Goal: Task Accomplishment & Management: Use online tool/utility

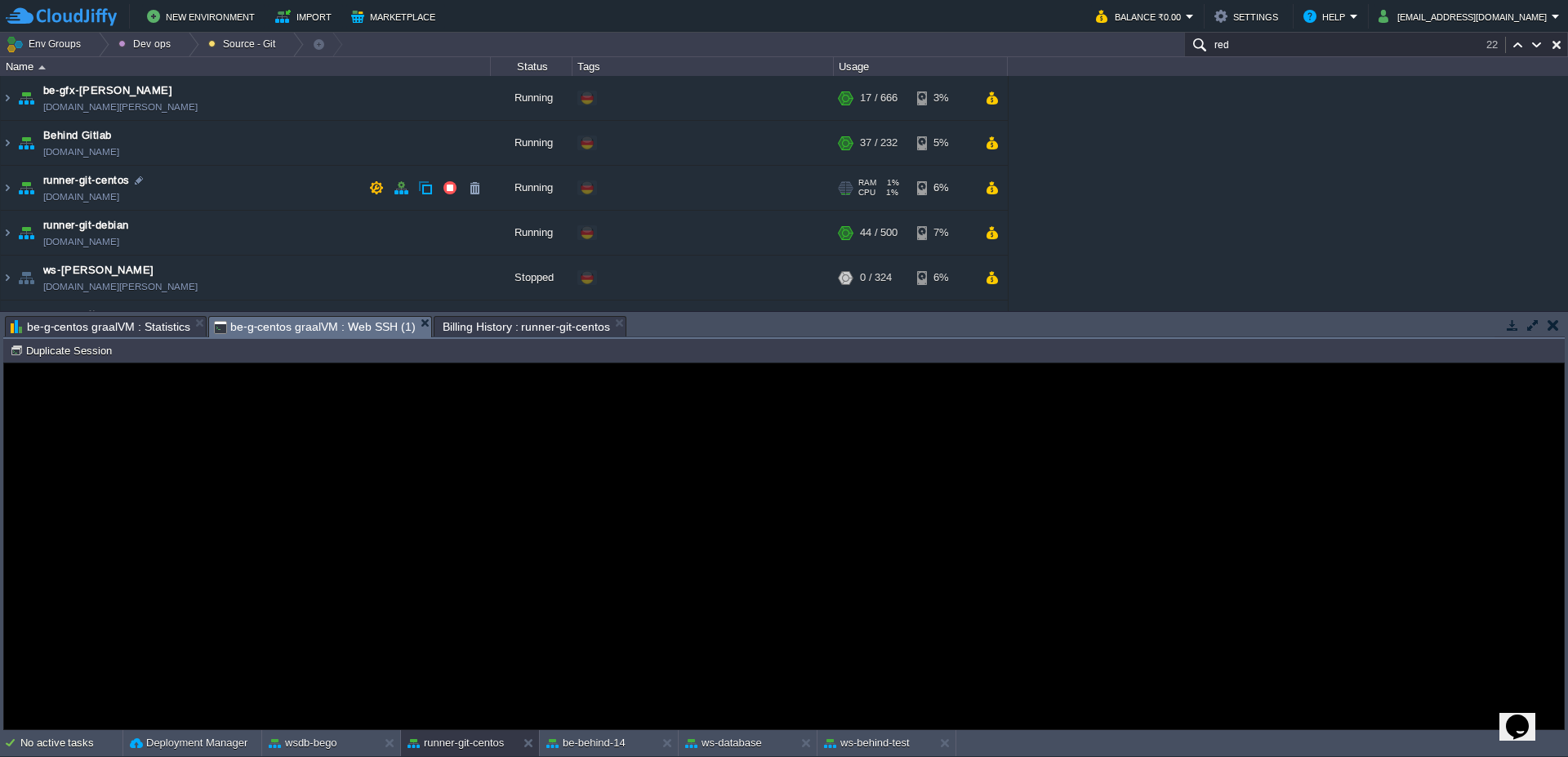
scroll to position [2, 900]
click at [993, 150] on td at bounding box center [992, 142] width 23 height 24
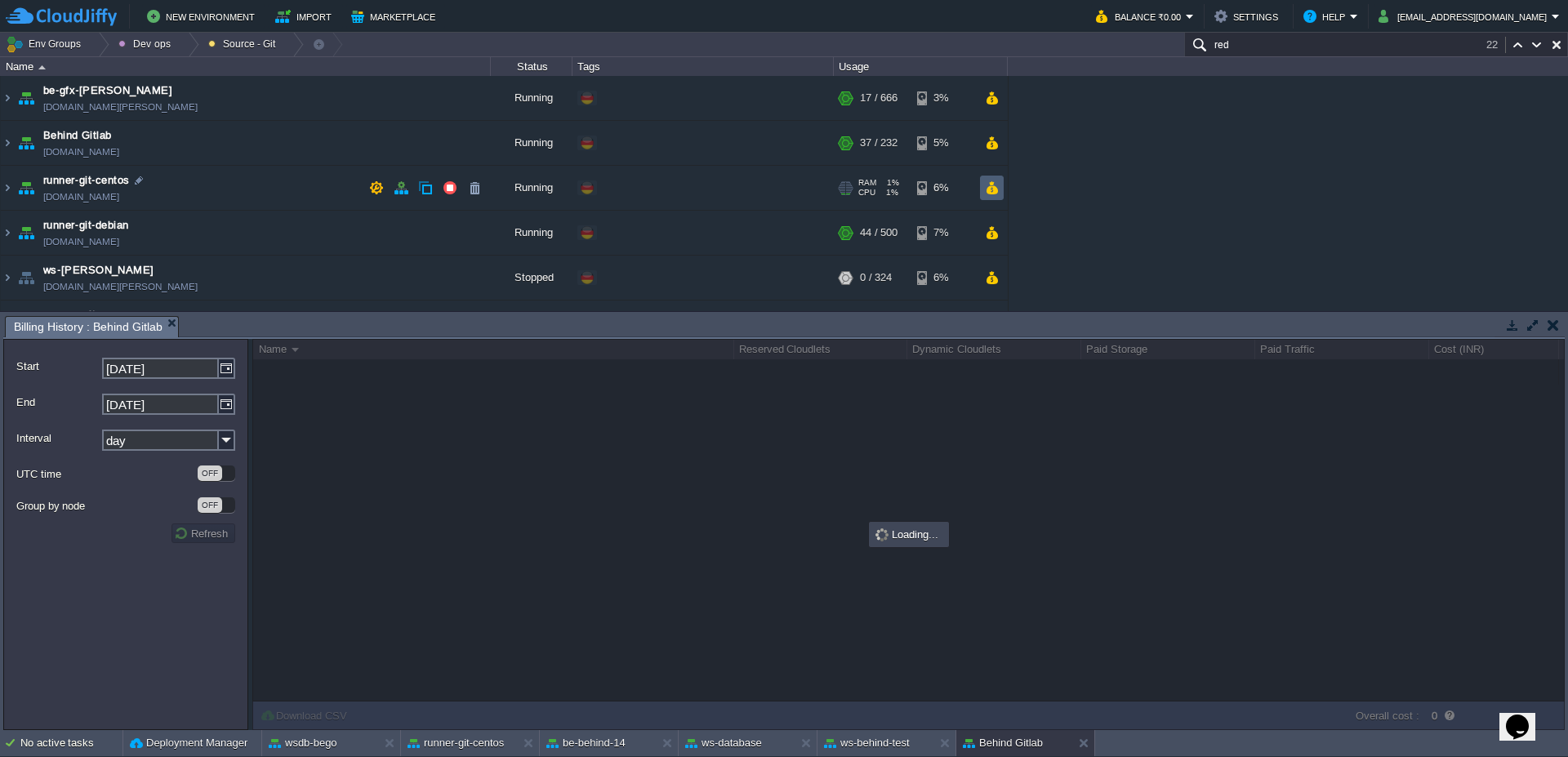
click at [999, 193] on td at bounding box center [992, 187] width 23 height 24
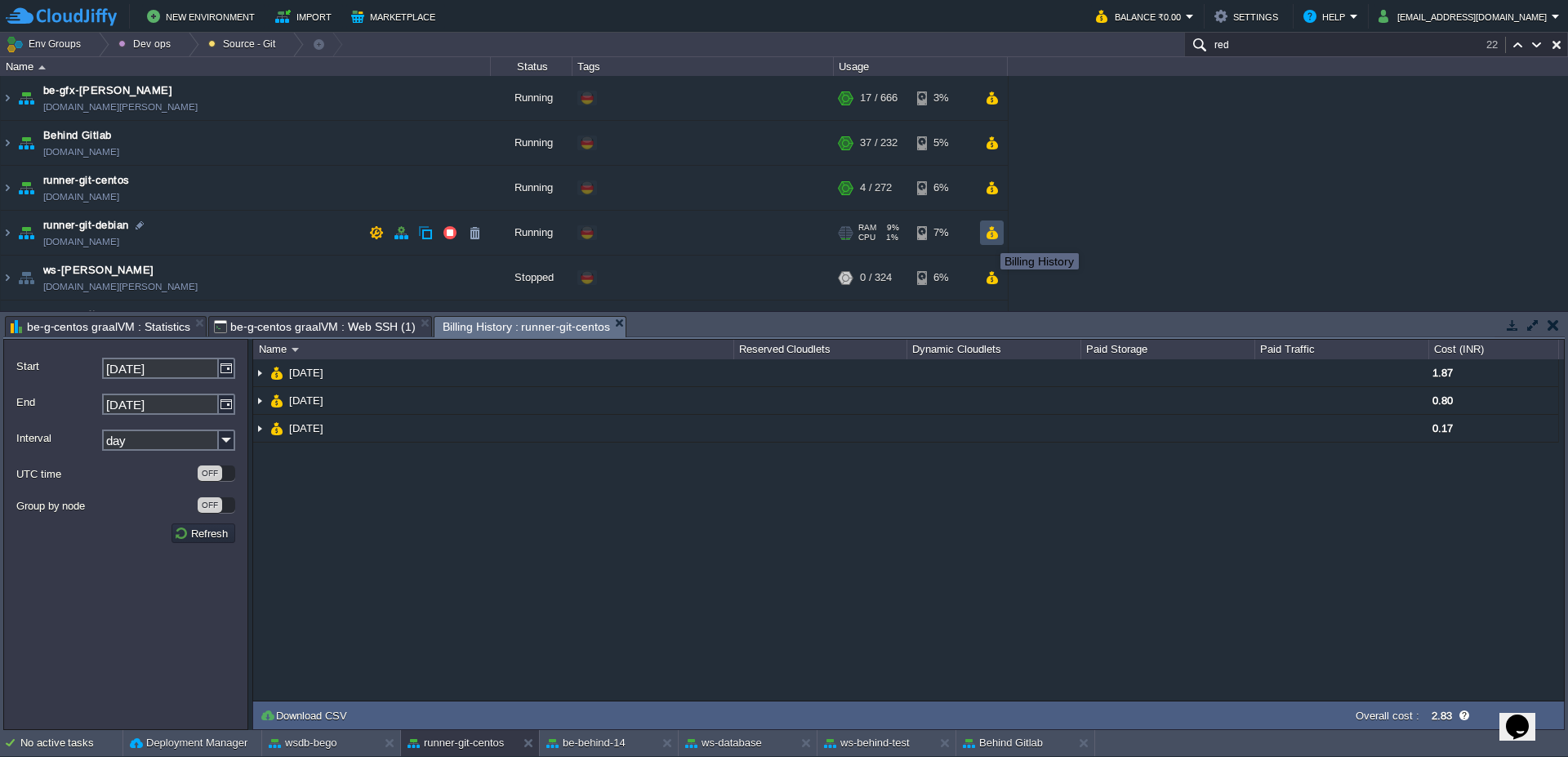
click at [990, 236] on button "button" at bounding box center [991, 232] width 14 height 14
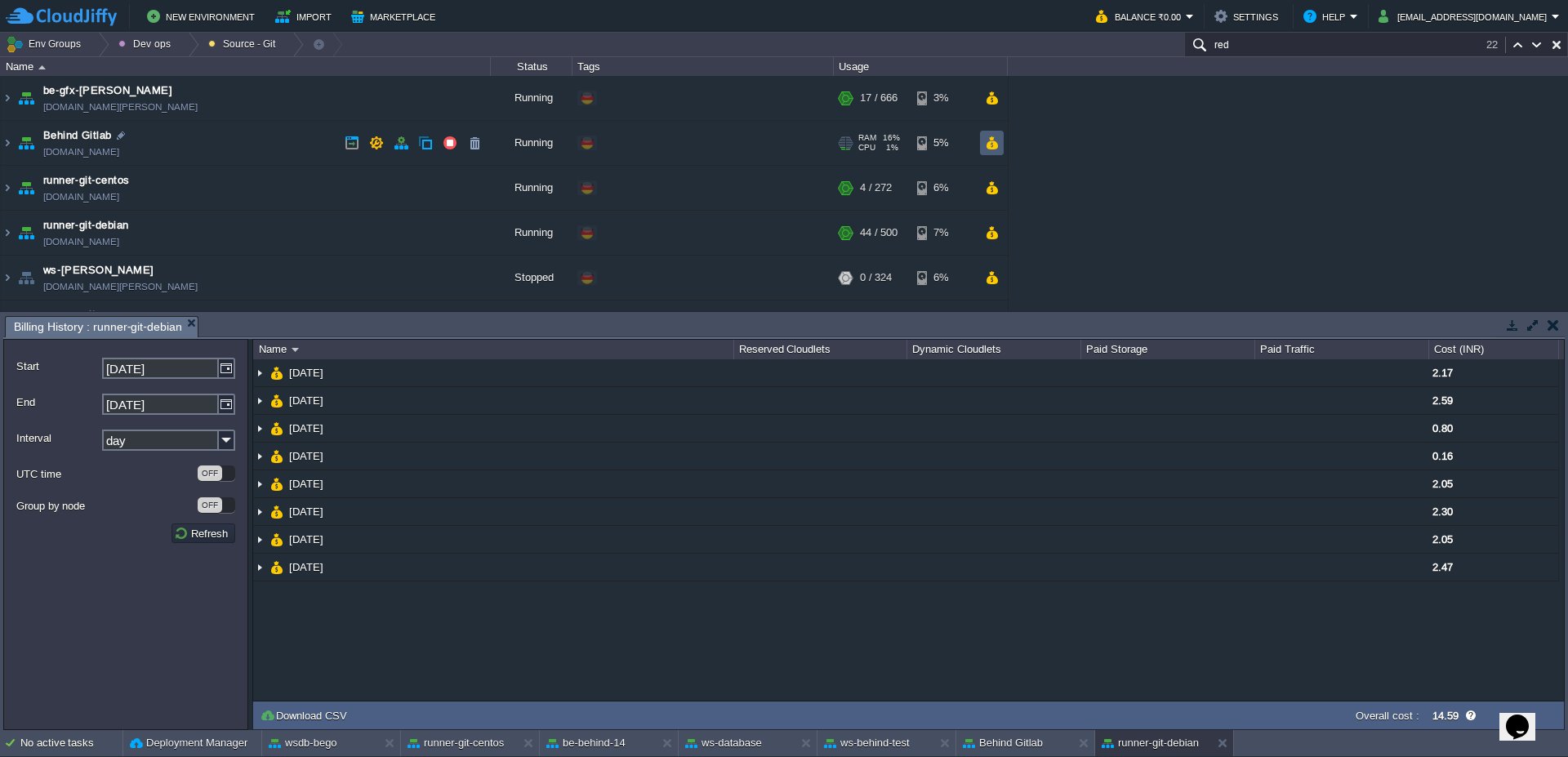
click at [997, 146] on button "button" at bounding box center [991, 143] width 14 height 14
click at [102, 41] on div at bounding box center [98, 44] width 22 height 23
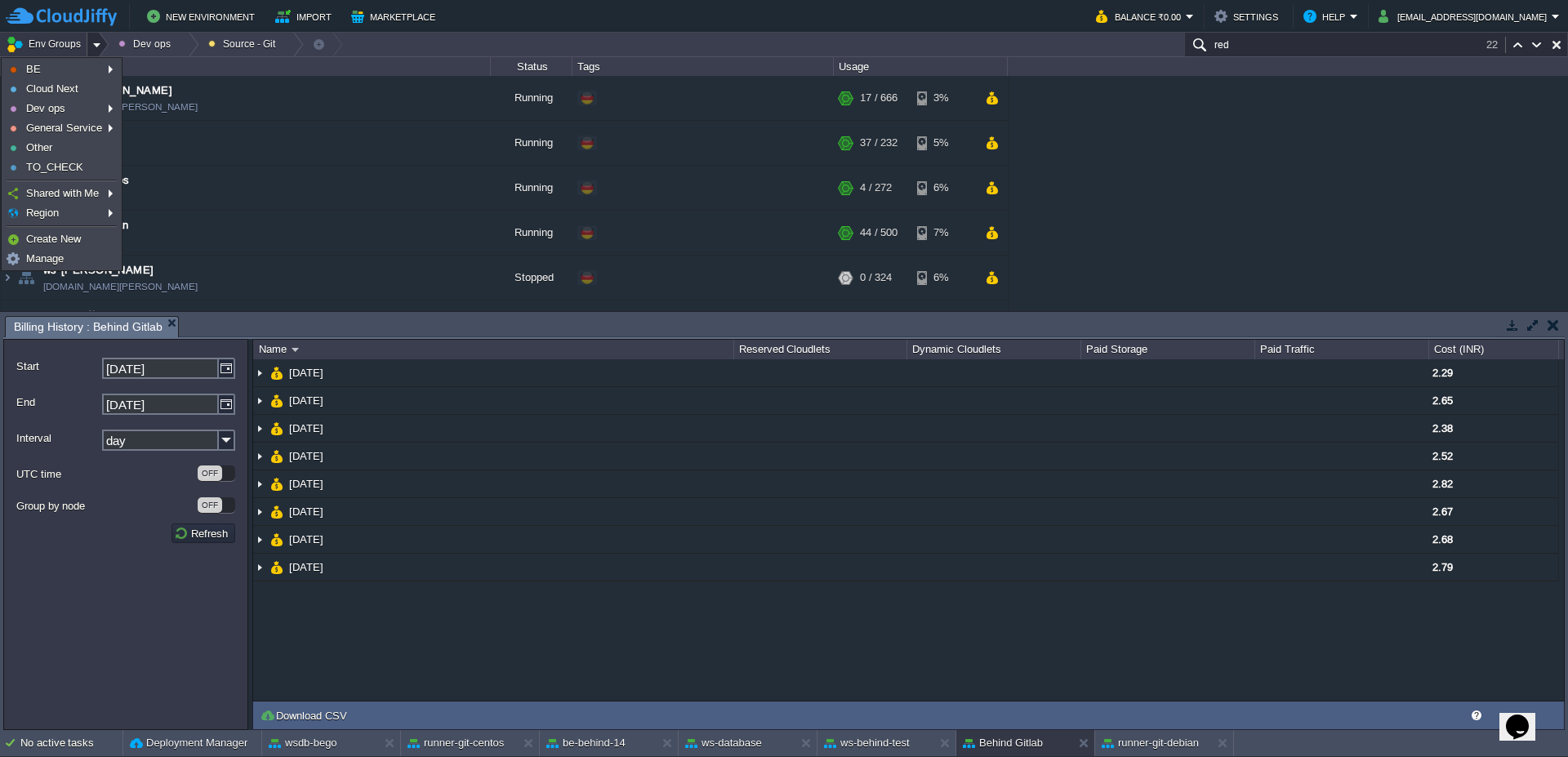
click at [102, 41] on div at bounding box center [98, 44] width 22 height 23
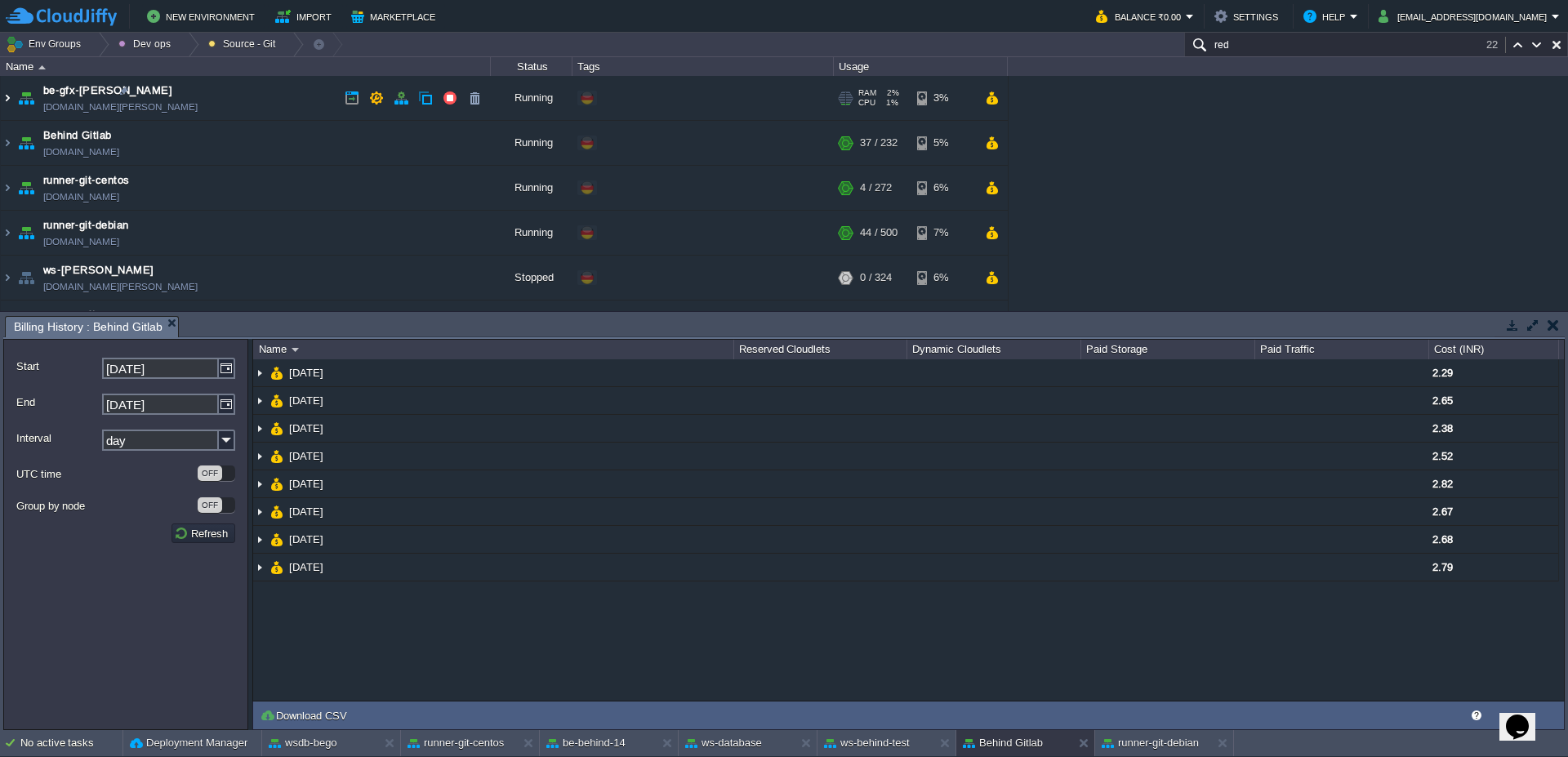
click at [7, 96] on img at bounding box center [7, 97] width 14 height 44
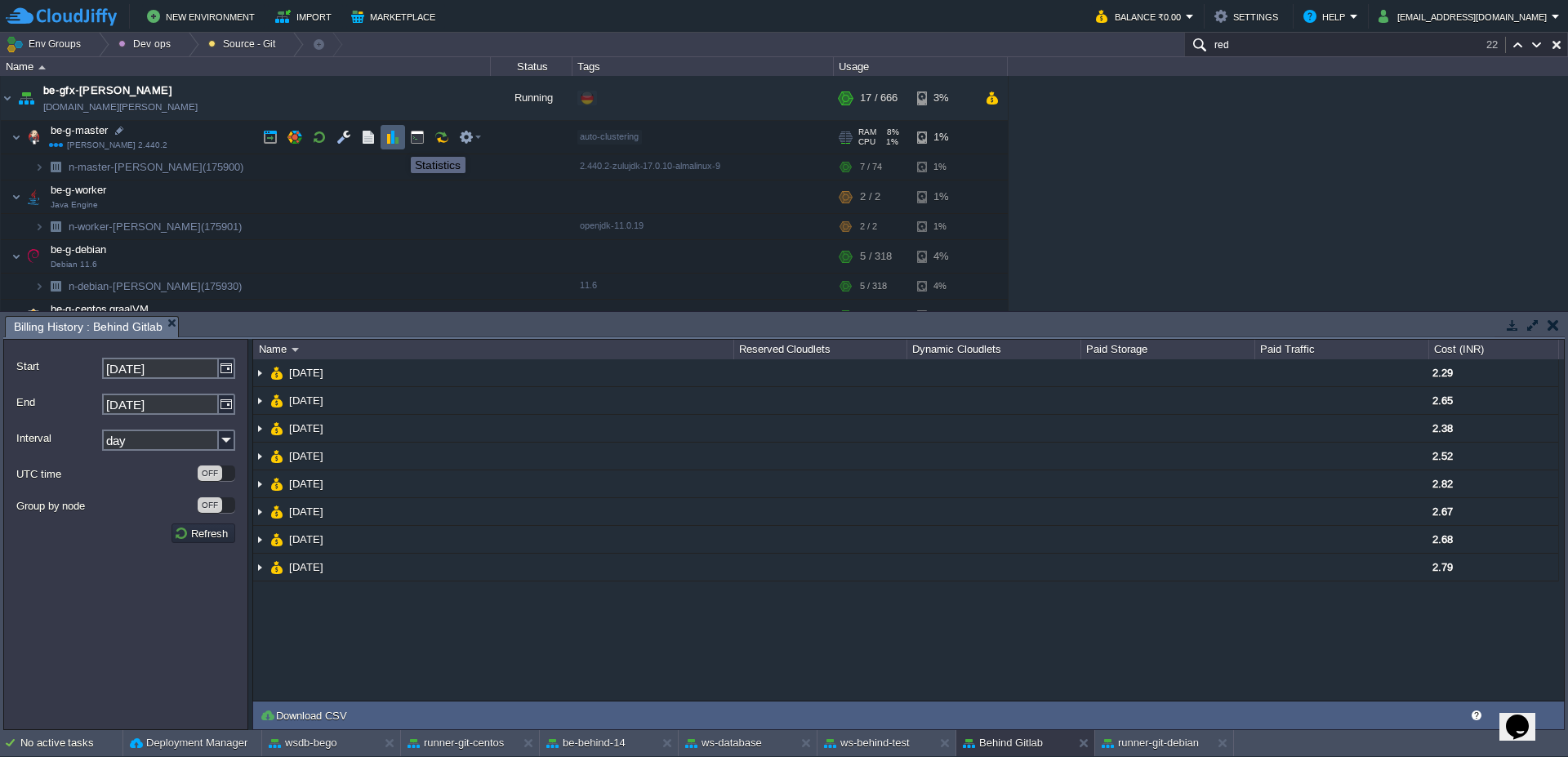
click at [396, 141] on button "button" at bounding box center [392, 137] width 14 height 14
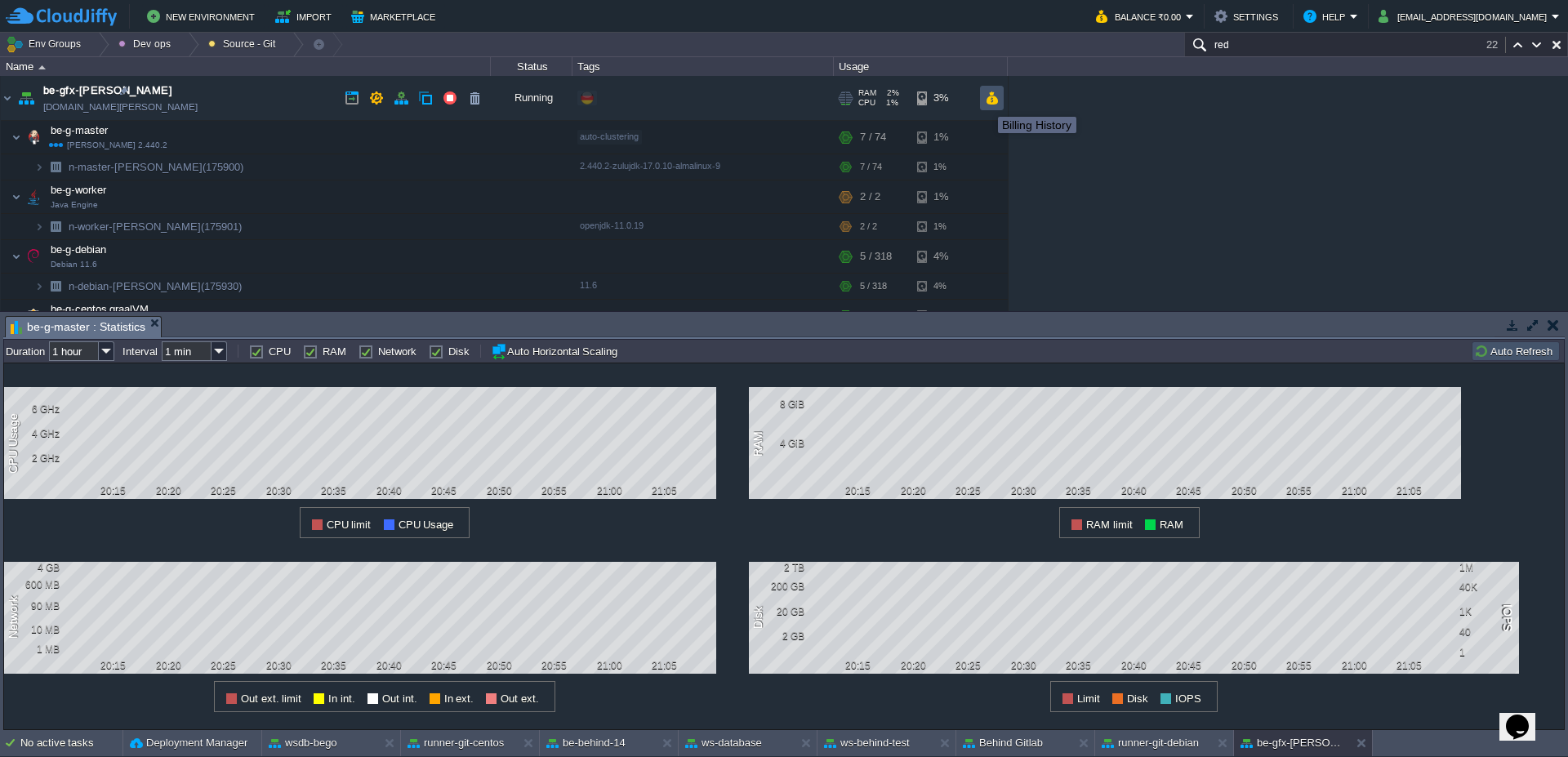
click at [996, 95] on button "button" at bounding box center [991, 98] width 14 height 14
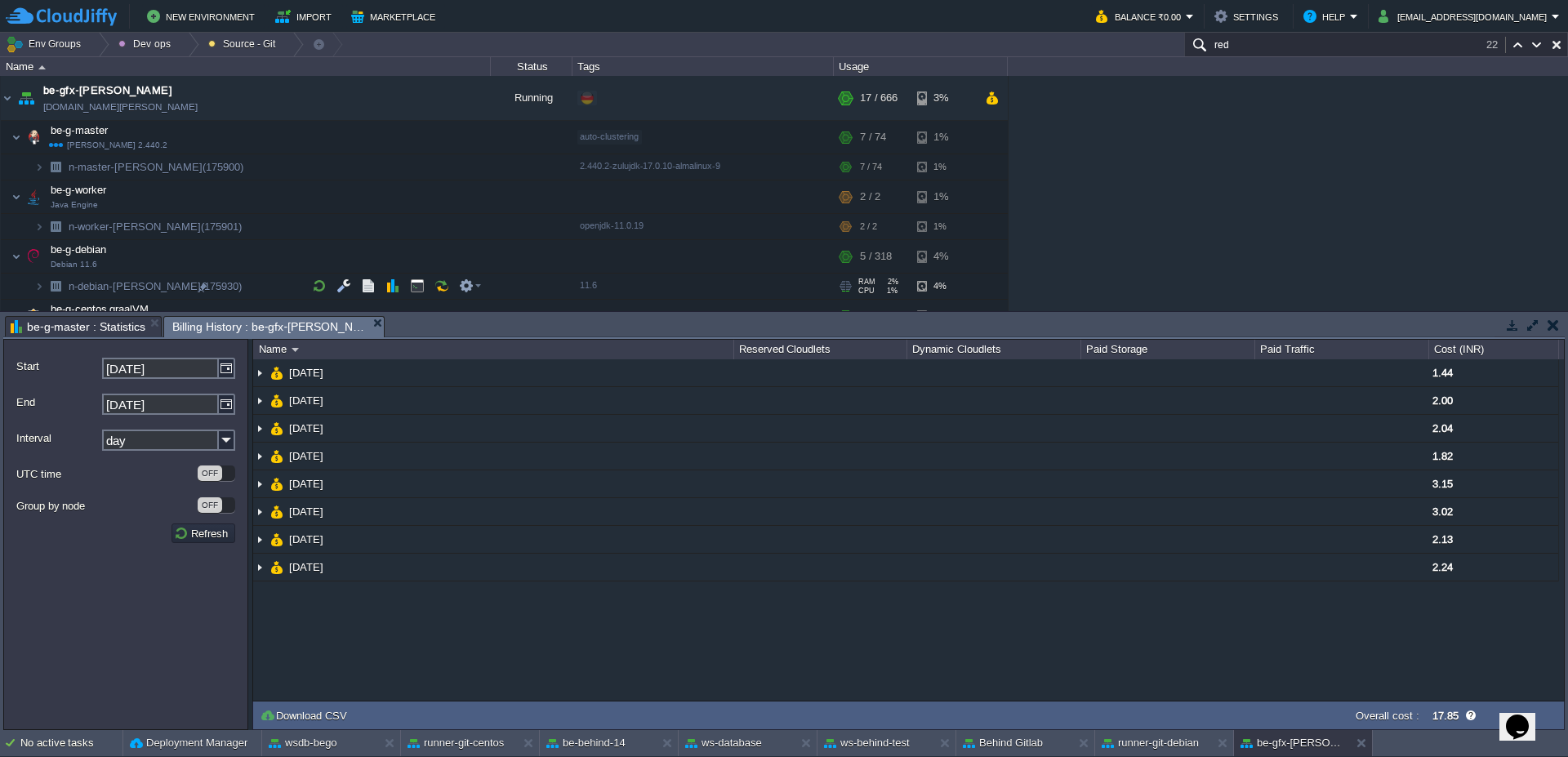
scroll to position [98, 0]
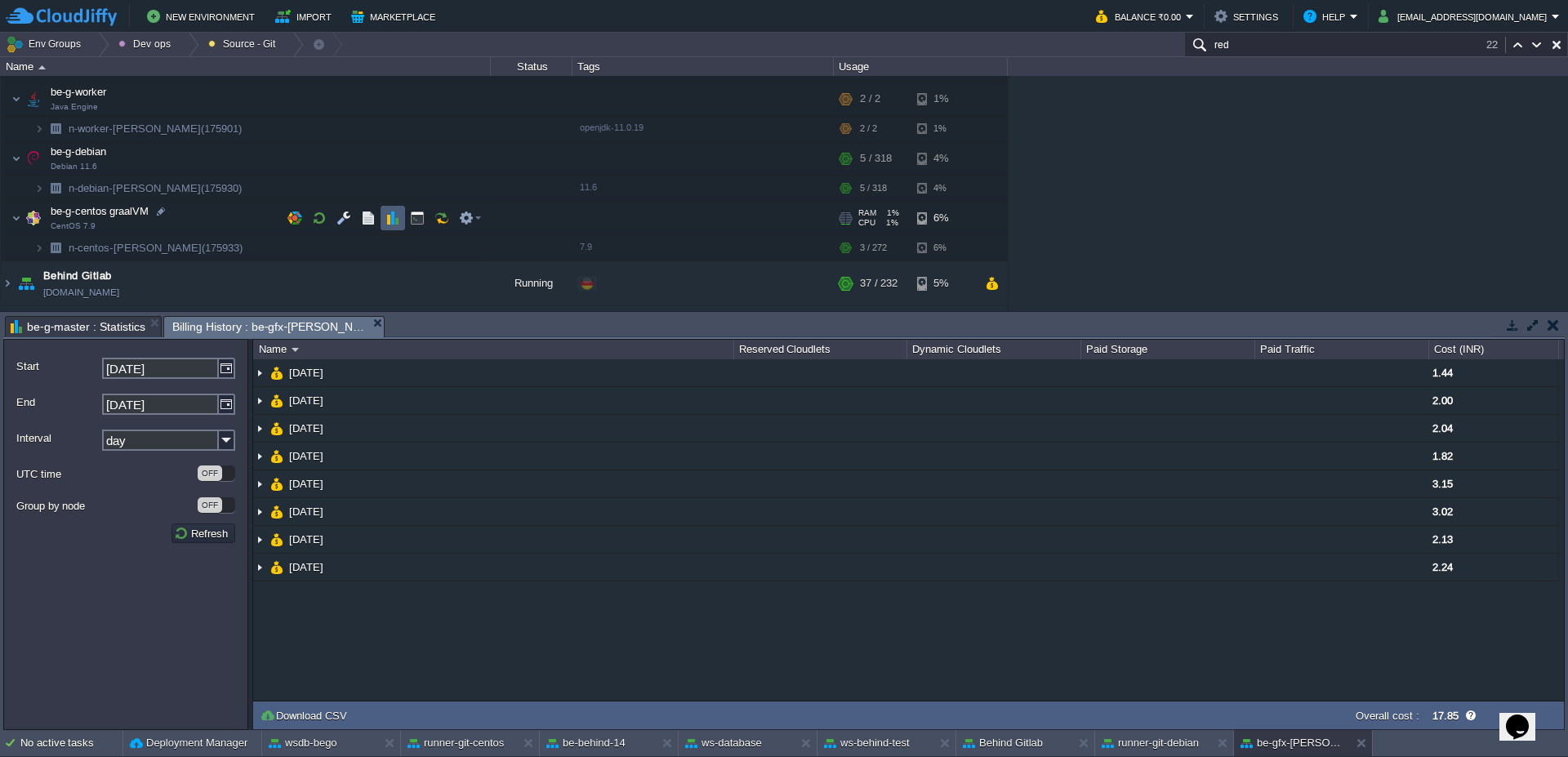
click at [392, 225] on td at bounding box center [392, 218] width 24 height 24
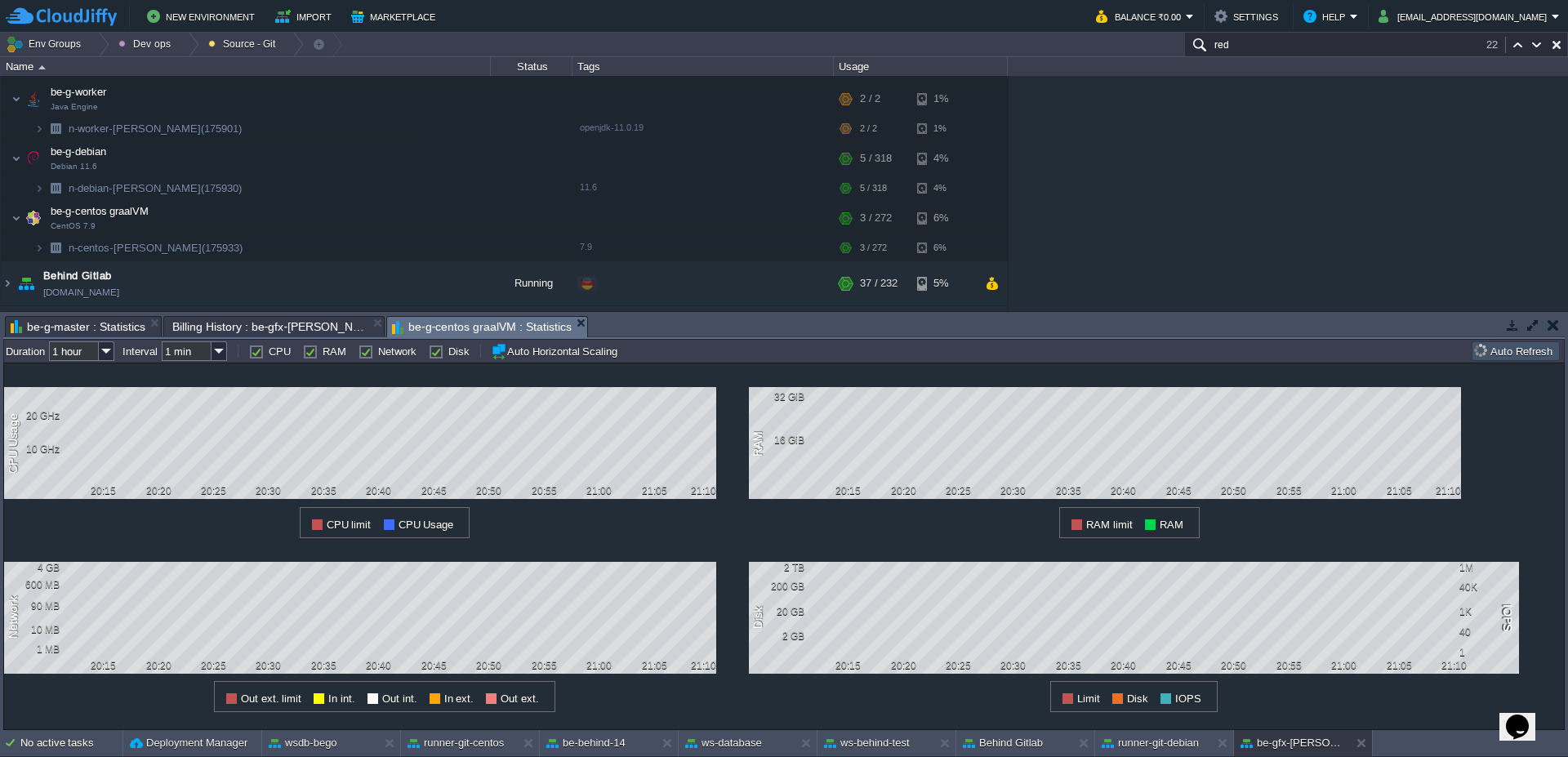
scroll to position [0, 0]
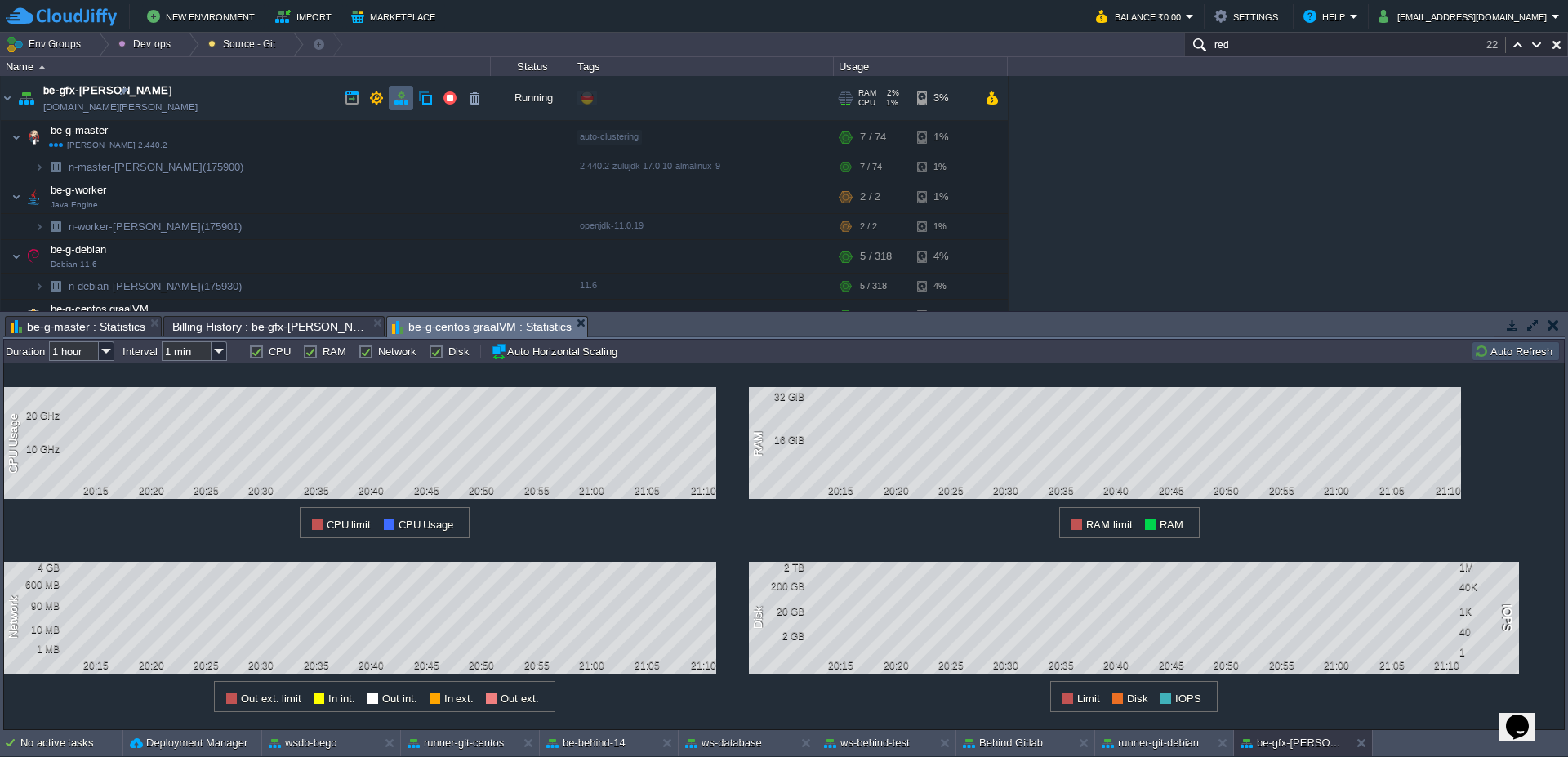
click at [399, 102] on button "button" at bounding box center [401, 98] width 14 height 14
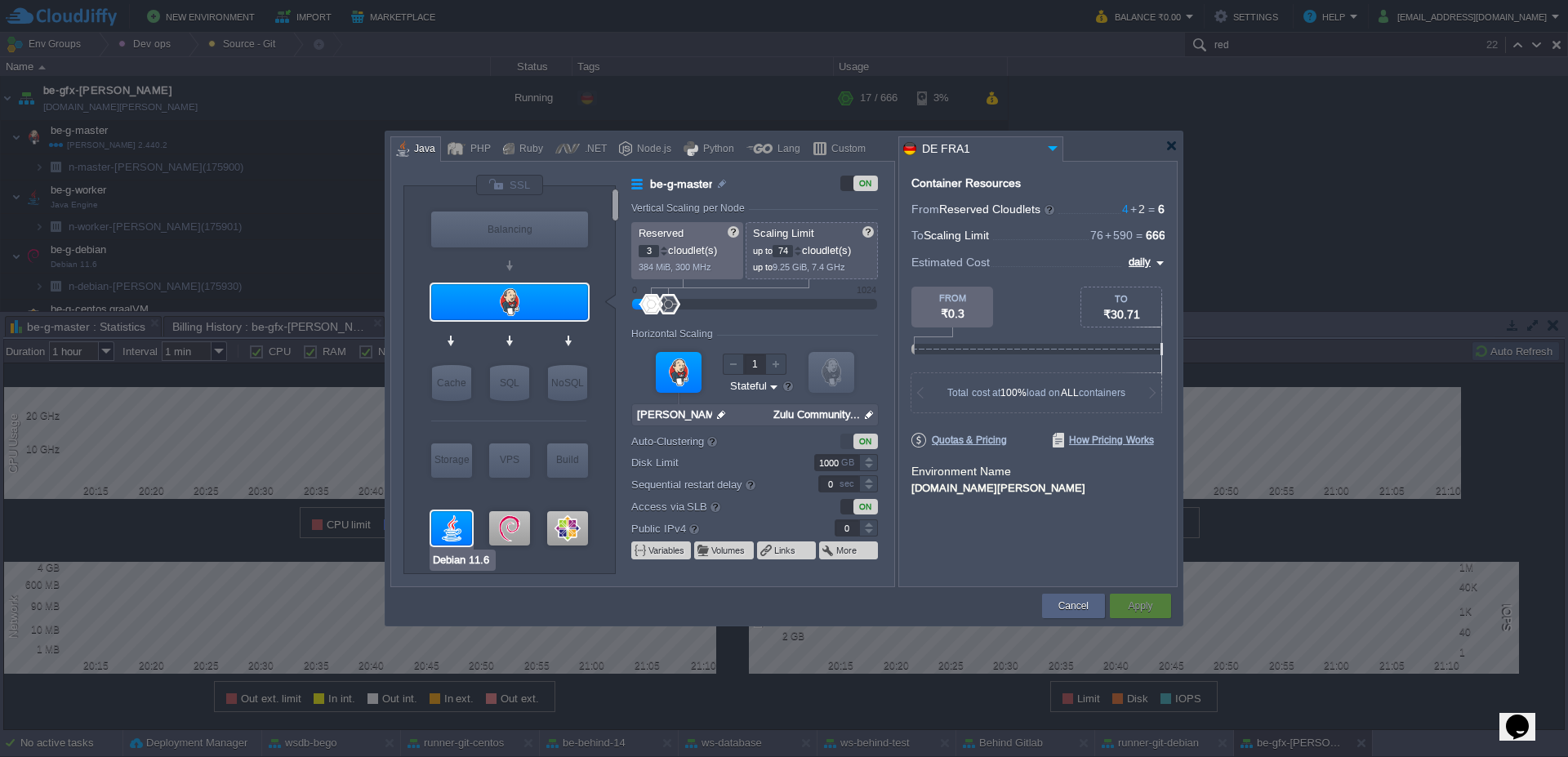
type input "CentOS 7.9"
click at [579, 525] on div at bounding box center [567, 528] width 41 height 34
type input "be-g-centos graalVM"
type input "1"
type input "272"
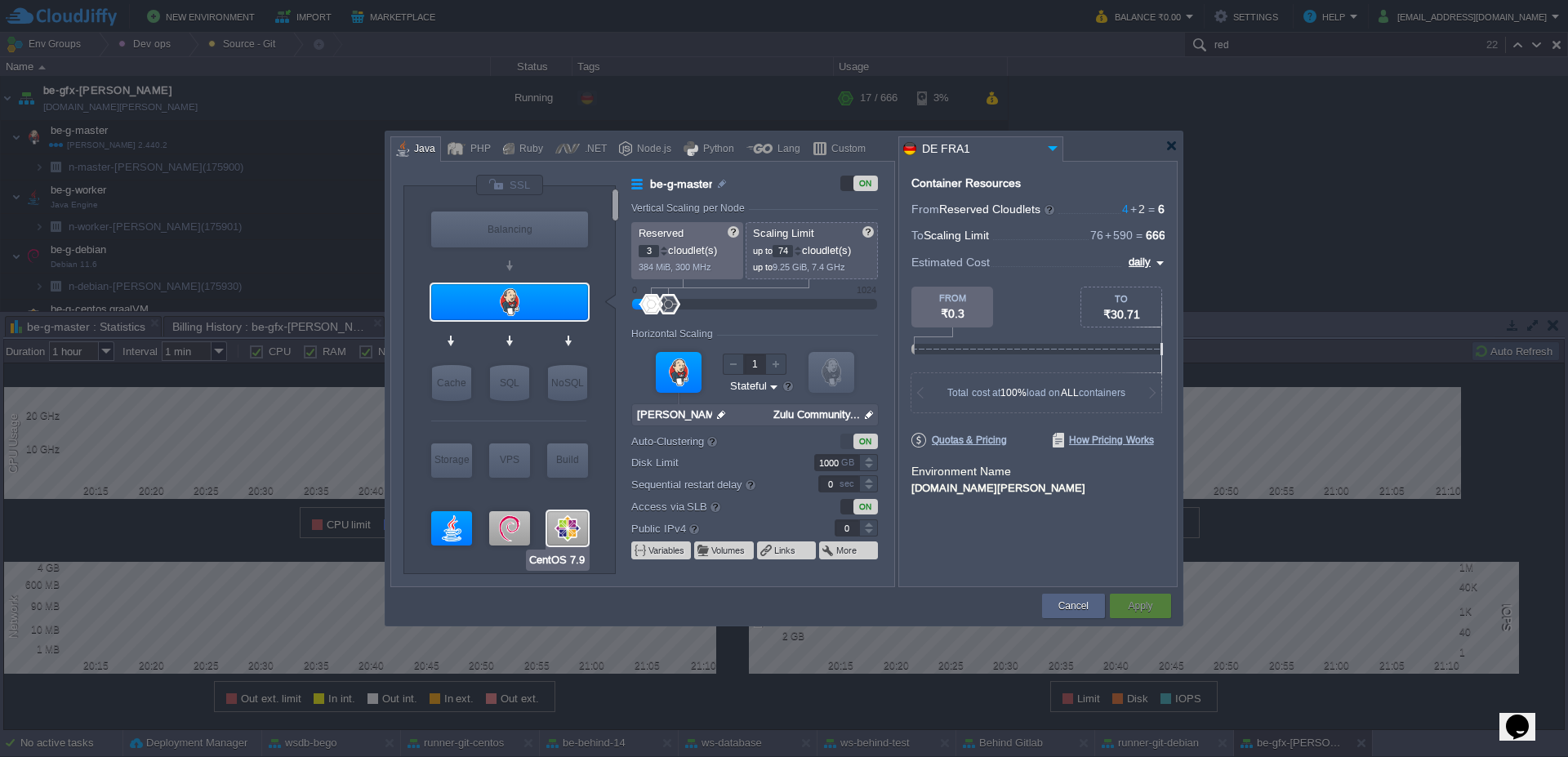
type input "CentOS 7.9"
type input "null"
type input "7.9"
type input "30"
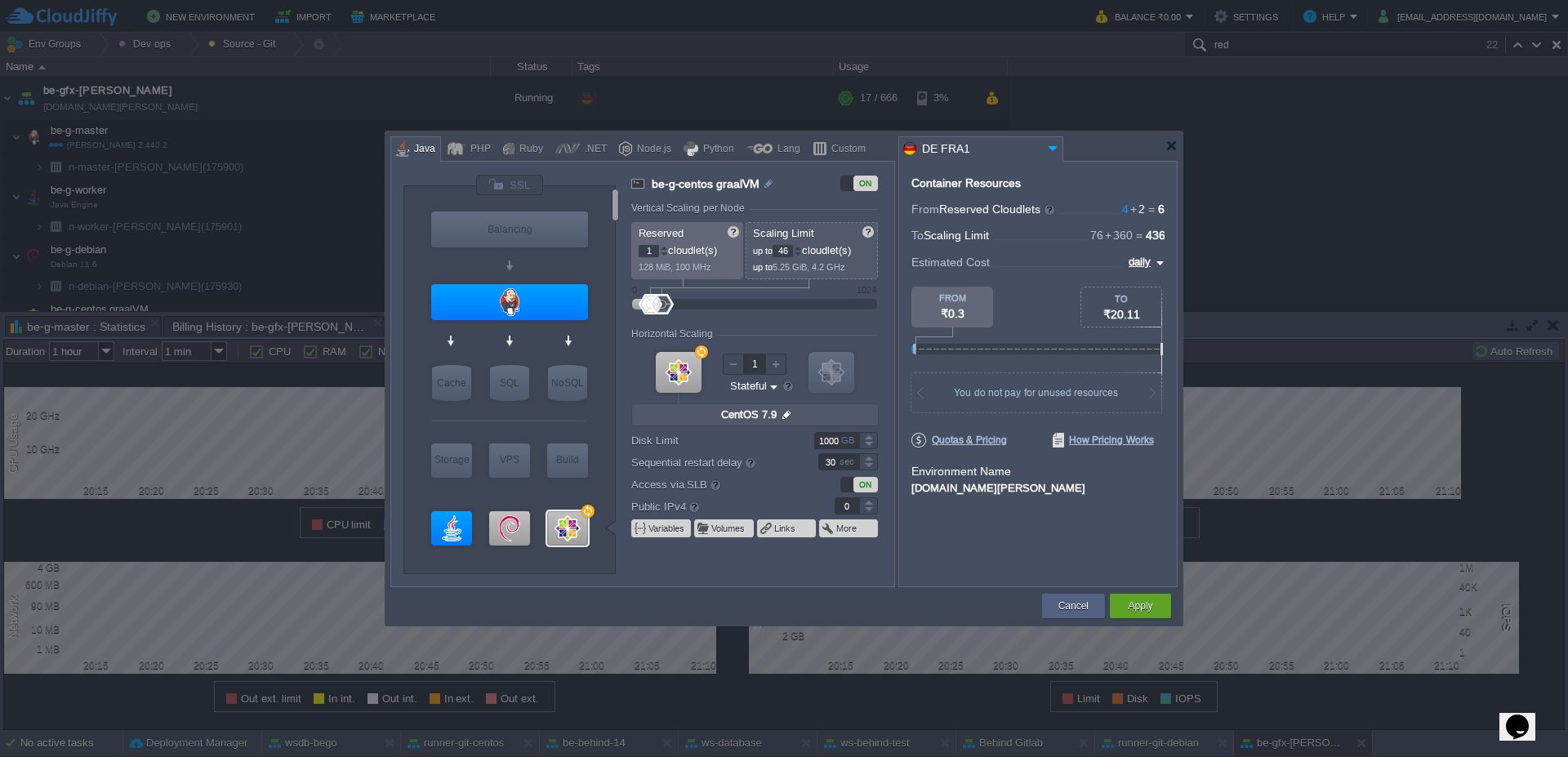
type input "50"
drag, startPoint x: 704, startPoint y: 302, endPoint x: 663, endPoint y: 296, distance: 41.4
click at [663, 296] on div at bounding box center [663, 304] width 23 height 21
click at [1158, 607] on div "Apply" at bounding box center [1140, 606] width 37 height 24
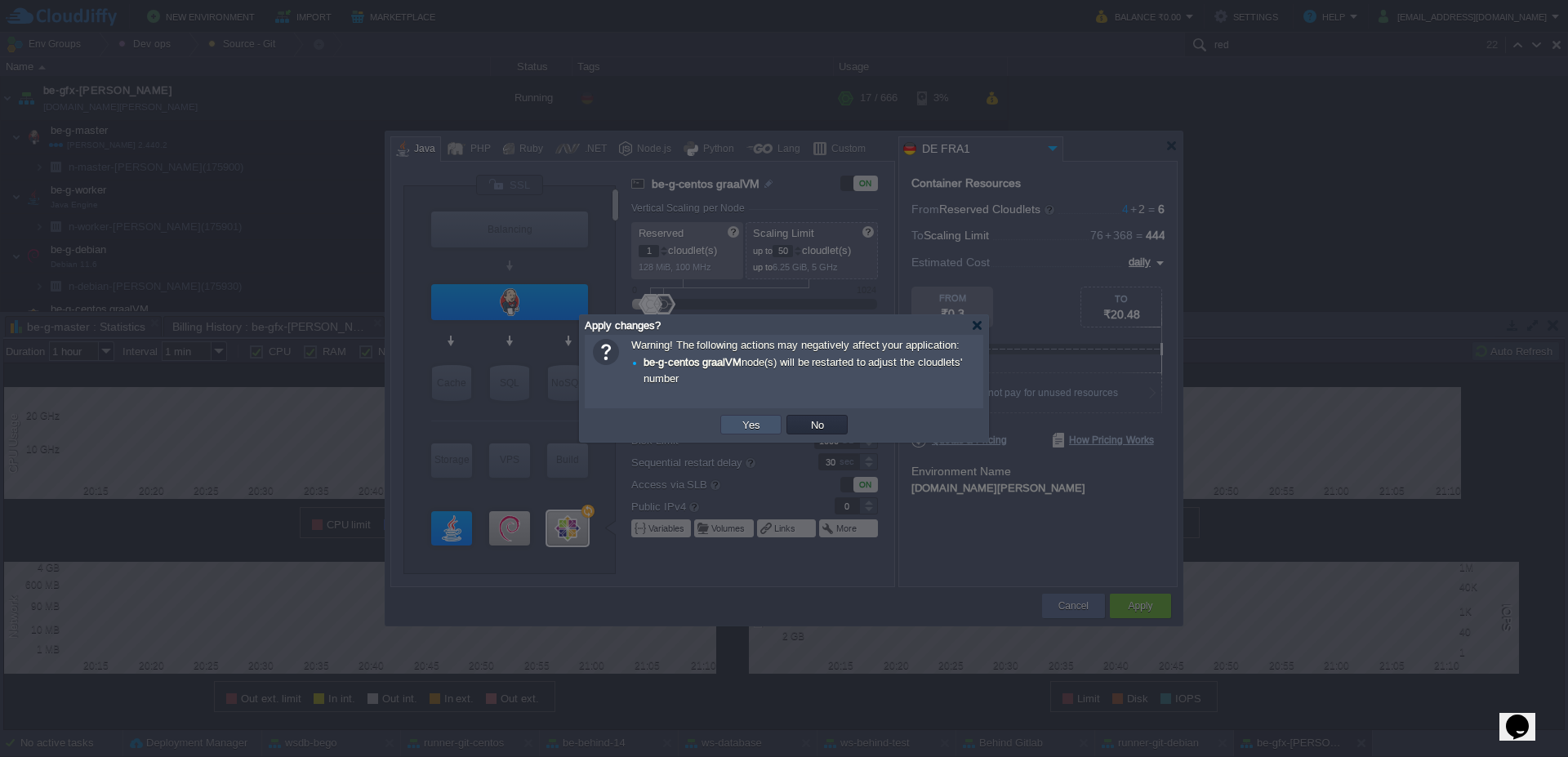
click at [741, 427] on button "Yes" at bounding box center [751, 425] width 28 height 14
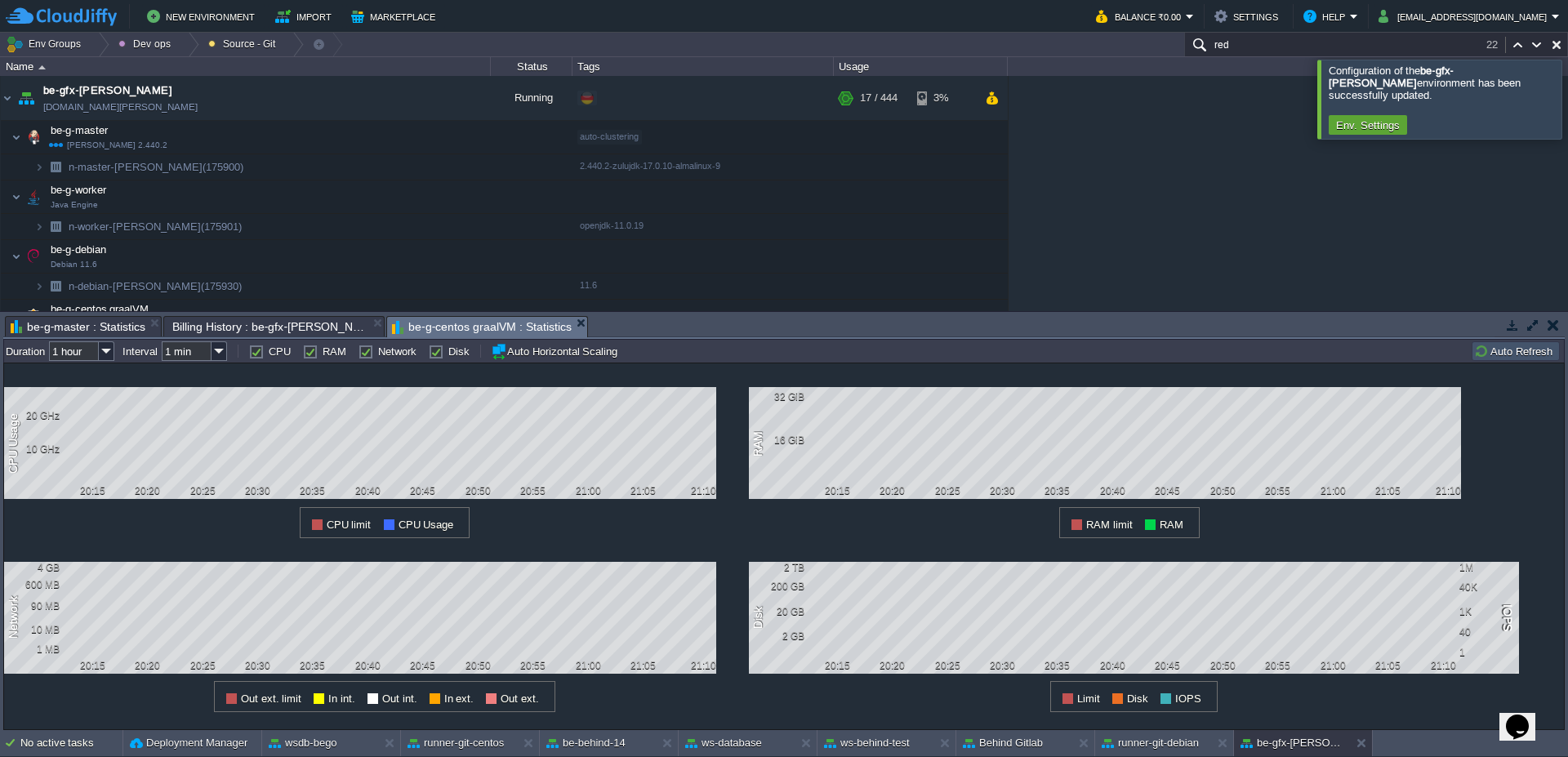
click at [1567, 88] on div at bounding box center [1588, 98] width 0 height 78
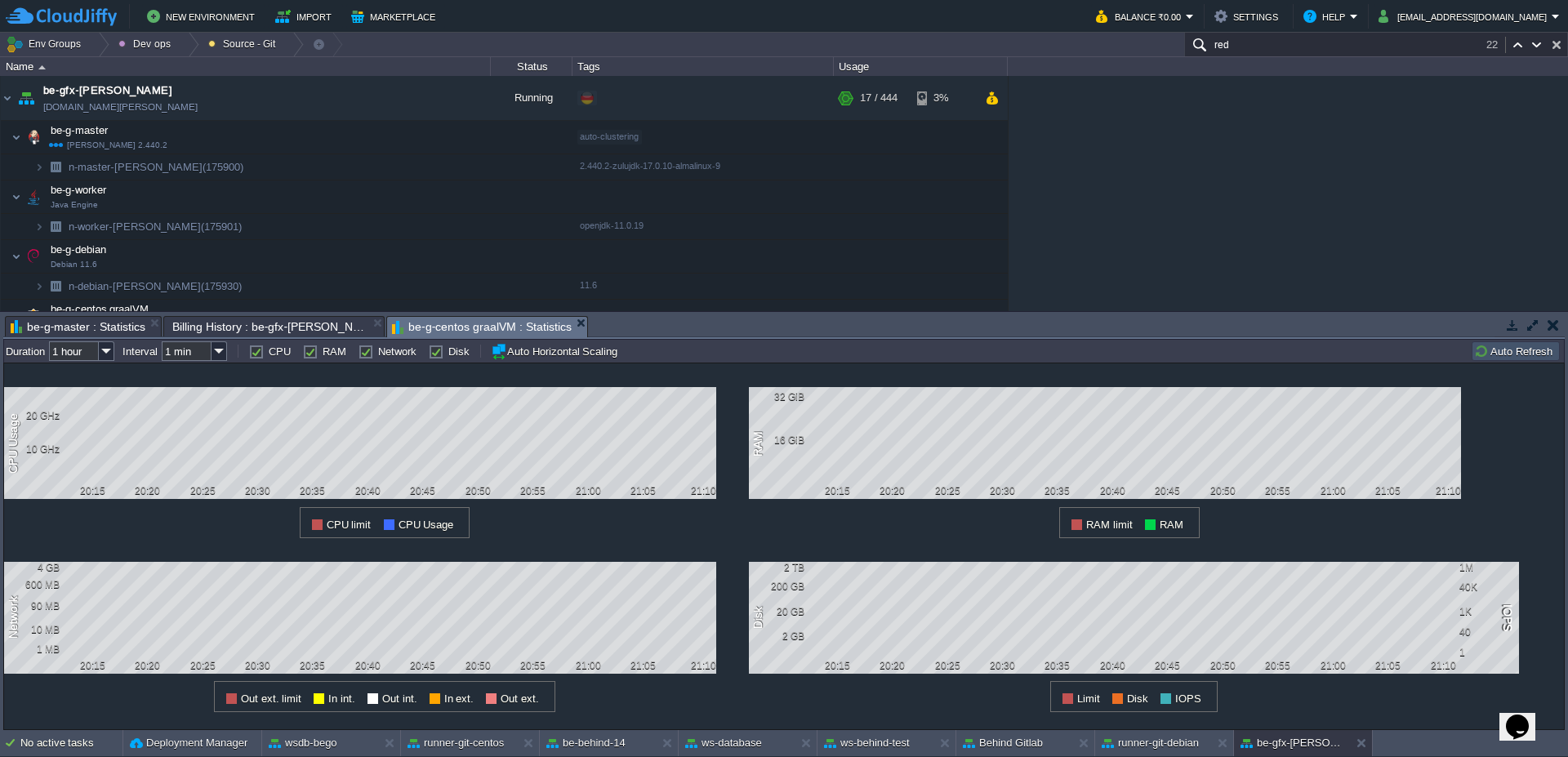
click at [1563, 46] on button "button" at bounding box center [1556, 45] width 14 height 14
type input "Search (Ctrl+F)"
click at [1, 95] on img at bounding box center [7, 97] width 14 height 44
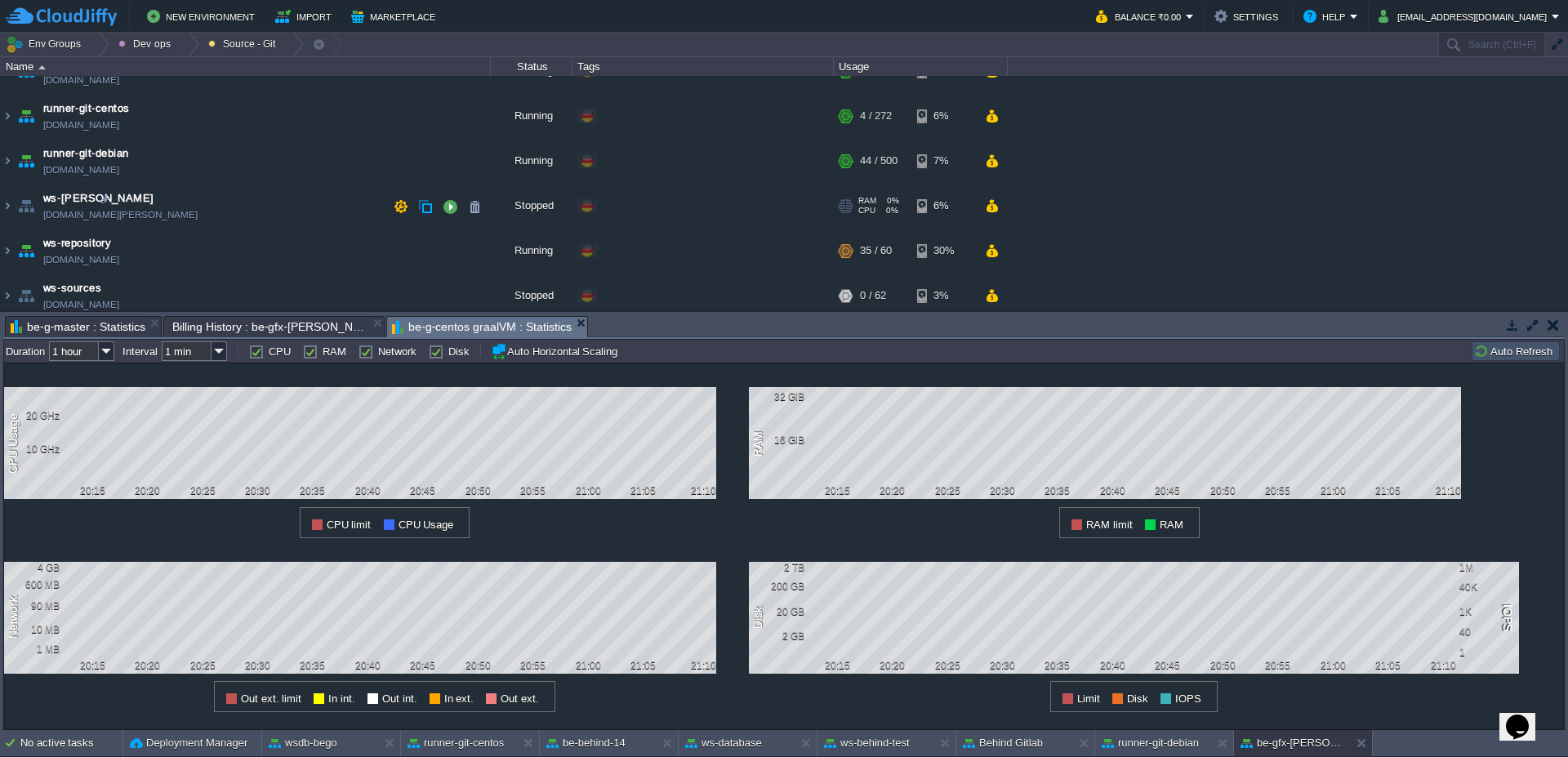
scroll to position [79, 0]
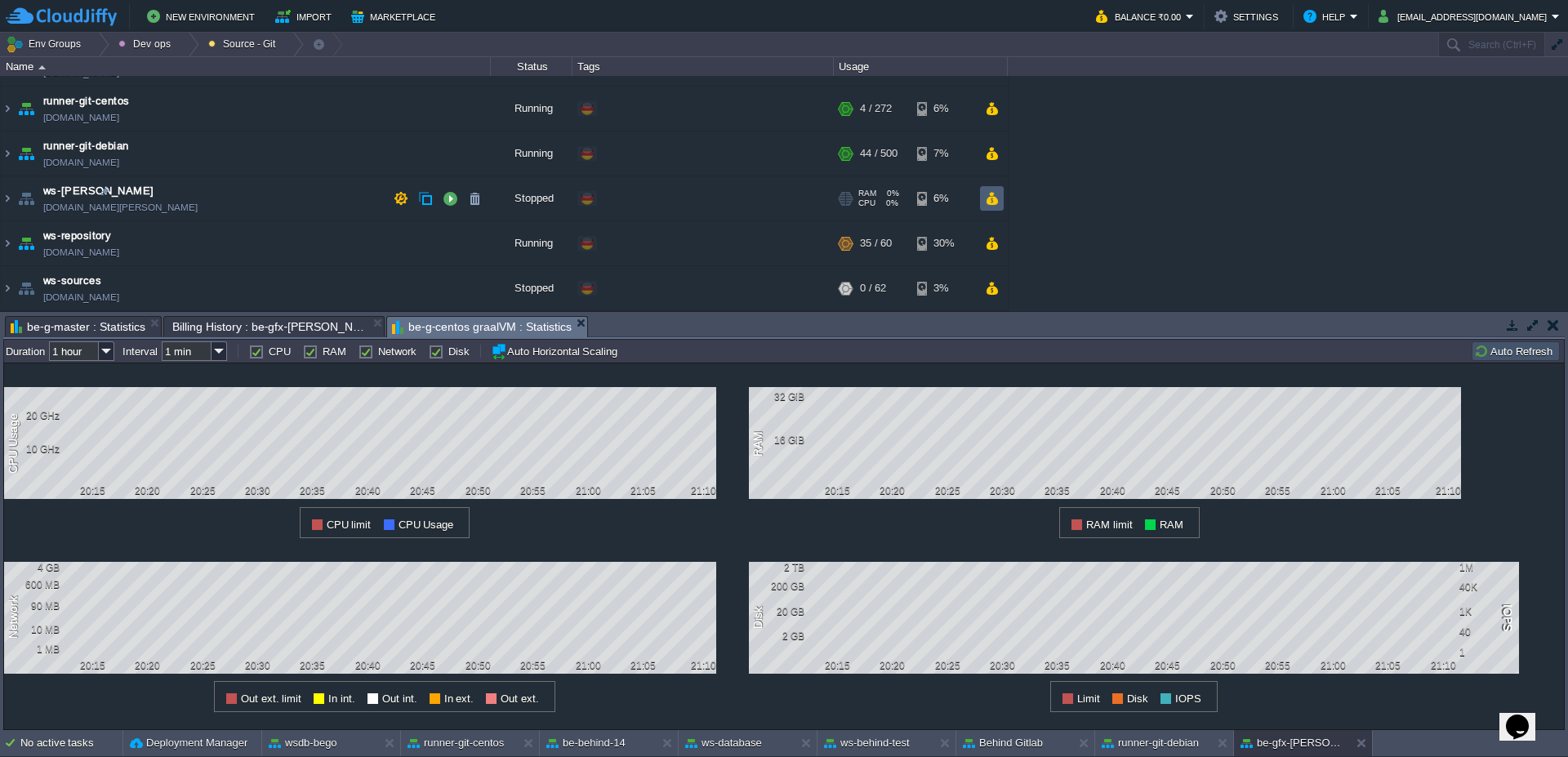
click at [993, 208] on td at bounding box center [992, 198] width 23 height 24
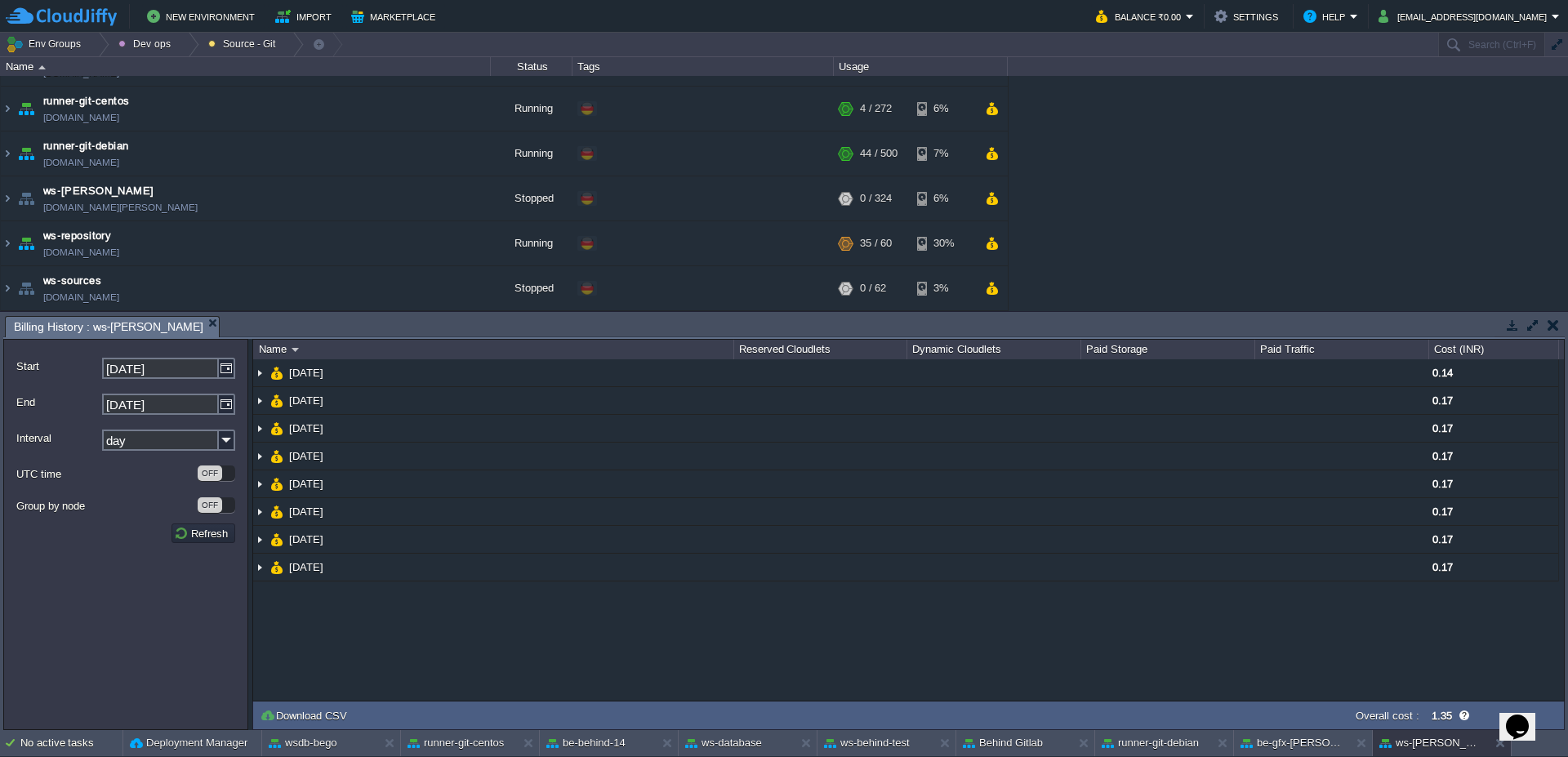
scroll to position [0, 0]
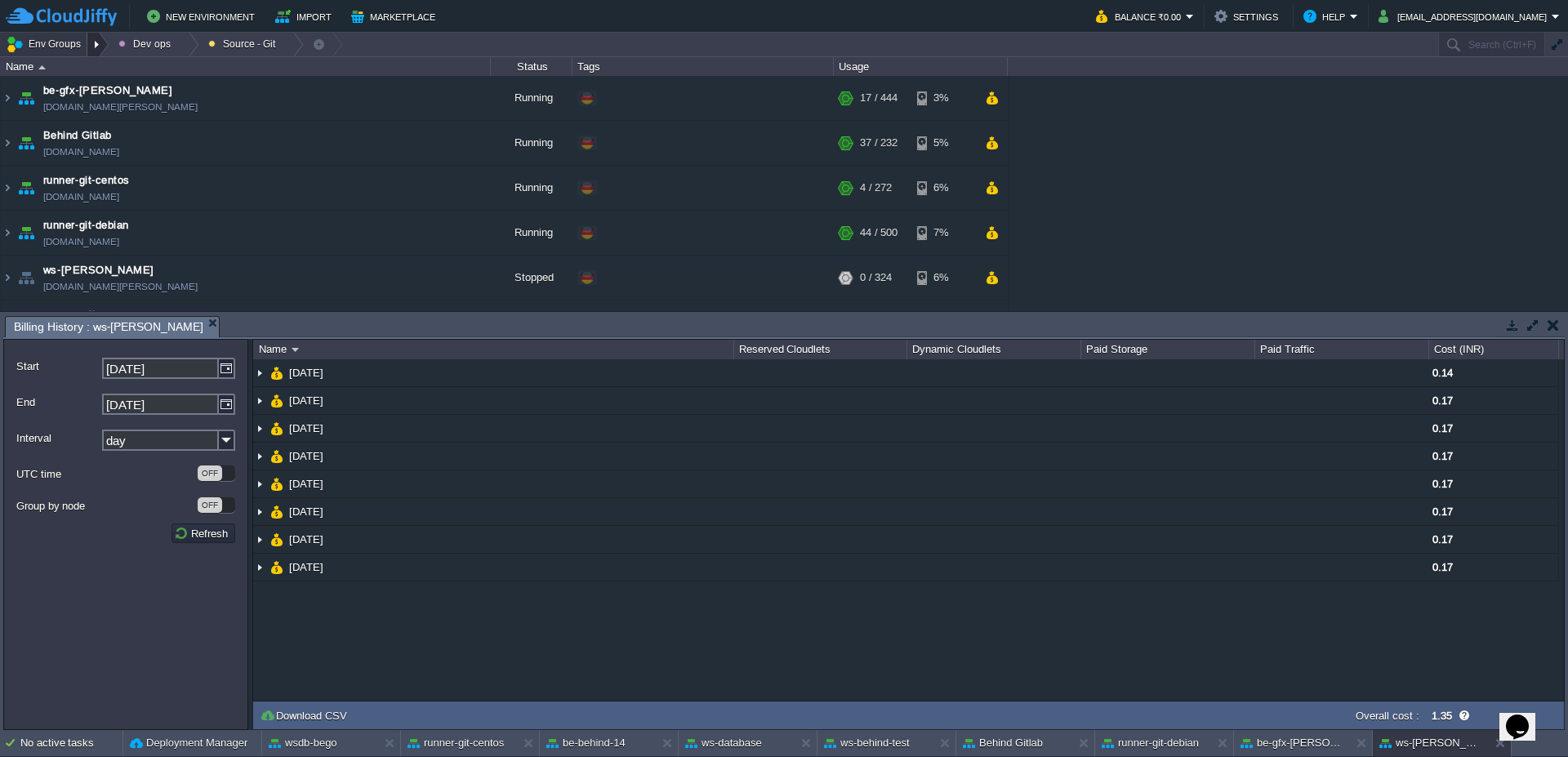
click at [104, 49] on div at bounding box center [98, 44] width 22 height 23
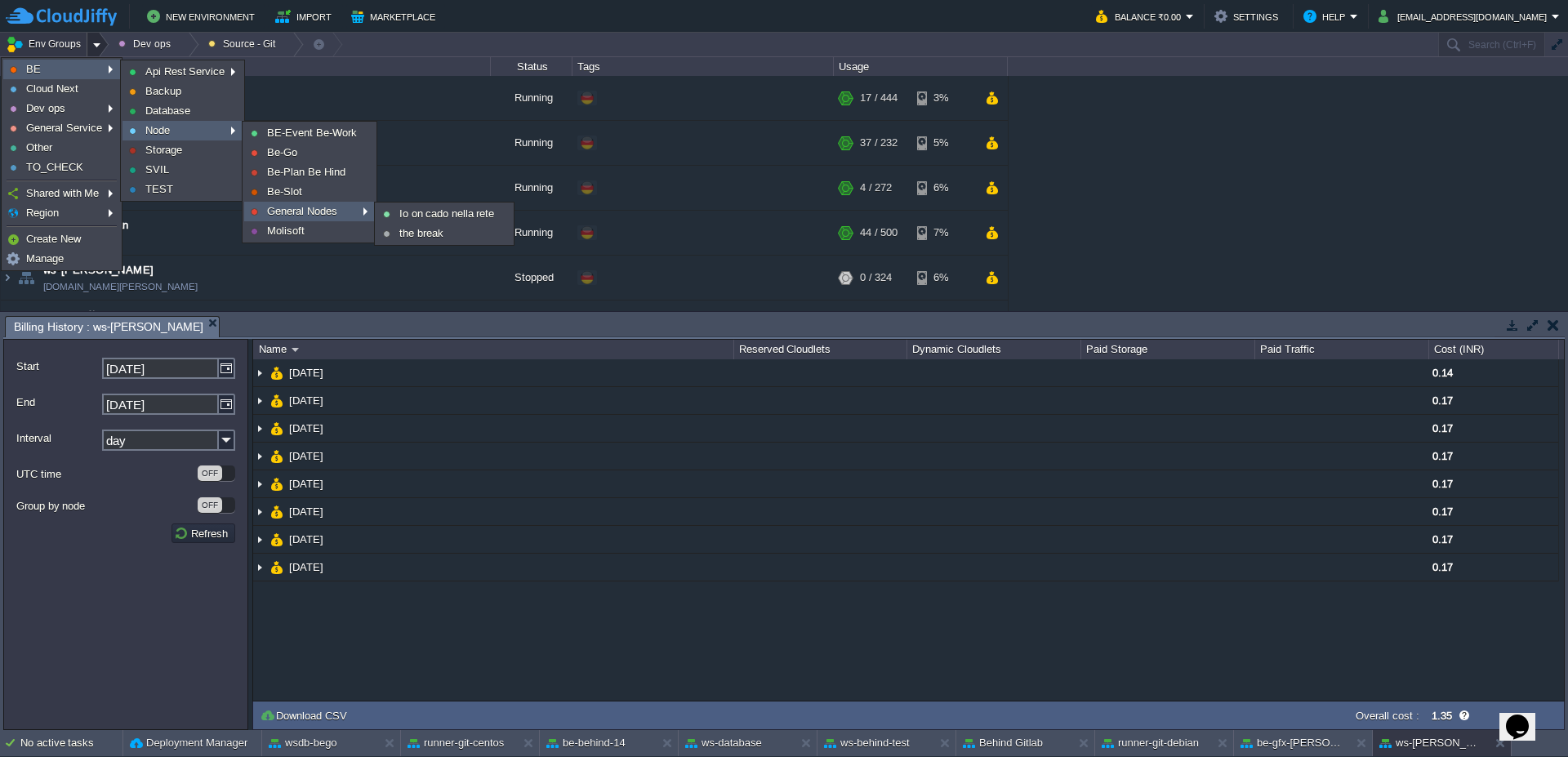
click at [307, 207] on span "General Nodes" at bounding box center [302, 212] width 70 height 13
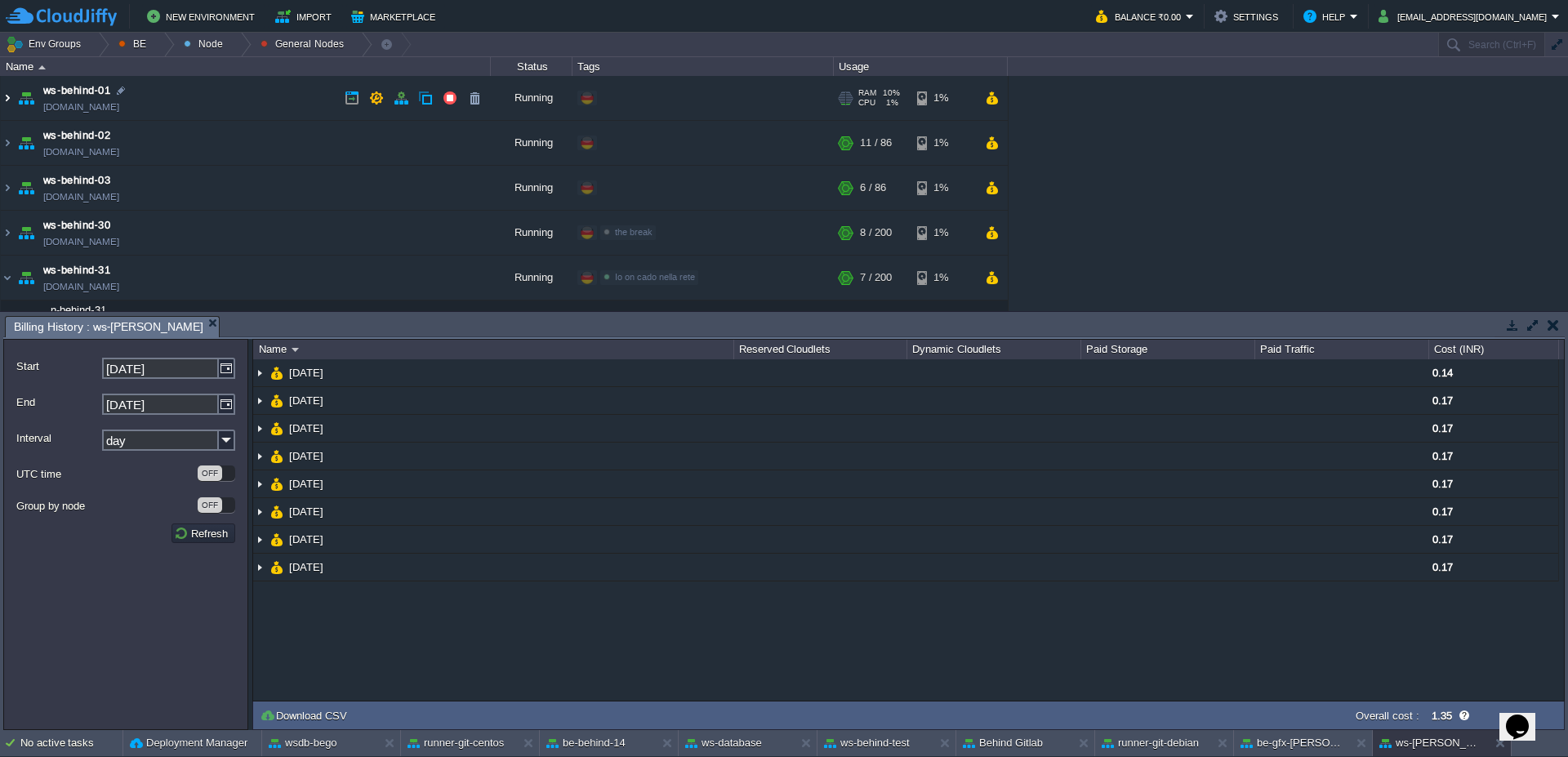
click at [1, 101] on img at bounding box center [7, 97] width 14 height 44
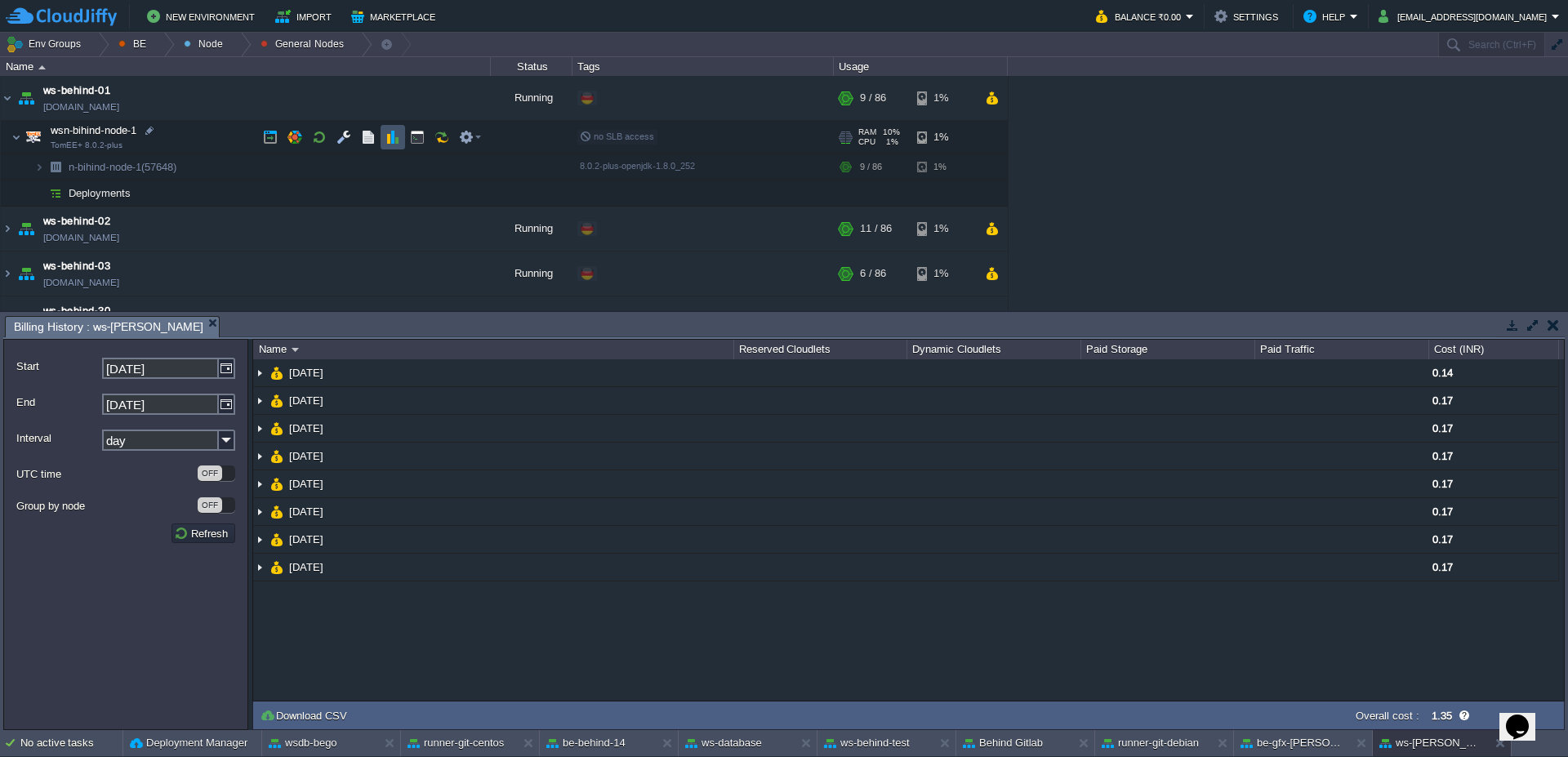
click at [386, 142] on button "button" at bounding box center [392, 137] width 14 height 14
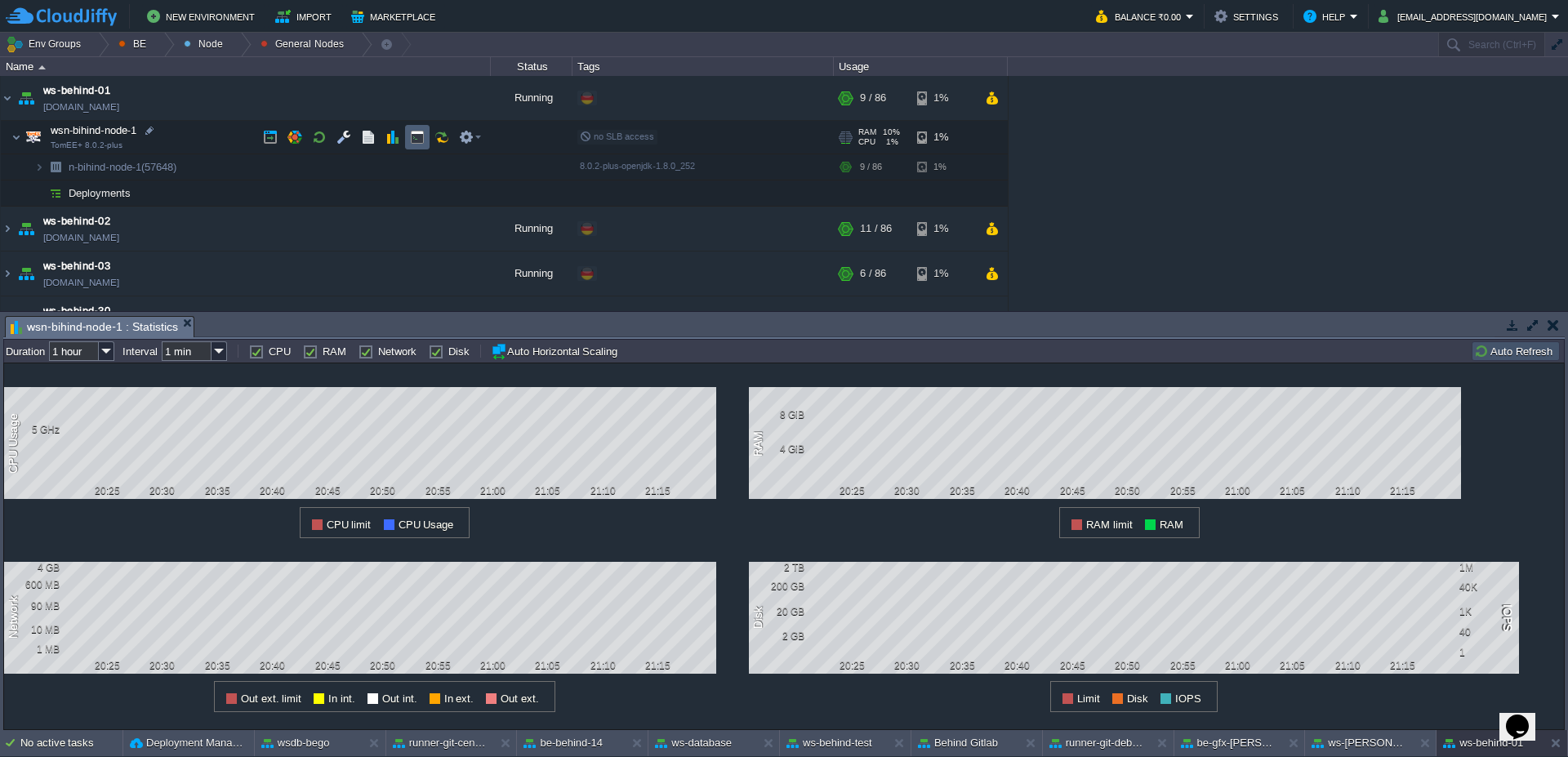
click at [420, 139] on button "button" at bounding box center [417, 137] width 14 height 14
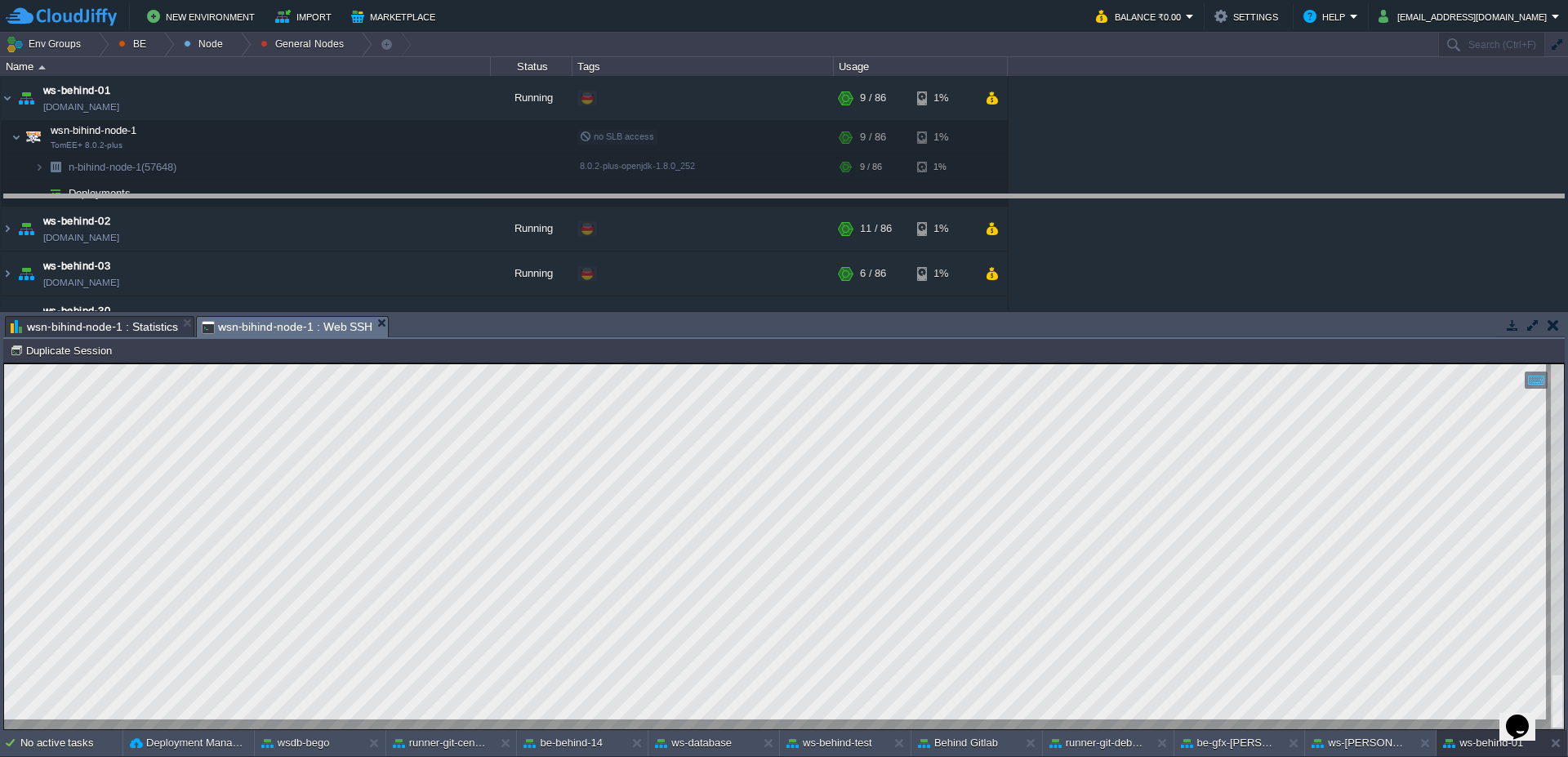
drag, startPoint x: 643, startPoint y: 332, endPoint x: 654, endPoint y: 267, distance: 65.9
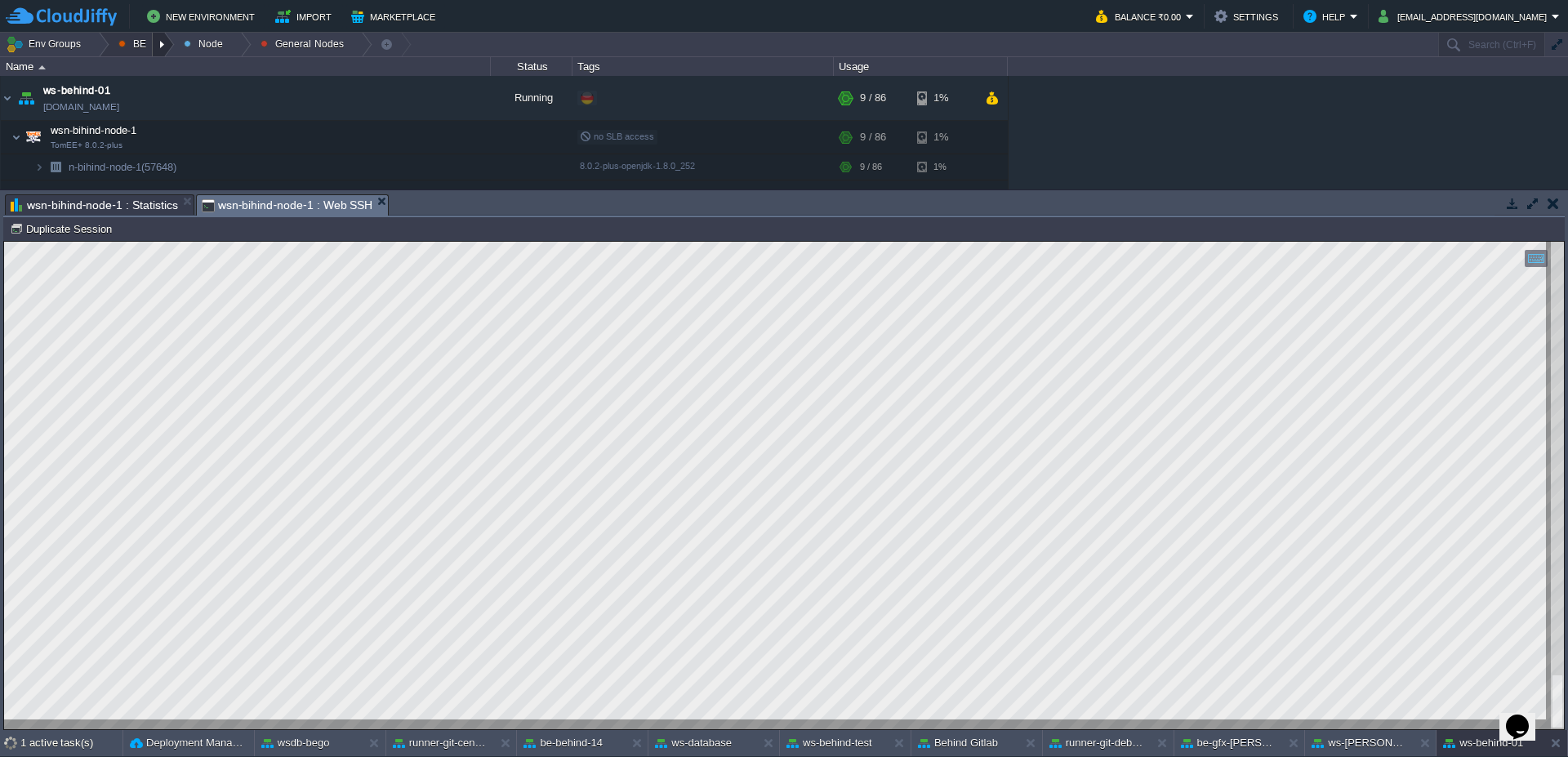
click at [161, 44] on div at bounding box center [164, 44] width 22 height 23
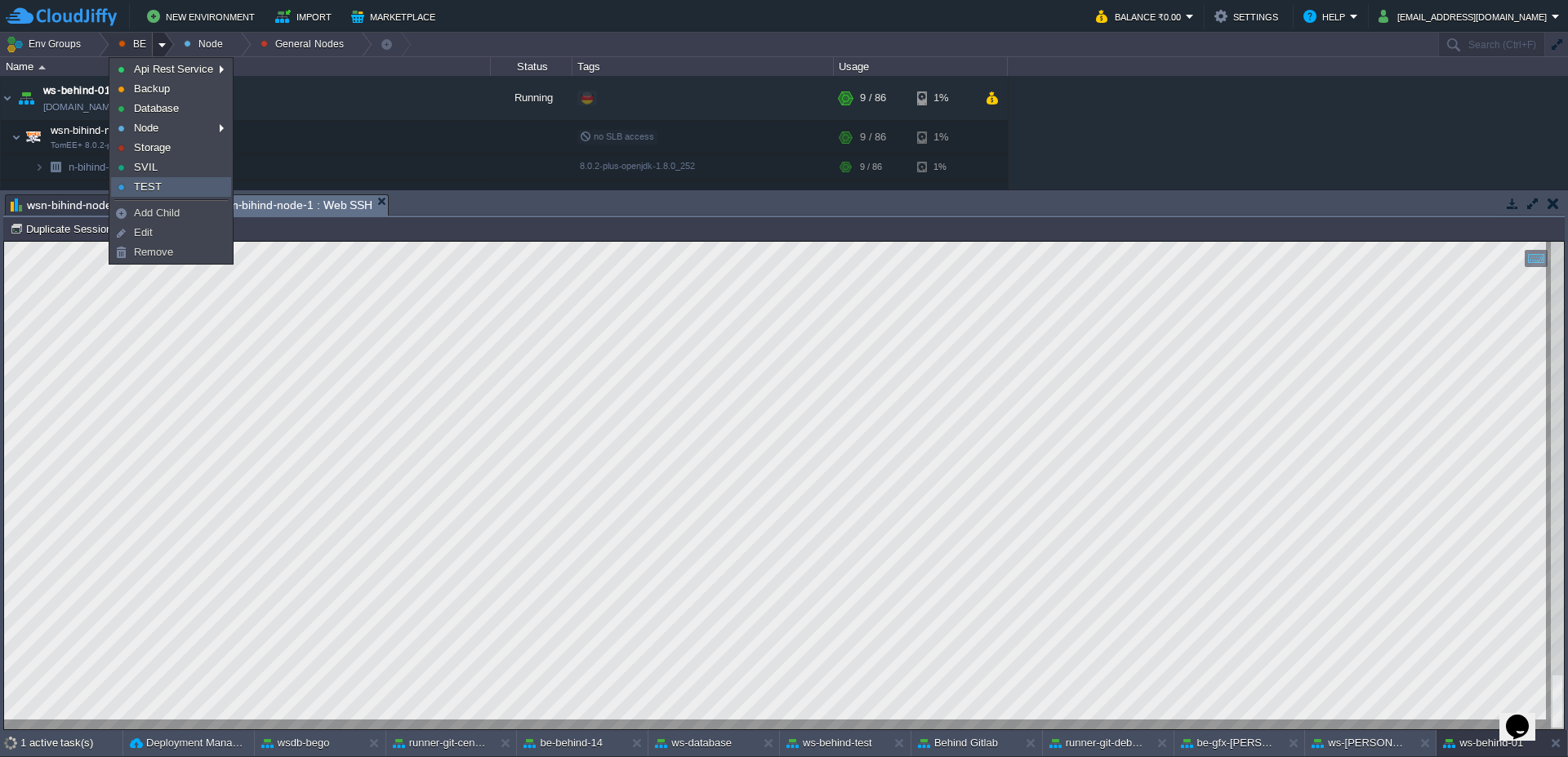
click at [172, 187] on link "TEST" at bounding box center [171, 187] width 119 height 18
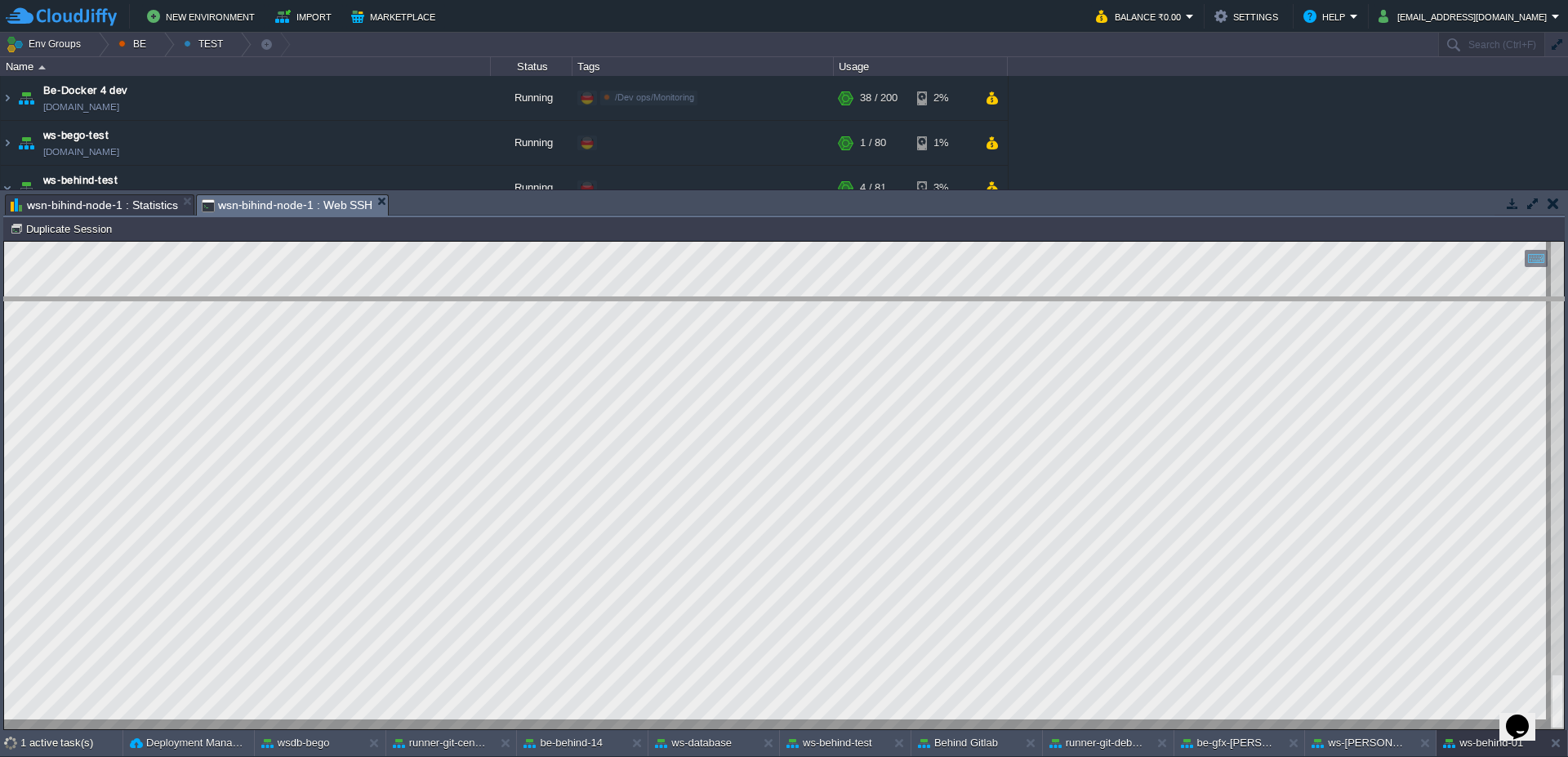
drag, startPoint x: 533, startPoint y: 214, endPoint x: 520, endPoint y: 338, distance: 124.7
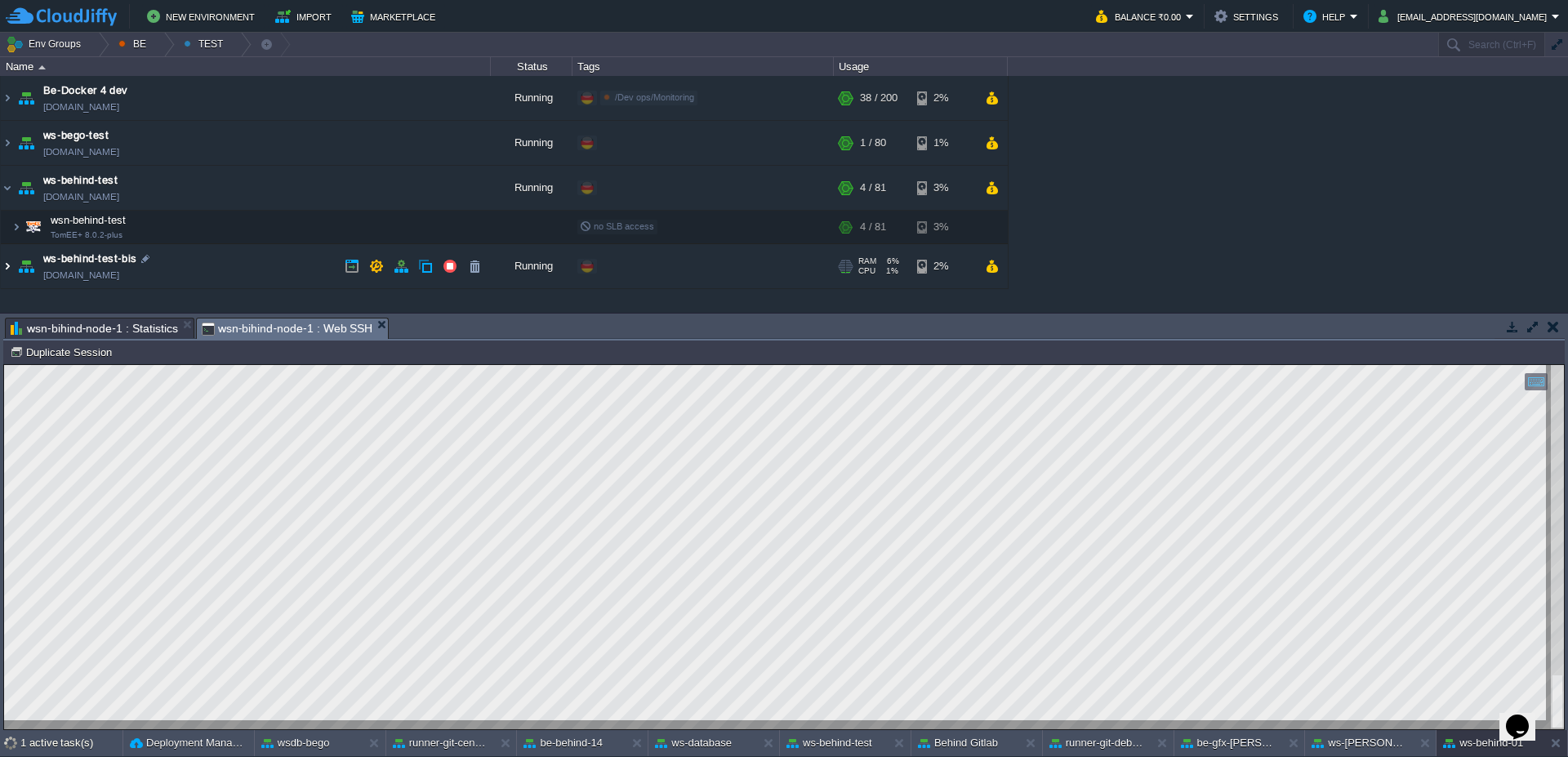
click at [12, 265] on img at bounding box center [7, 266] width 14 height 44
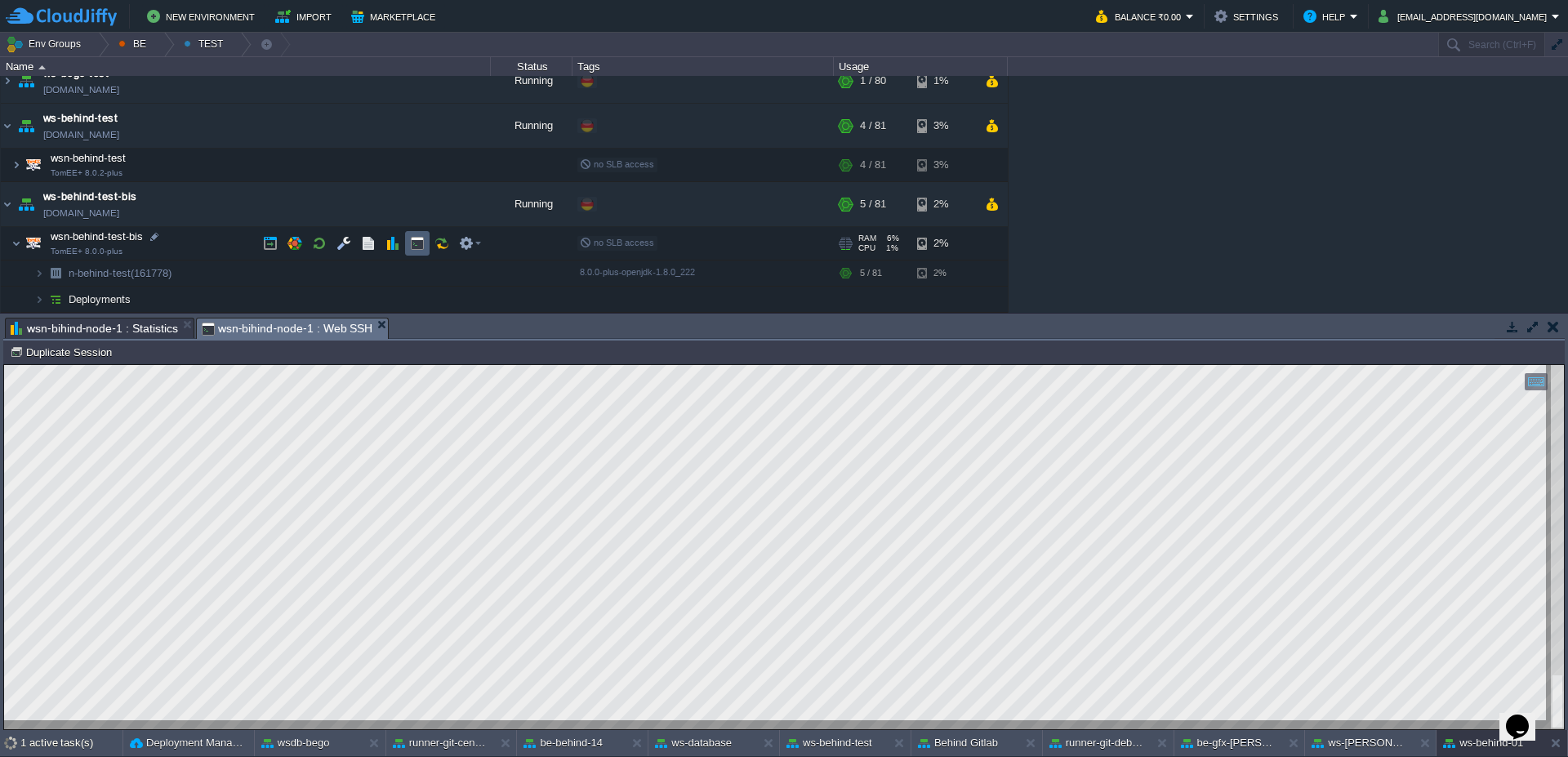
click at [419, 248] on button "button" at bounding box center [417, 243] width 14 height 14
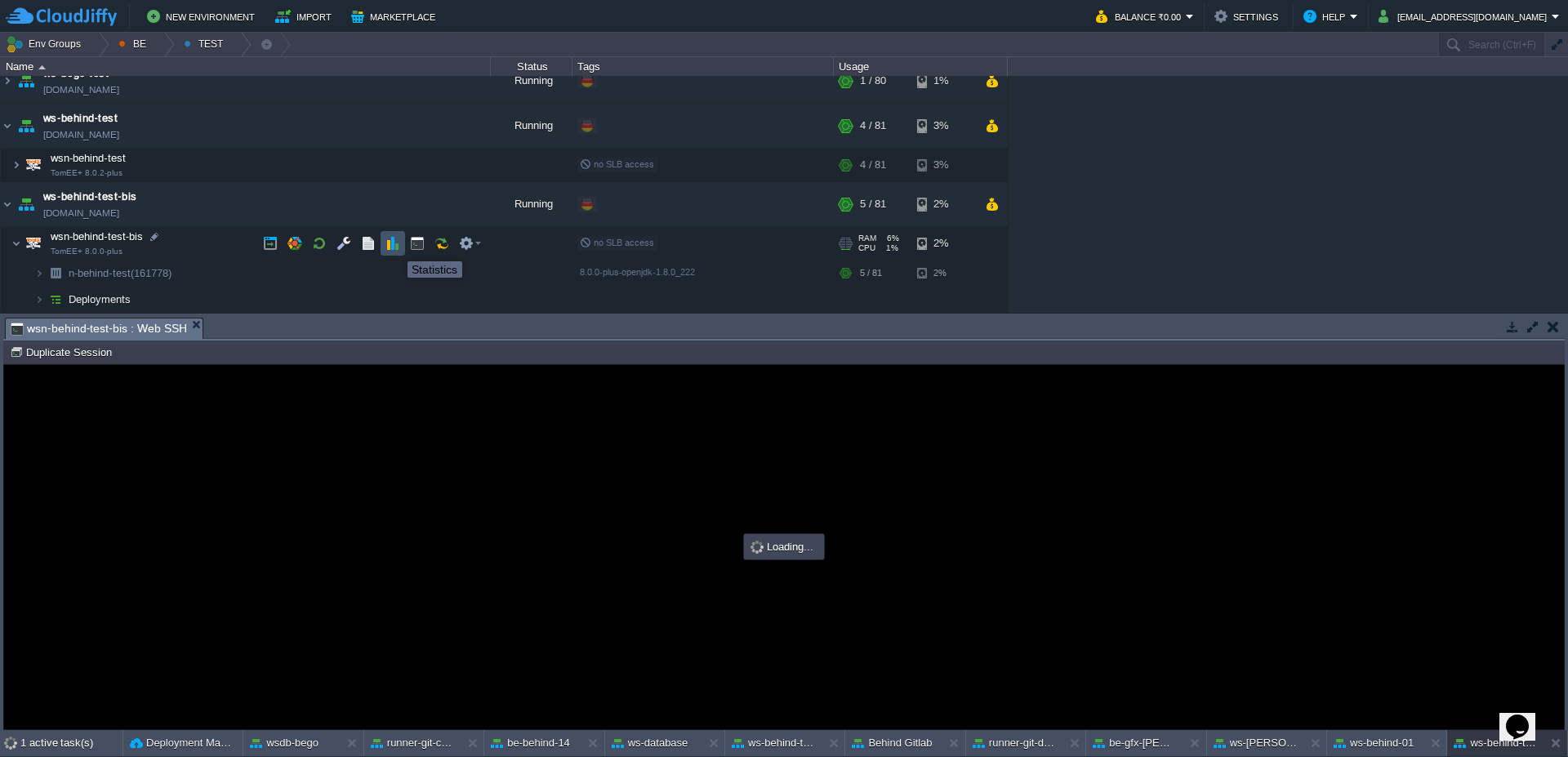
click at [385, 247] on button "button" at bounding box center [392, 243] width 14 height 14
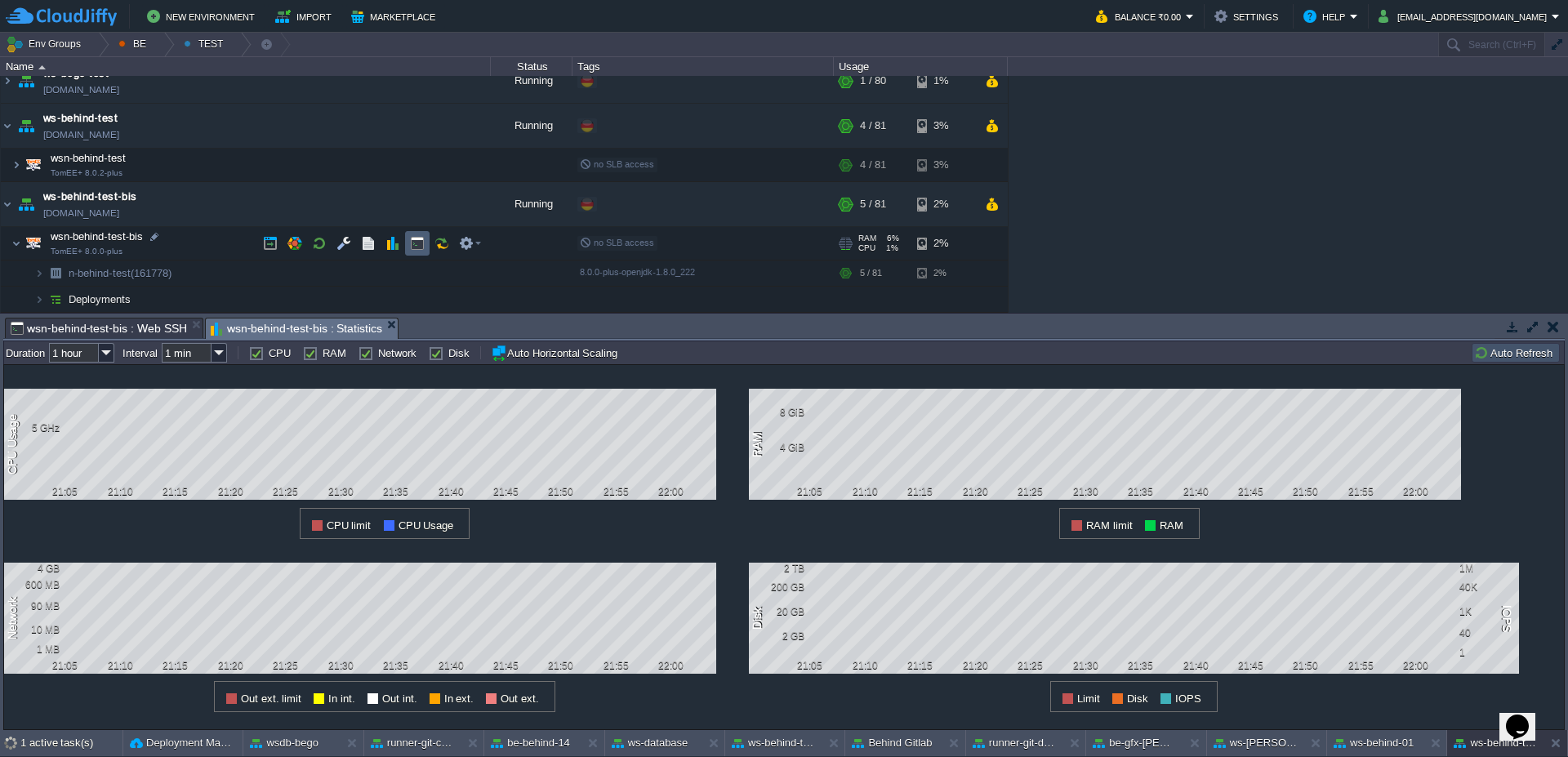
scroll to position [0, 0]
click at [425, 242] on td at bounding box center [417, 243] width 24 height 24
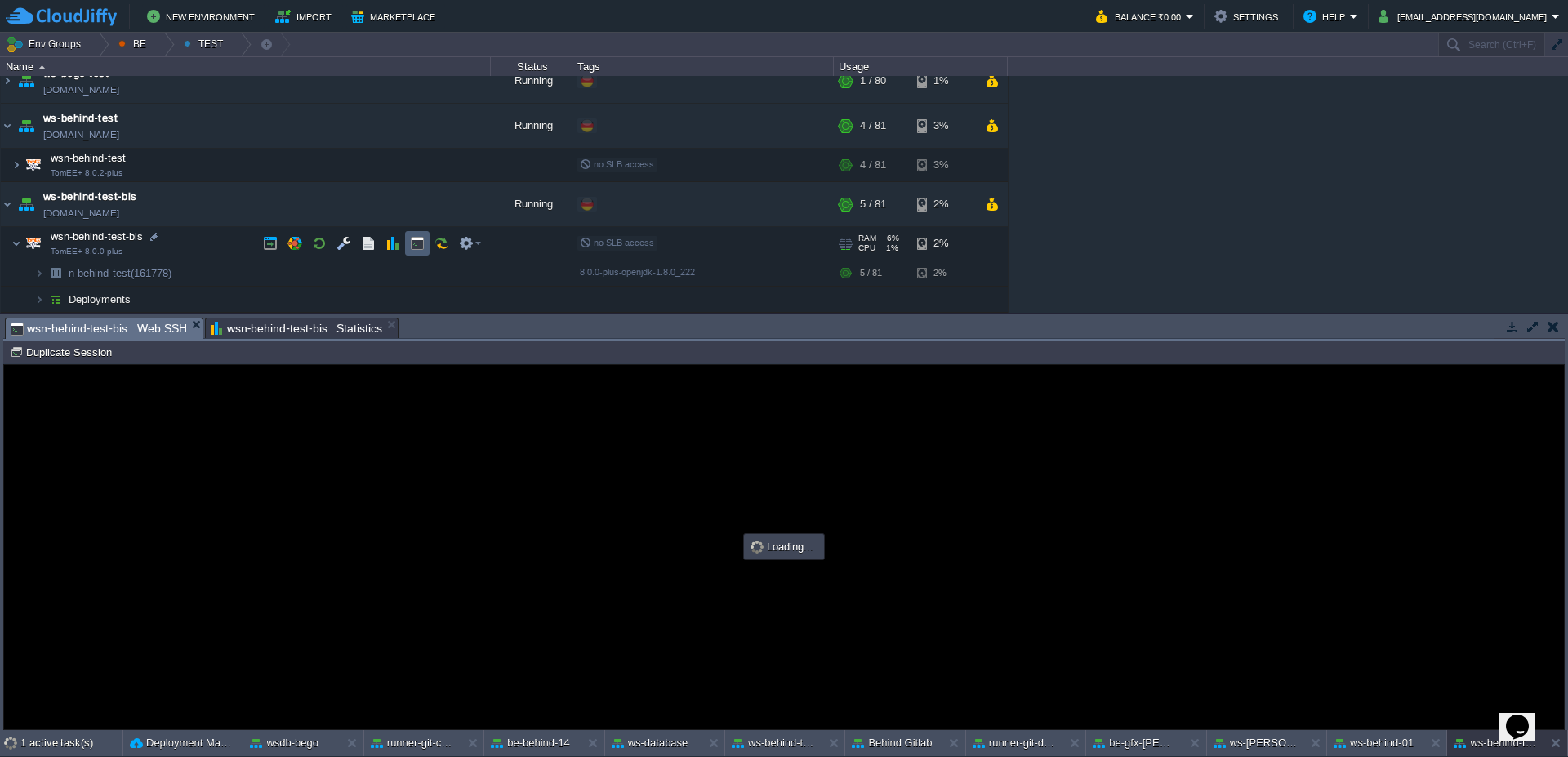
type input "#000000"
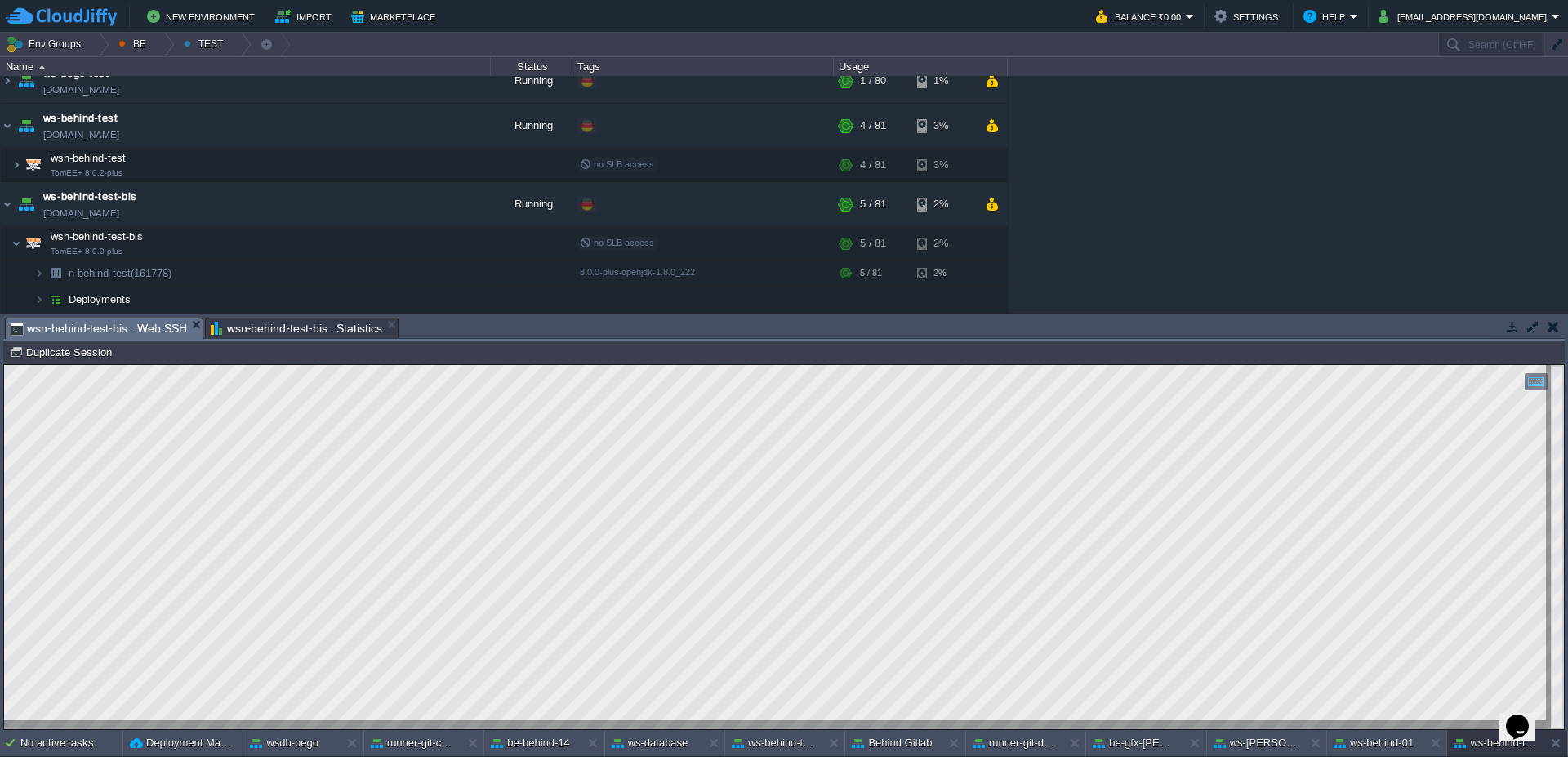
click at [251, 335] on span "wsn-behind-test-bis : Statistics" at bounding box center [296, 329] width 172 height 20
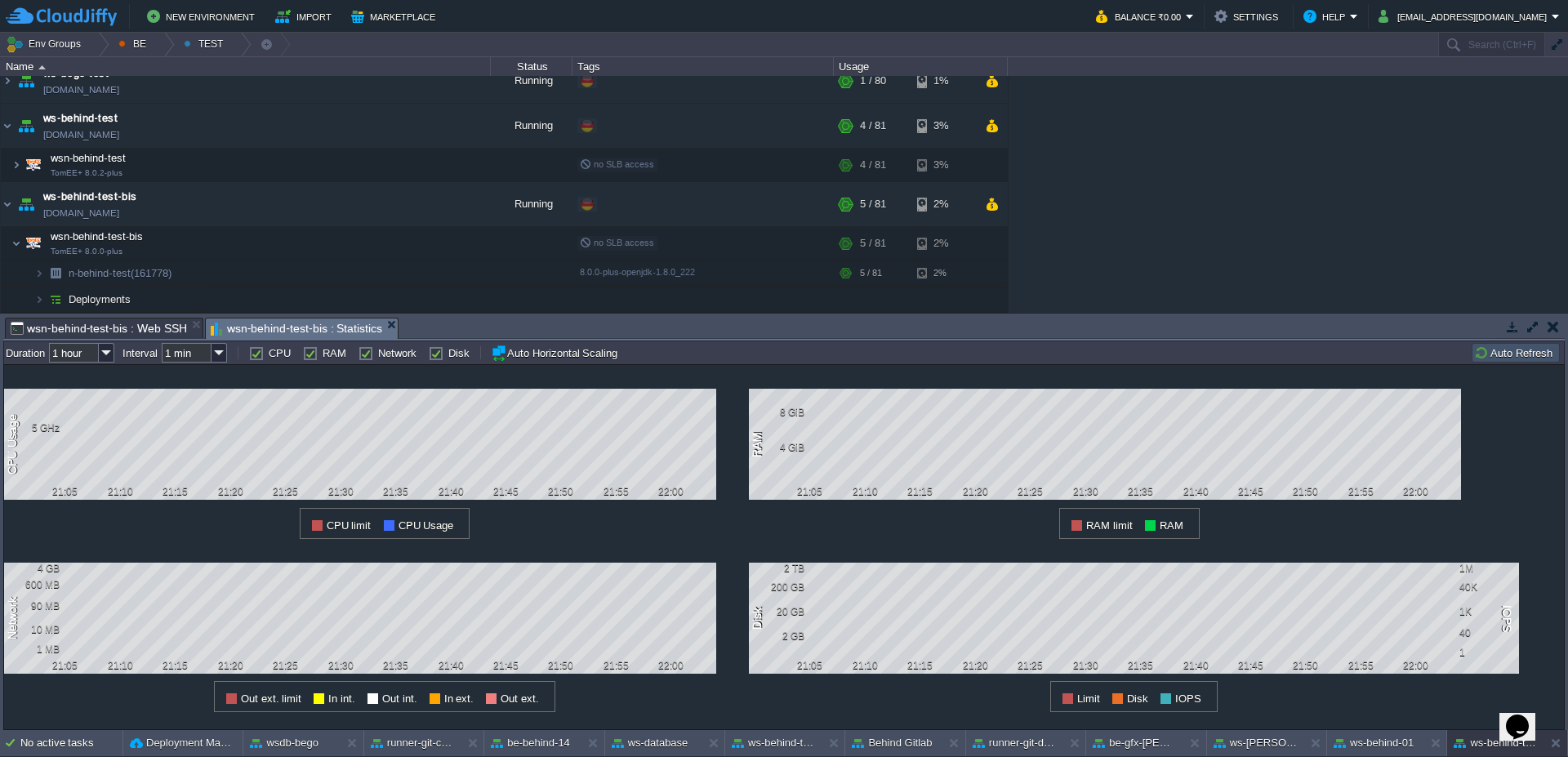
click at [160, 325] on span "wsn-behind-test-bis : Web SSH" at bounding box center [99, 329] width 176 height 20
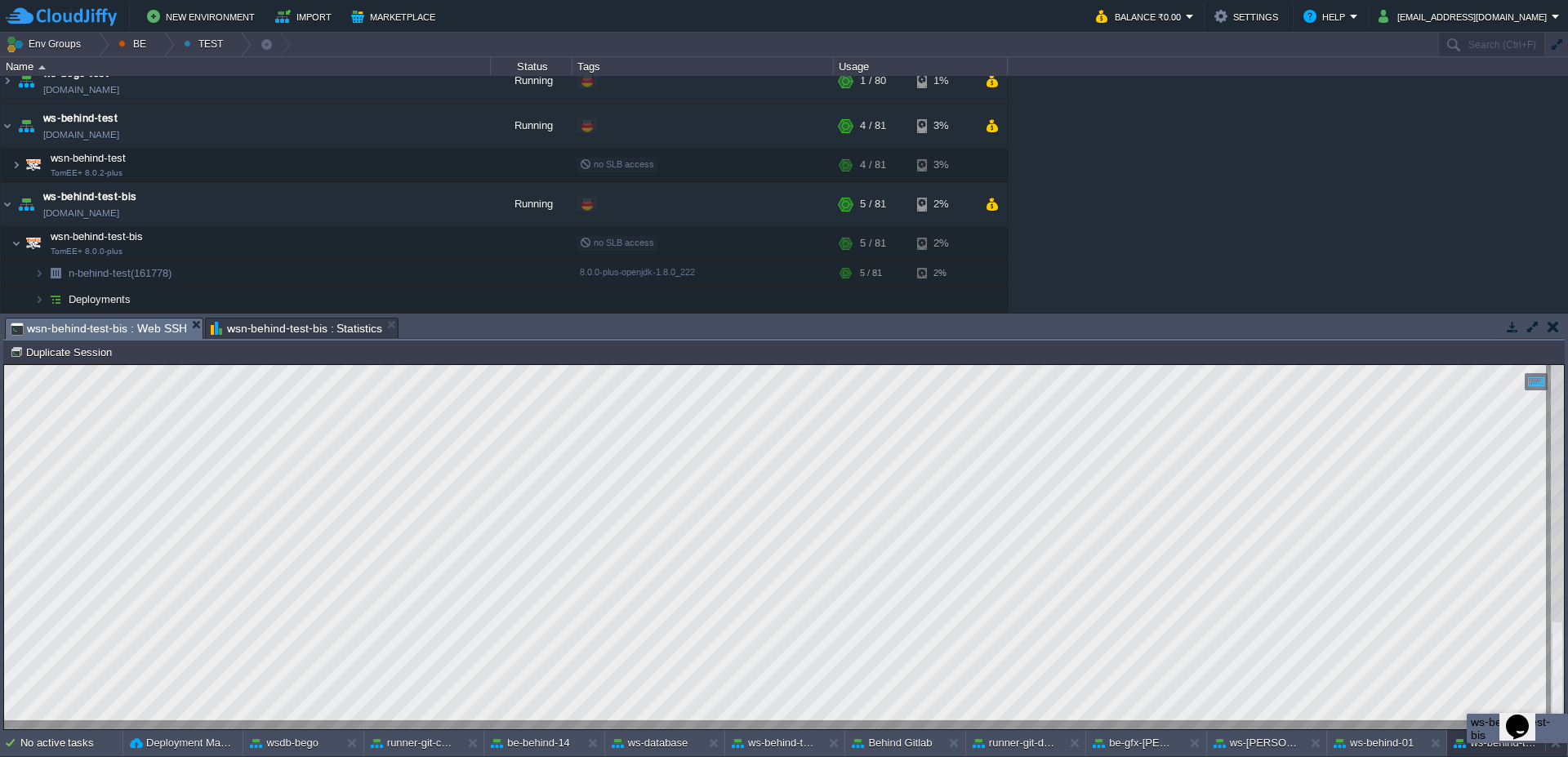
click at [1510, 750] on button "ws-behind-test-bis" at bounding box center [1495, 743] width 84 height 16
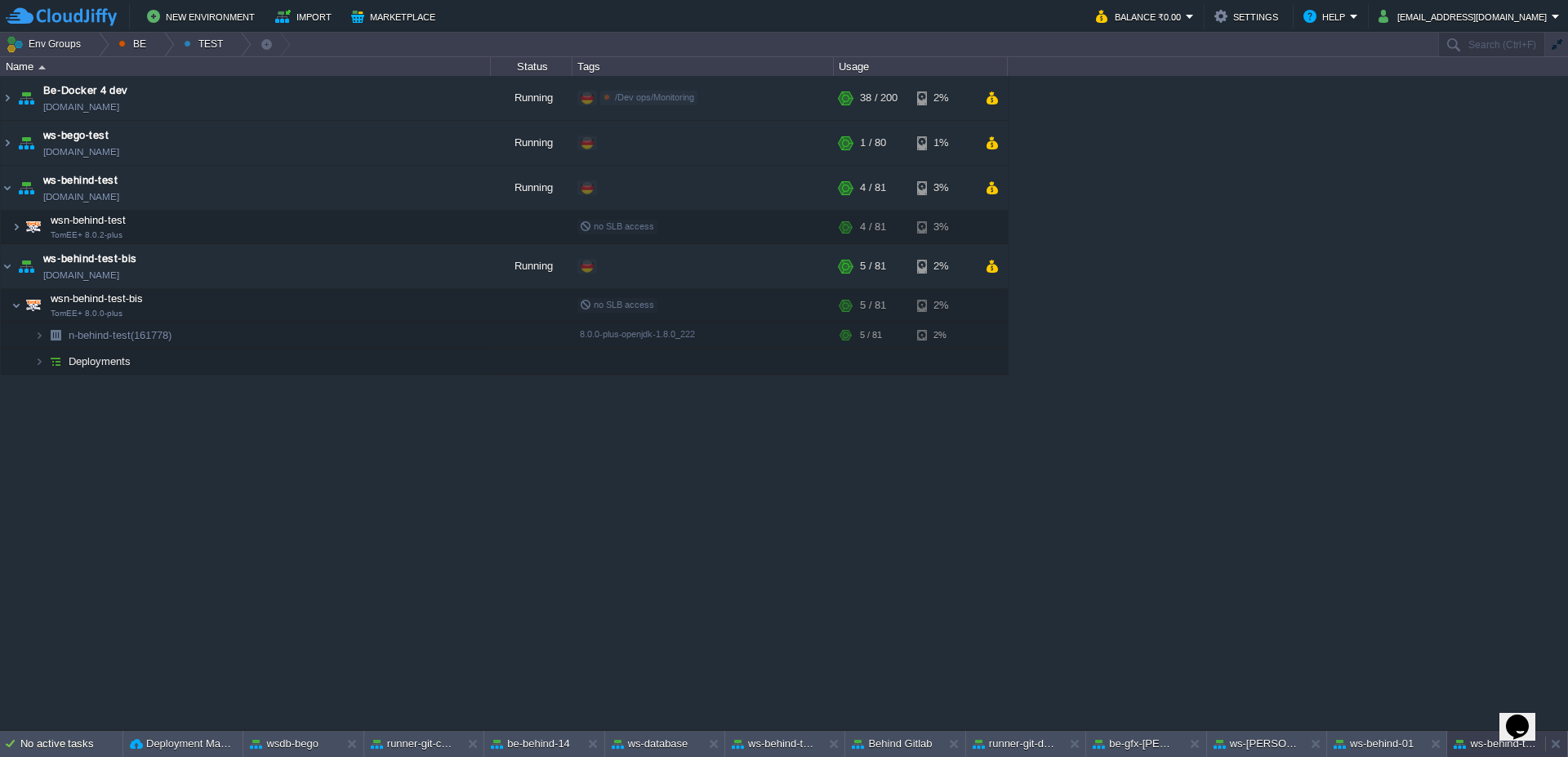
click at [1510, 750] on button "ws-behind-test-bis" at bounding box center [1495, 743] width 84 height 16
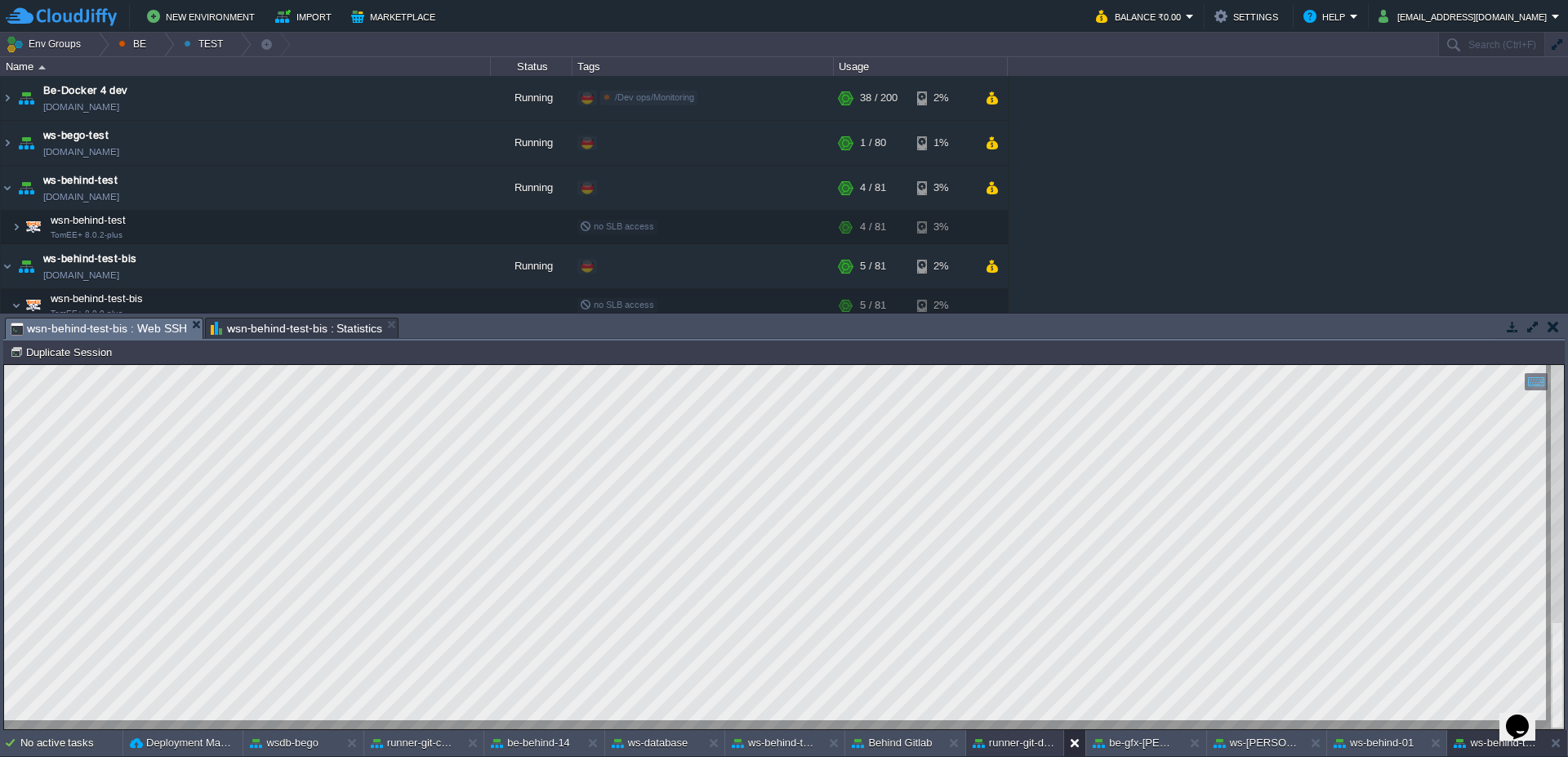
click at [1068, 745] on div at bounding box center [1074, 743] width 22 height 26
click at [1021, 743] on div at bounding box center [1031, 743] width 22 height 26
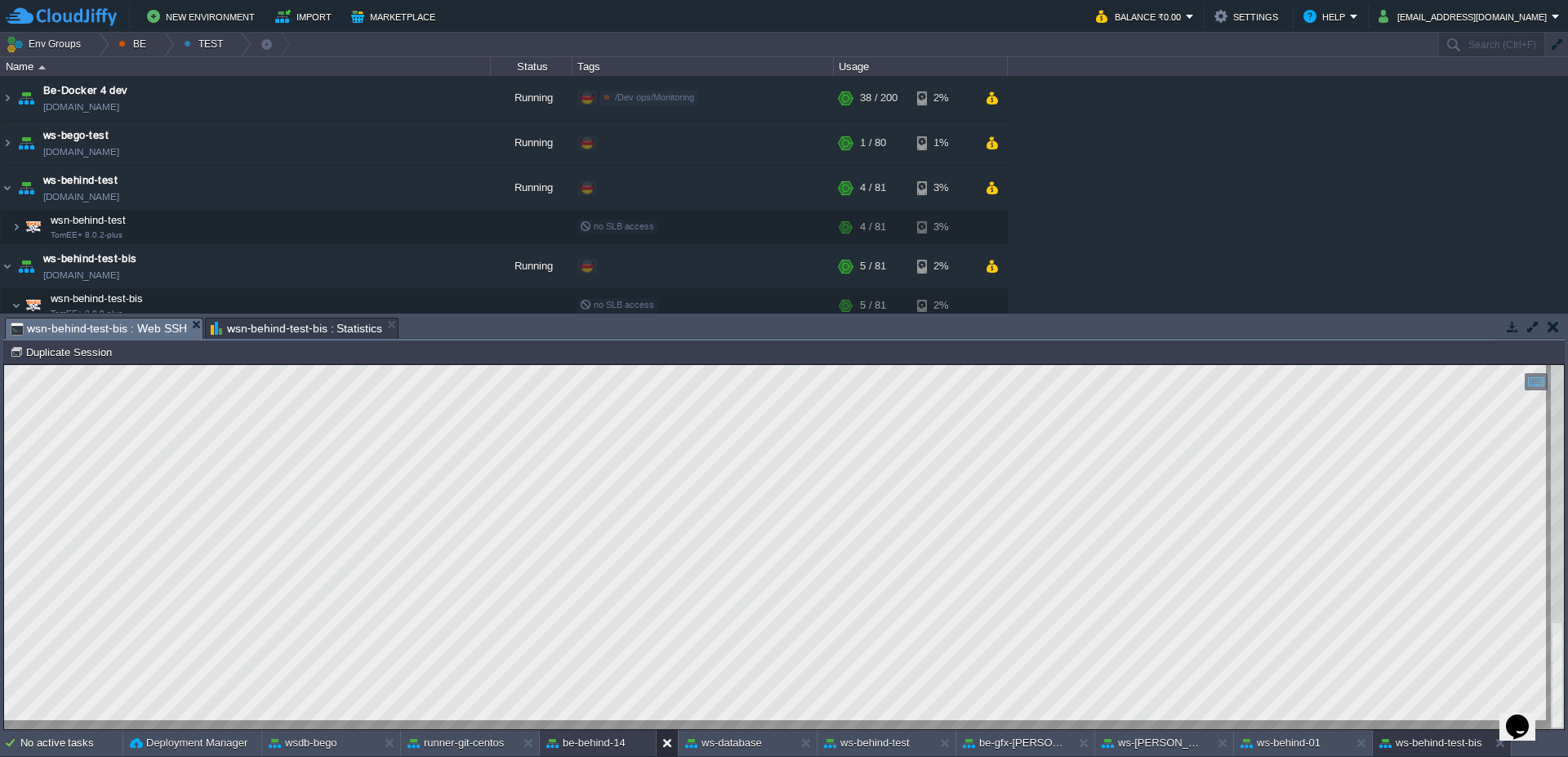
click at [663, 743] on button at bounding box center [671, 743] width 16 height 16
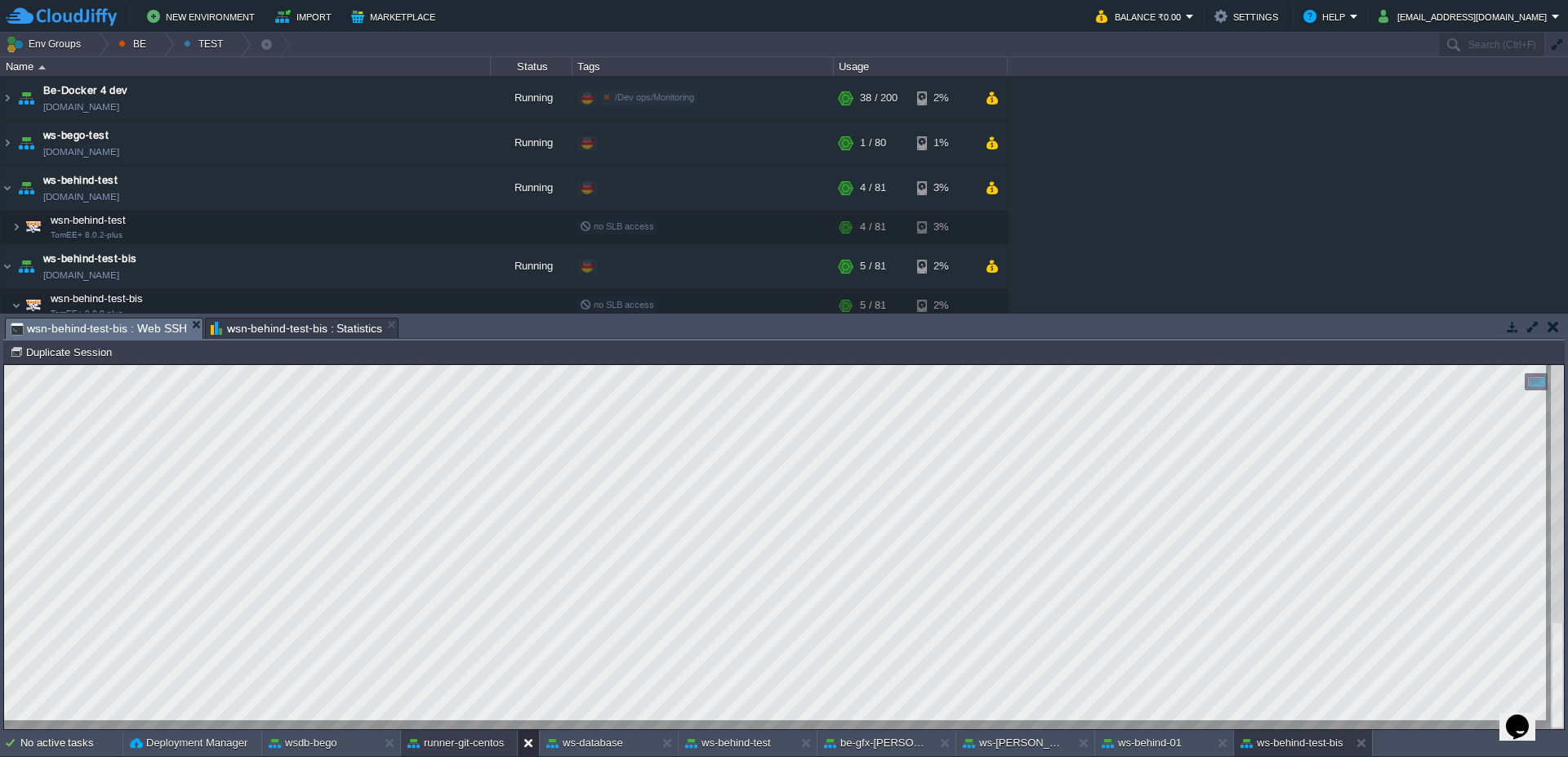
click at [526, 737] on button at bounding box center [532, 743] width 16 height 16
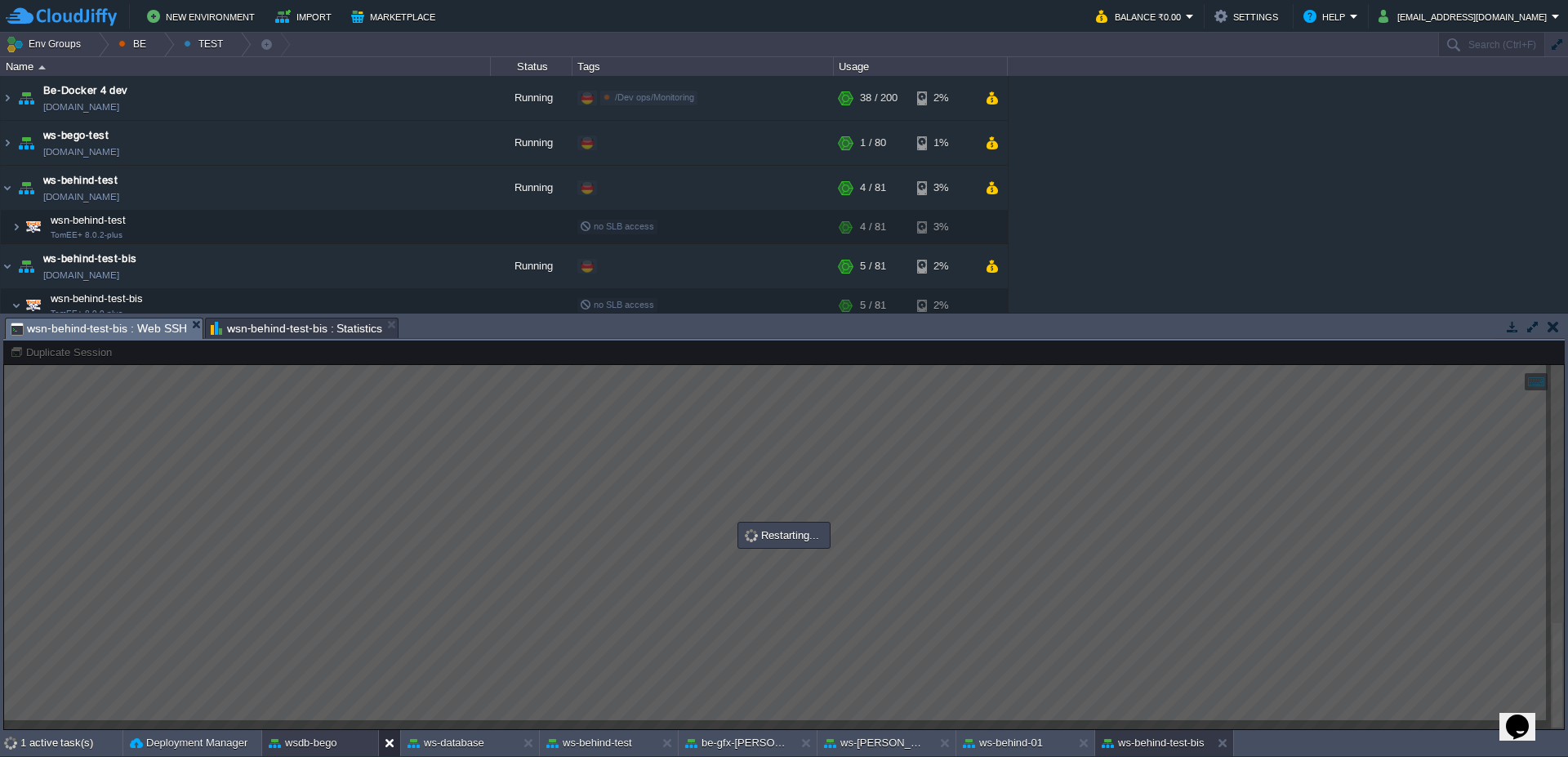
click at [383, 740] on div at bounding box center [389, 743] width 22 height 26
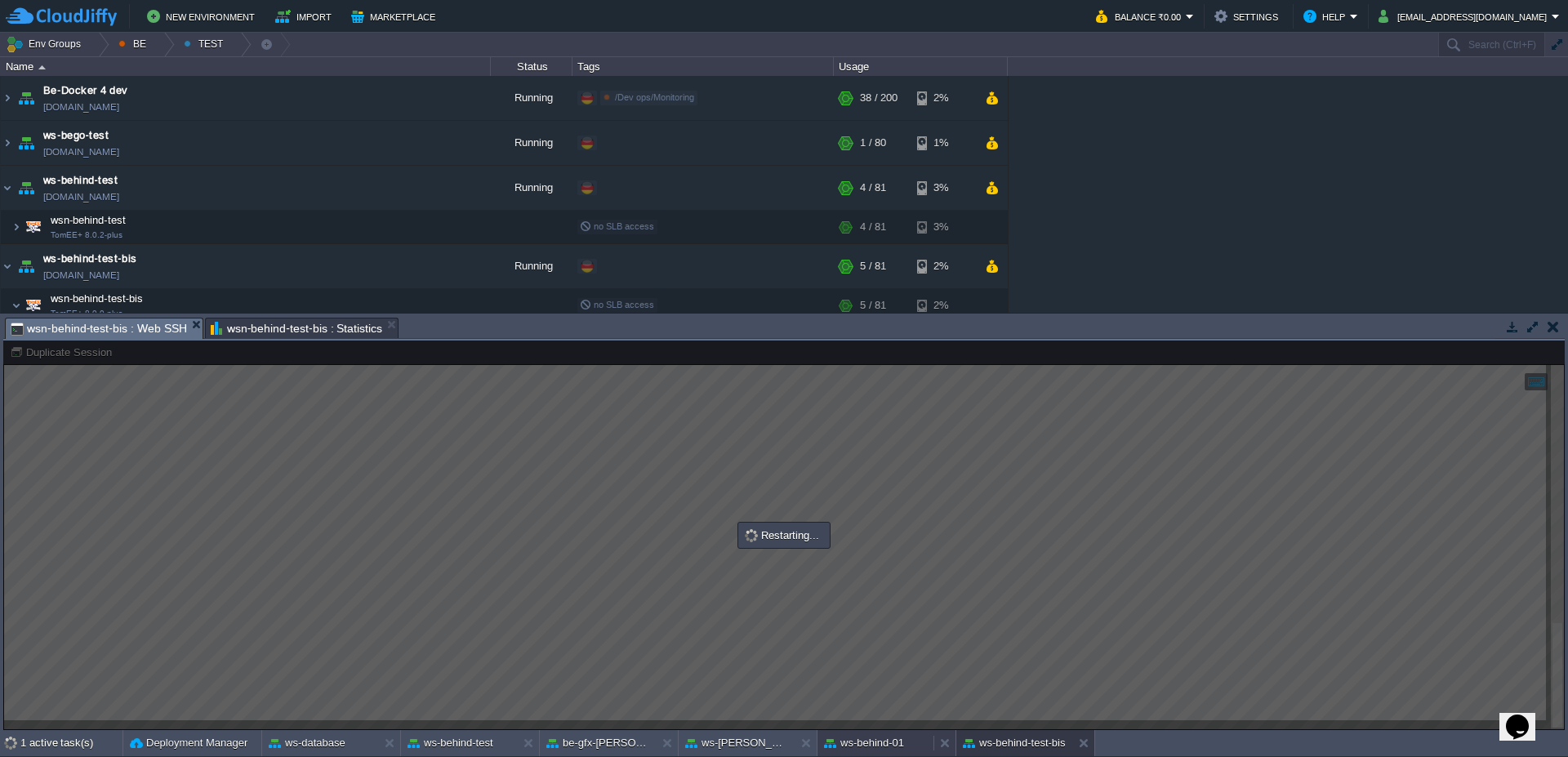
click at [894, 749] on button "ws-behind-01" at bounding box center [863, 743] width 80 height 16
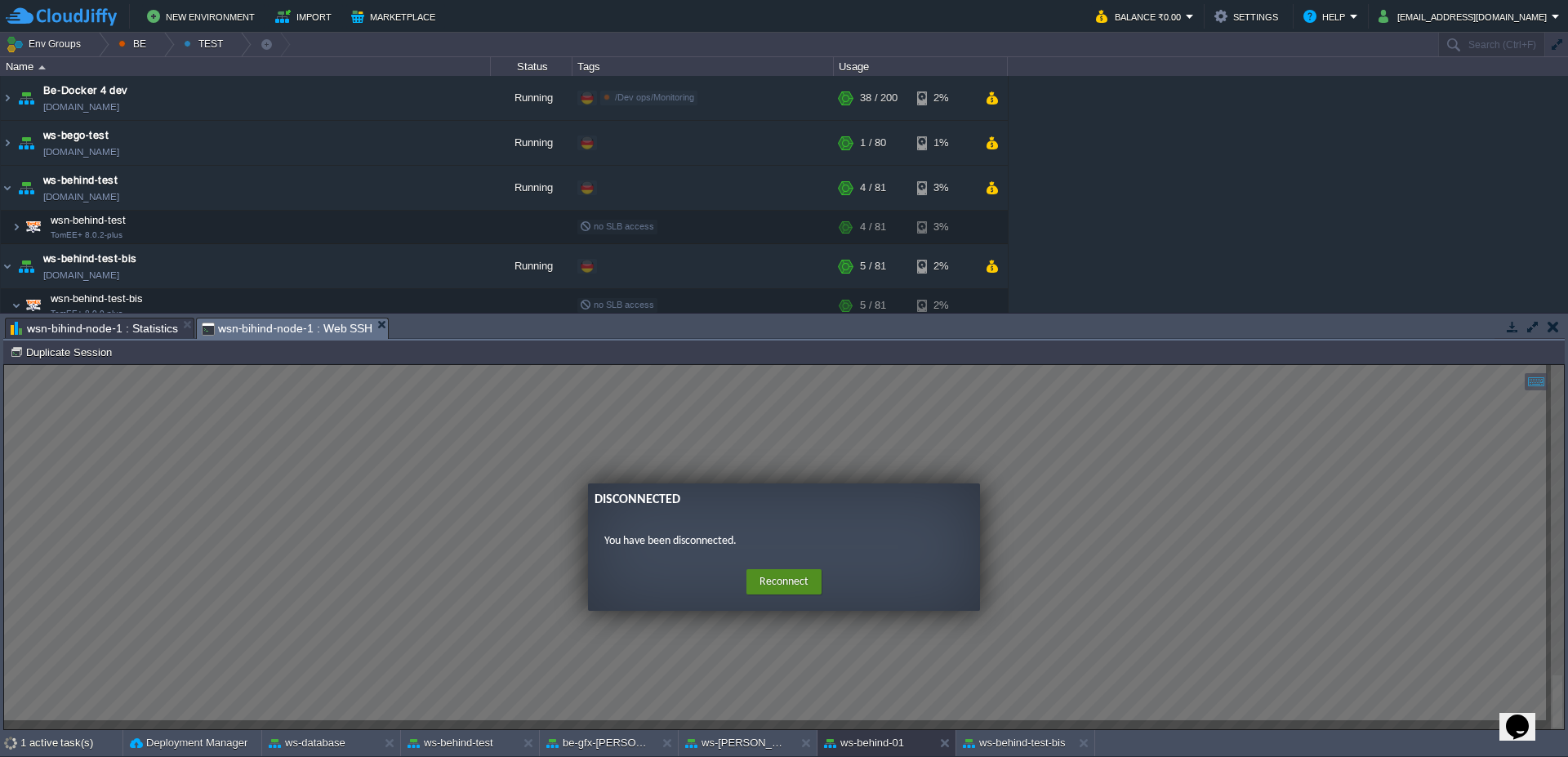
click at [787, 590] on button "Reconnect" at bounding box center [783, 581] width 75 height 26
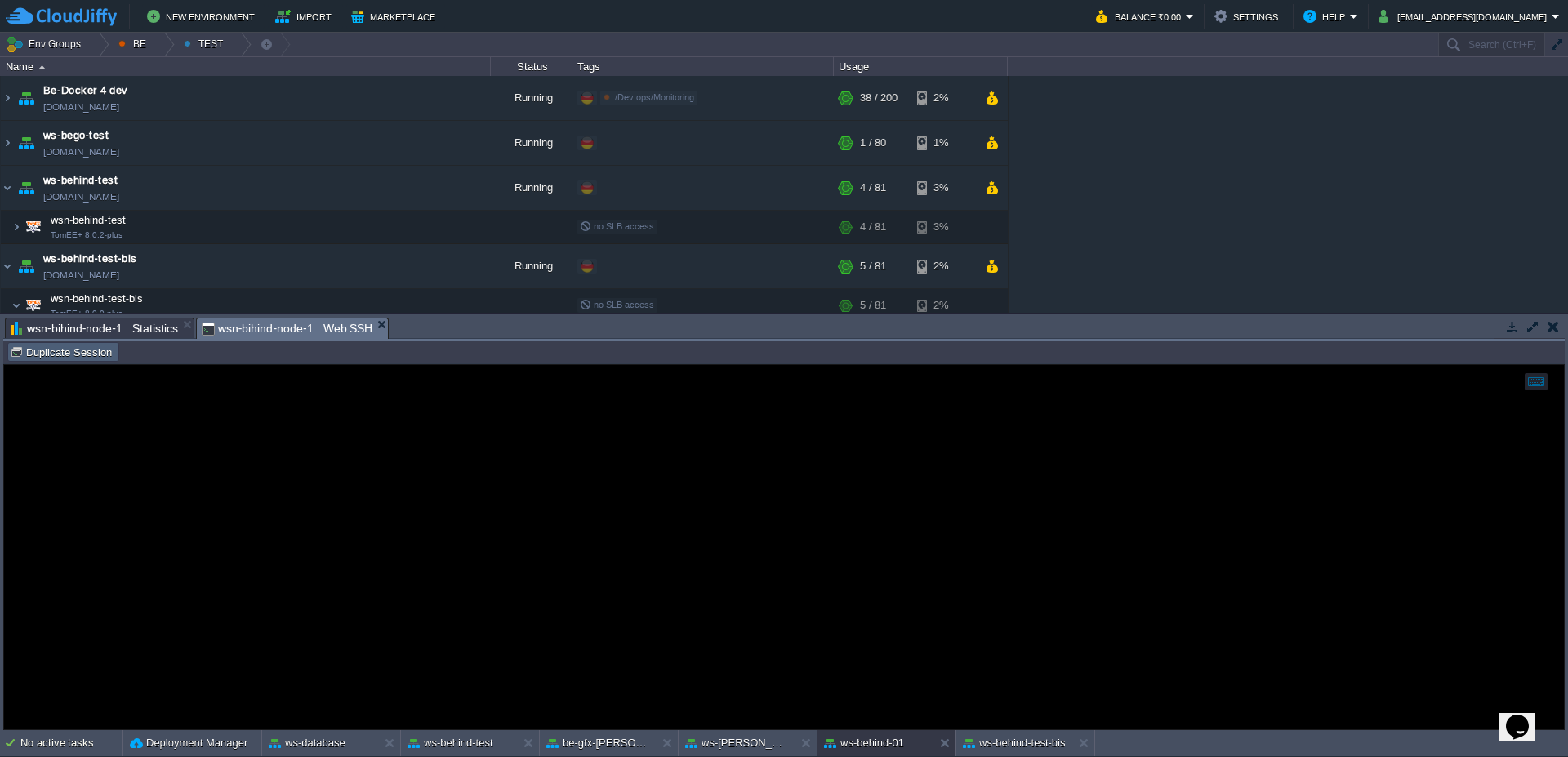
click at [53, 345] on button "Duplicate Session" at bounding box center [63, 352] width 107 height 14
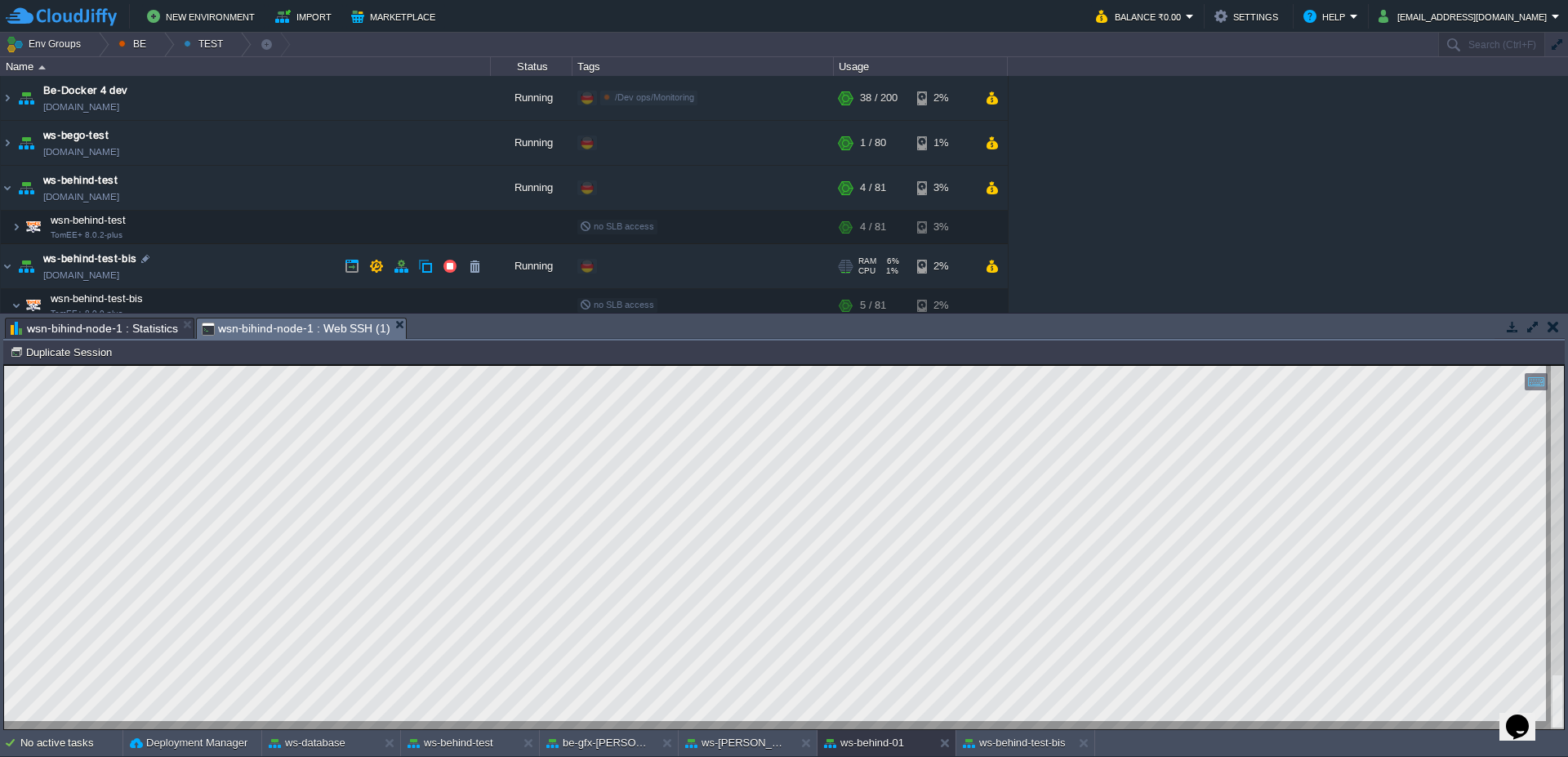
scroll to position [2, 62]
type textarea "WTPClientWordToPd"
click at [95, 52] on div at bounding box center [98, 44] width 22 height 23
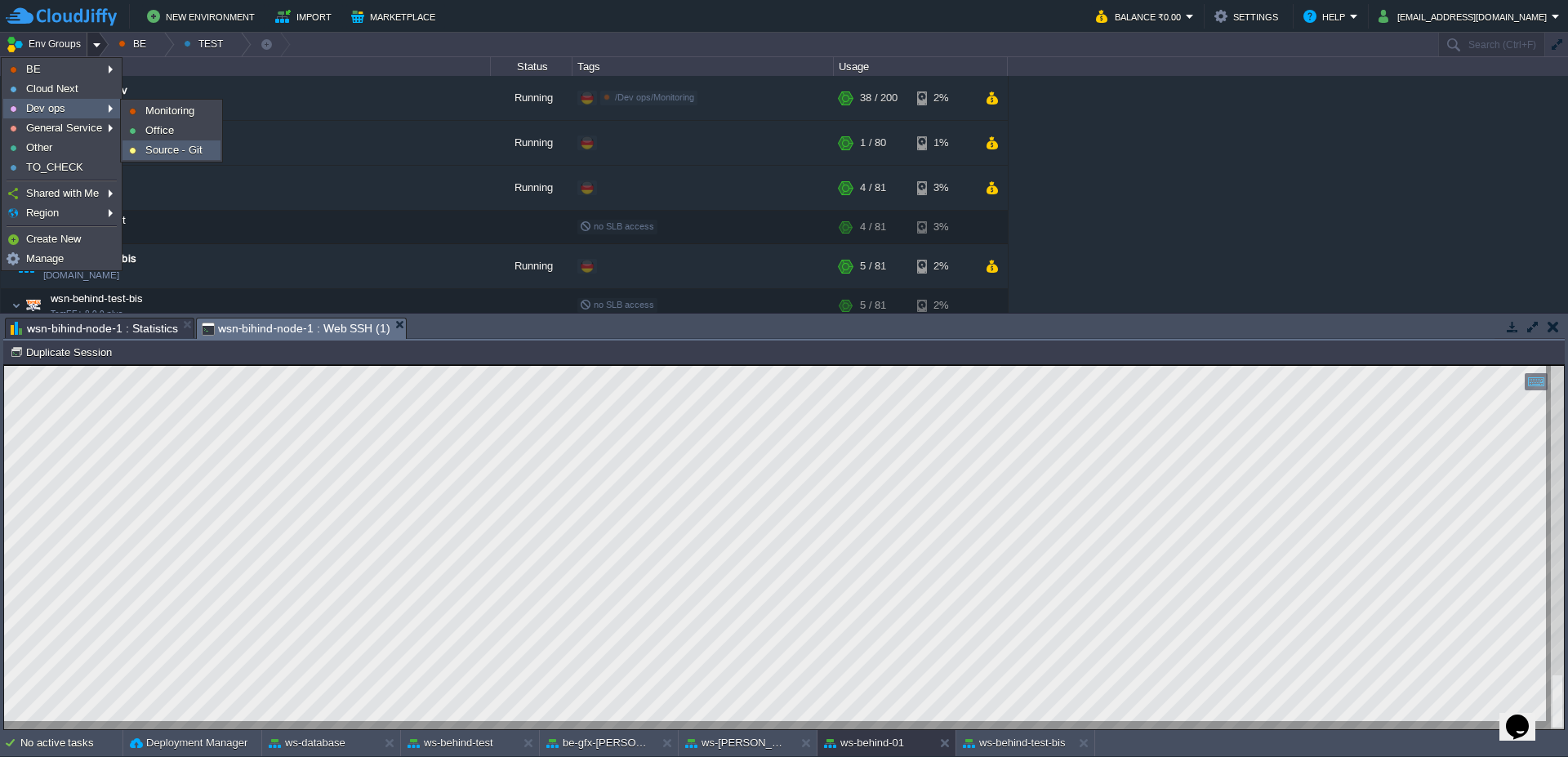
click at [180, 159] on li "Source - Git" at bounding box center [171, 150] width 98 height 20
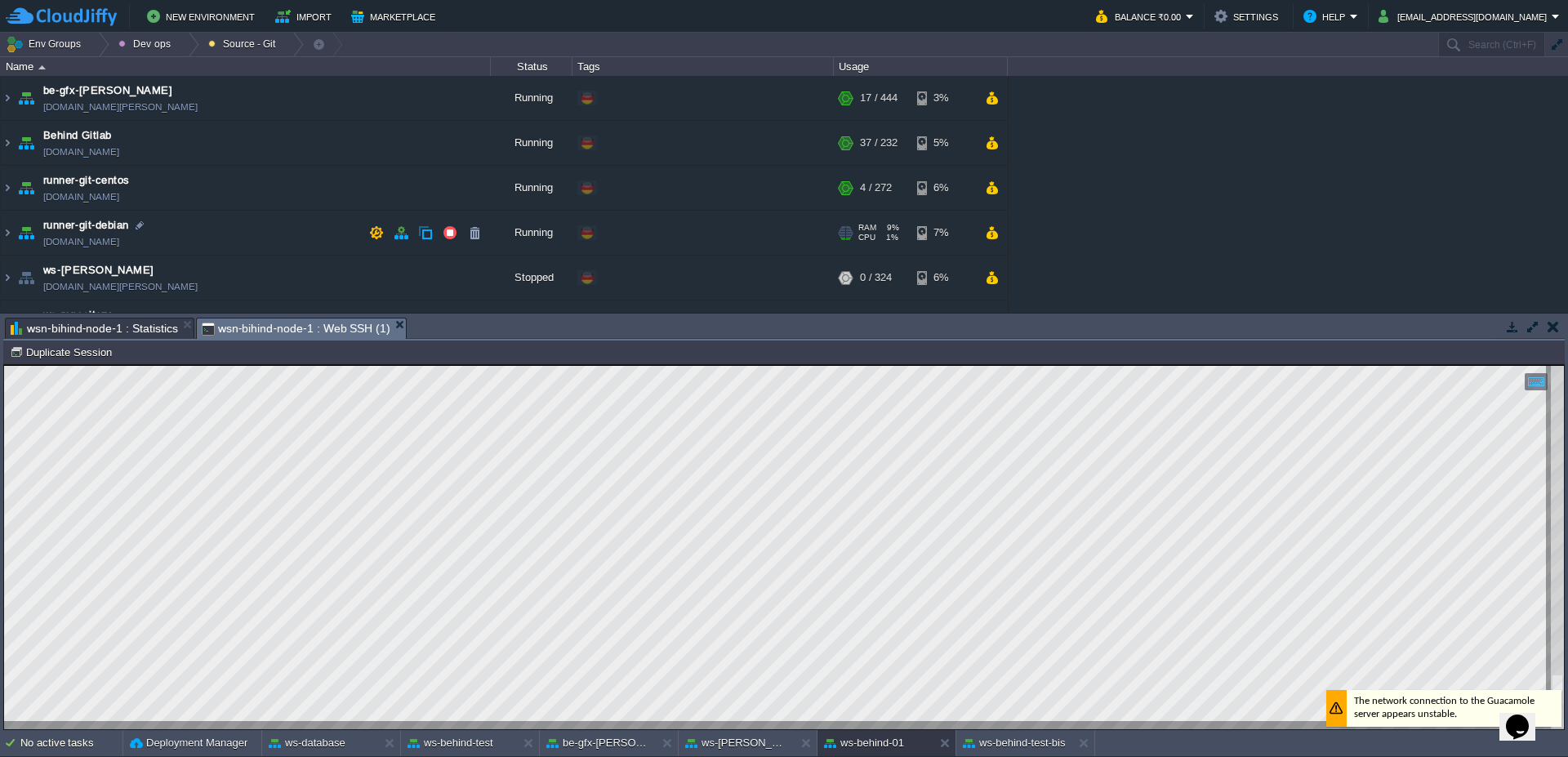
scroll to position [77, 0]
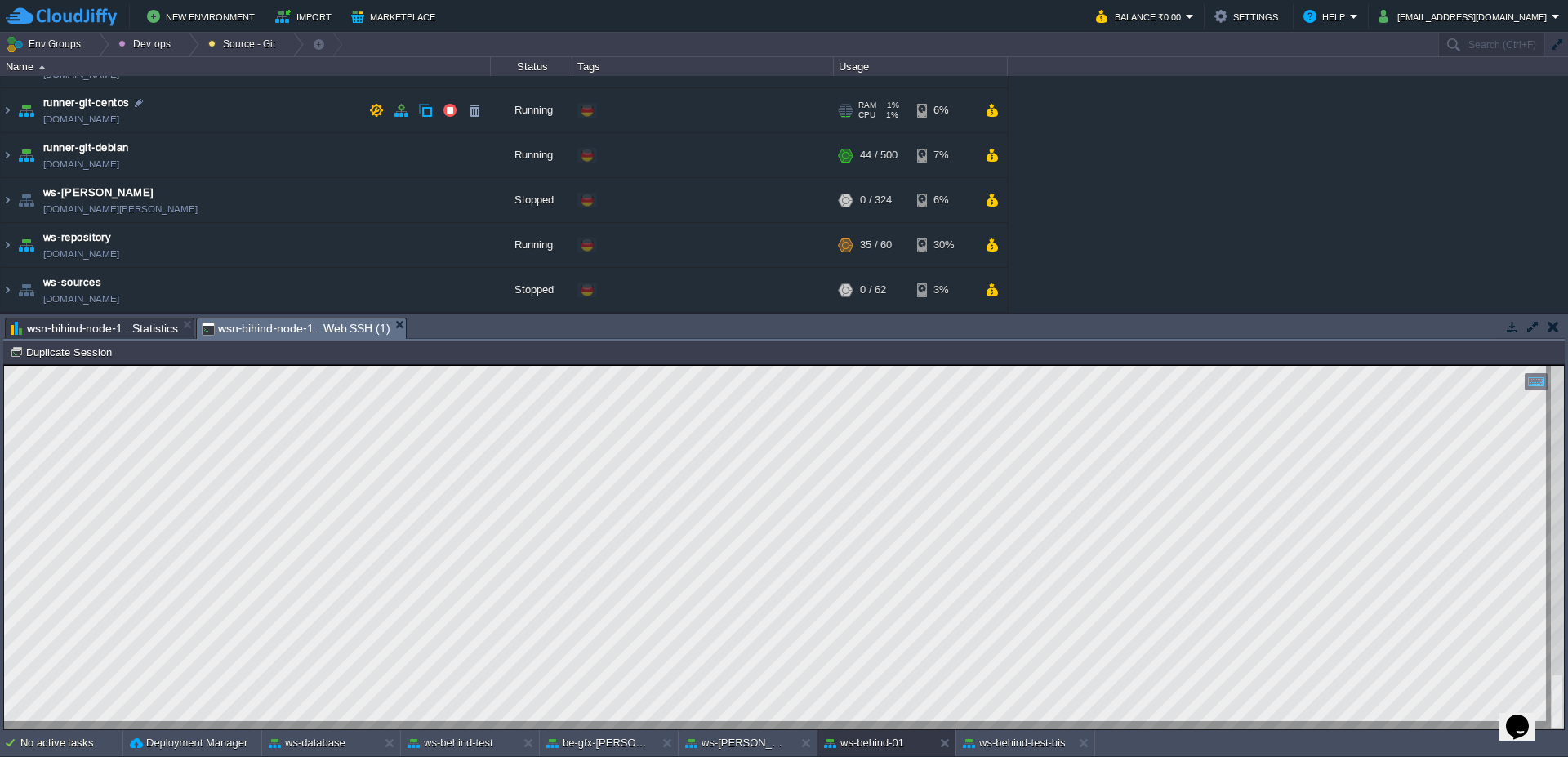
click at [14, 113] on td "runner-git-centos [DOMAIN_NAME]" at bounding box center [246, 111] width 490 height 45
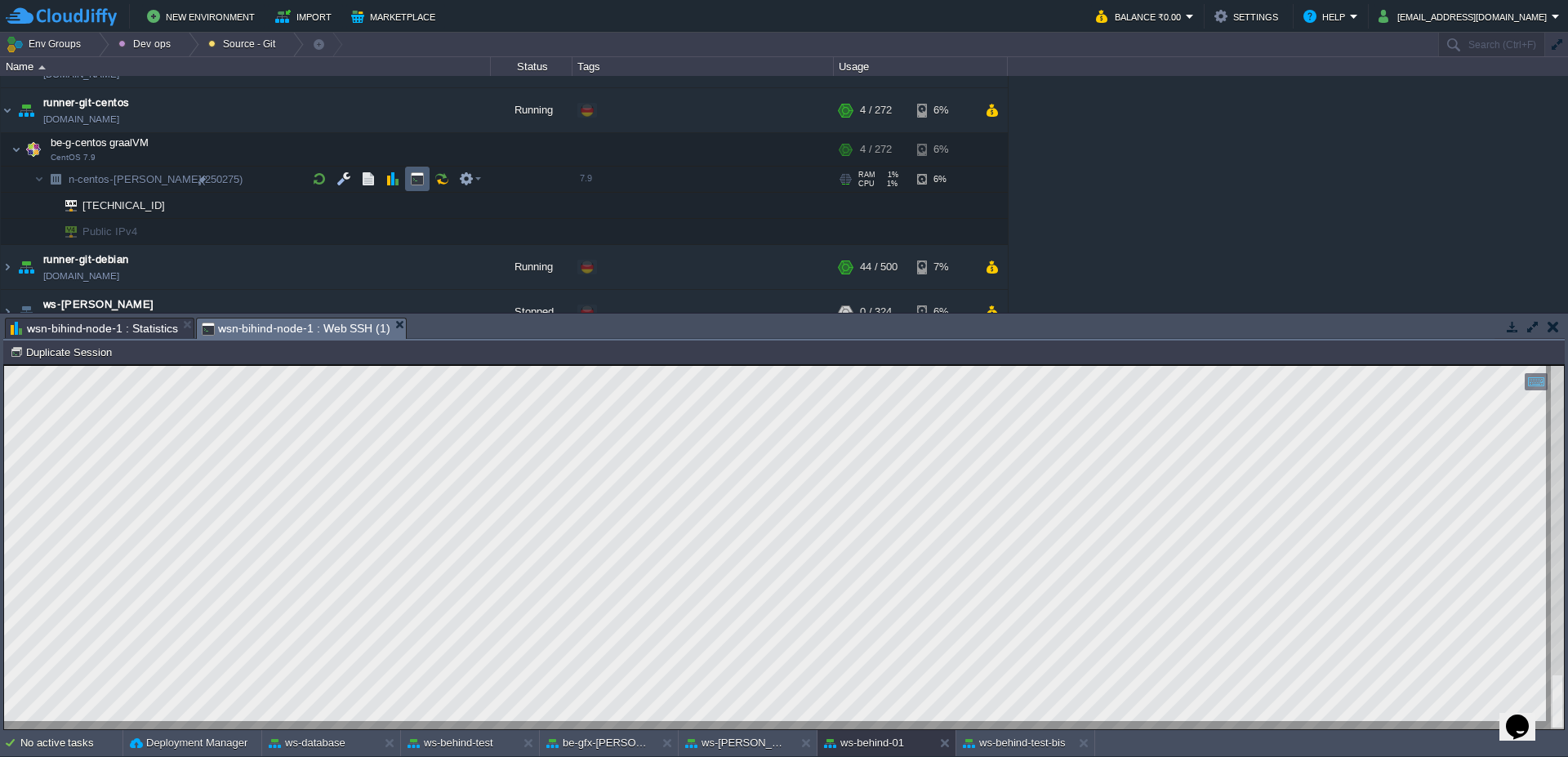
click at [419, 180] on button "button" at bounding box center [417, 179] width 14 height 14
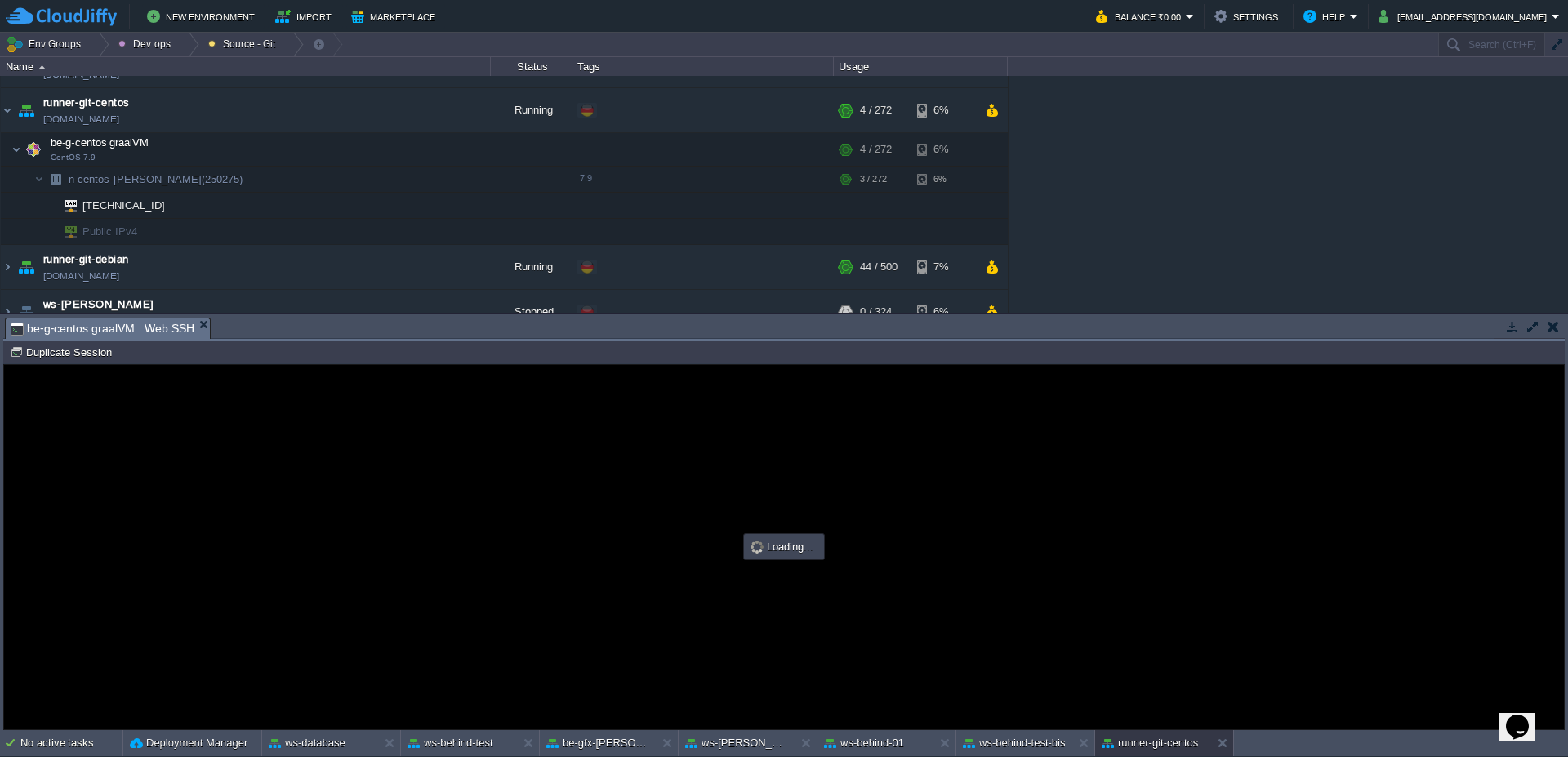
scroll to position [0, 0]
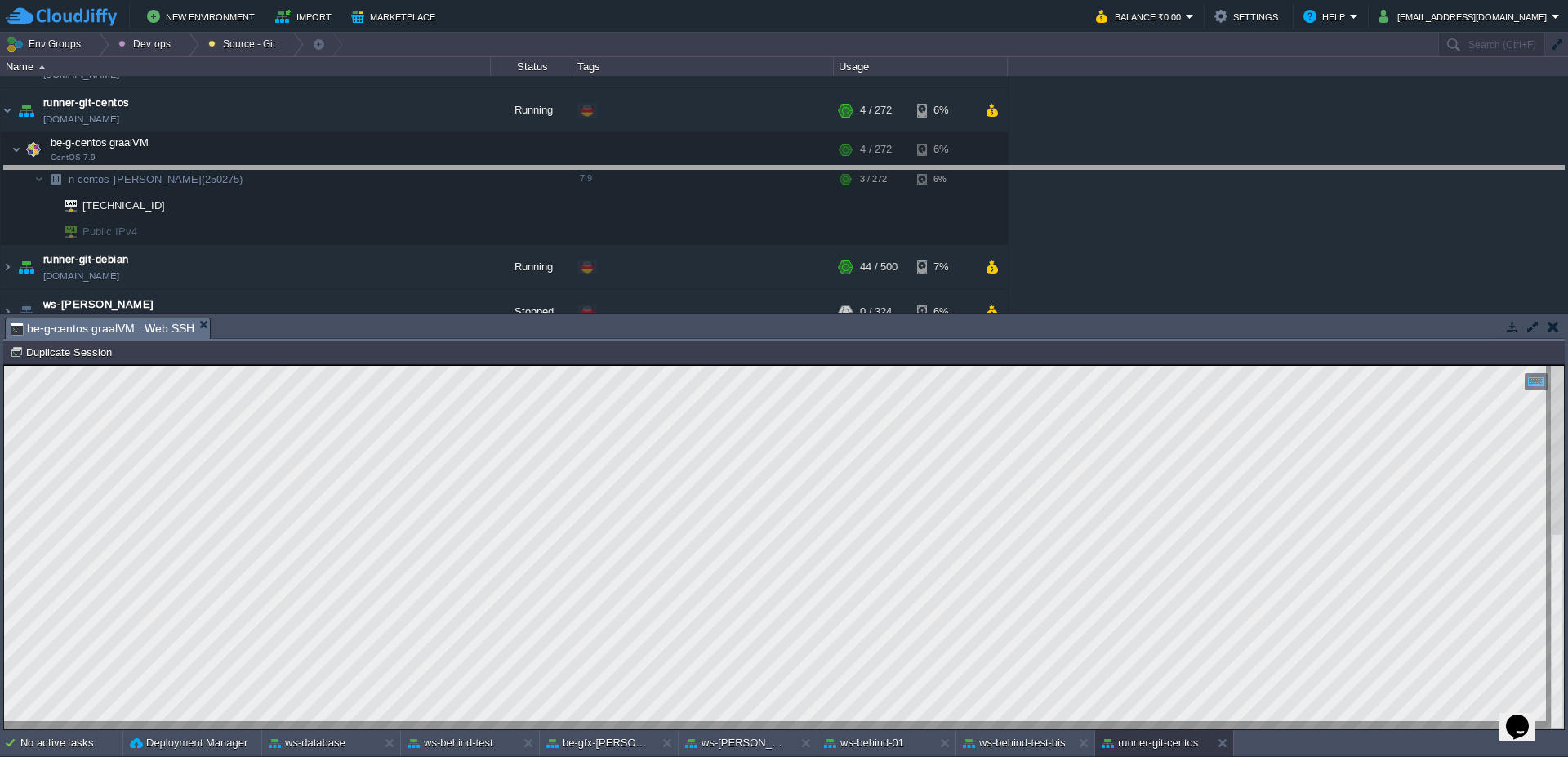
drag, startPoint x: 633, startPoint y: 334, endPoint x: 625, endPoint y: 157, distance: 177.2
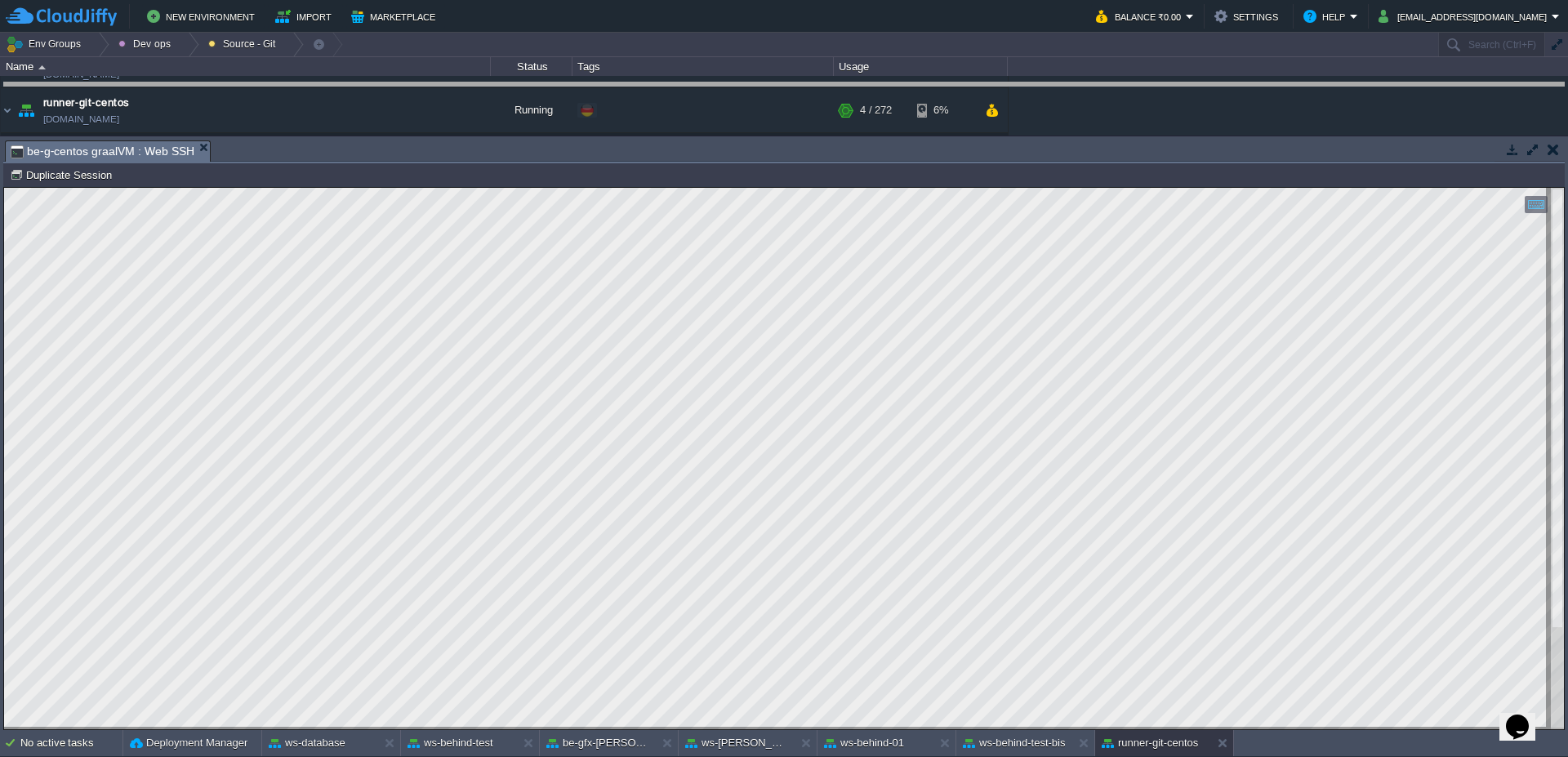
drag, startPoint x: 405, startPoint y: 150, endPoint x: 406, endPoint y: 93, distance: 57.0
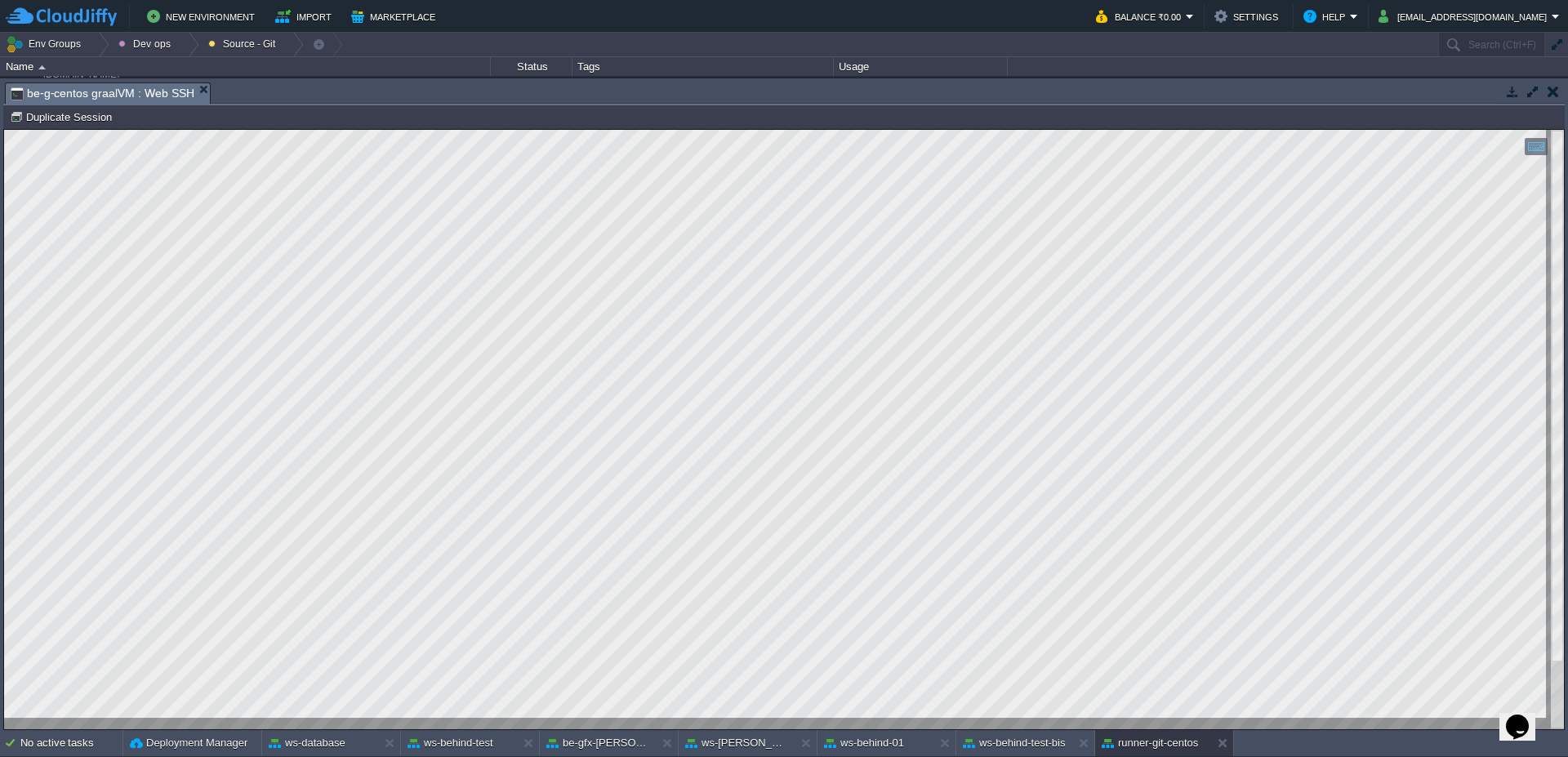
click at [1530, 89] on button "button" at bounding box center [1533, 91] width 14 height 14
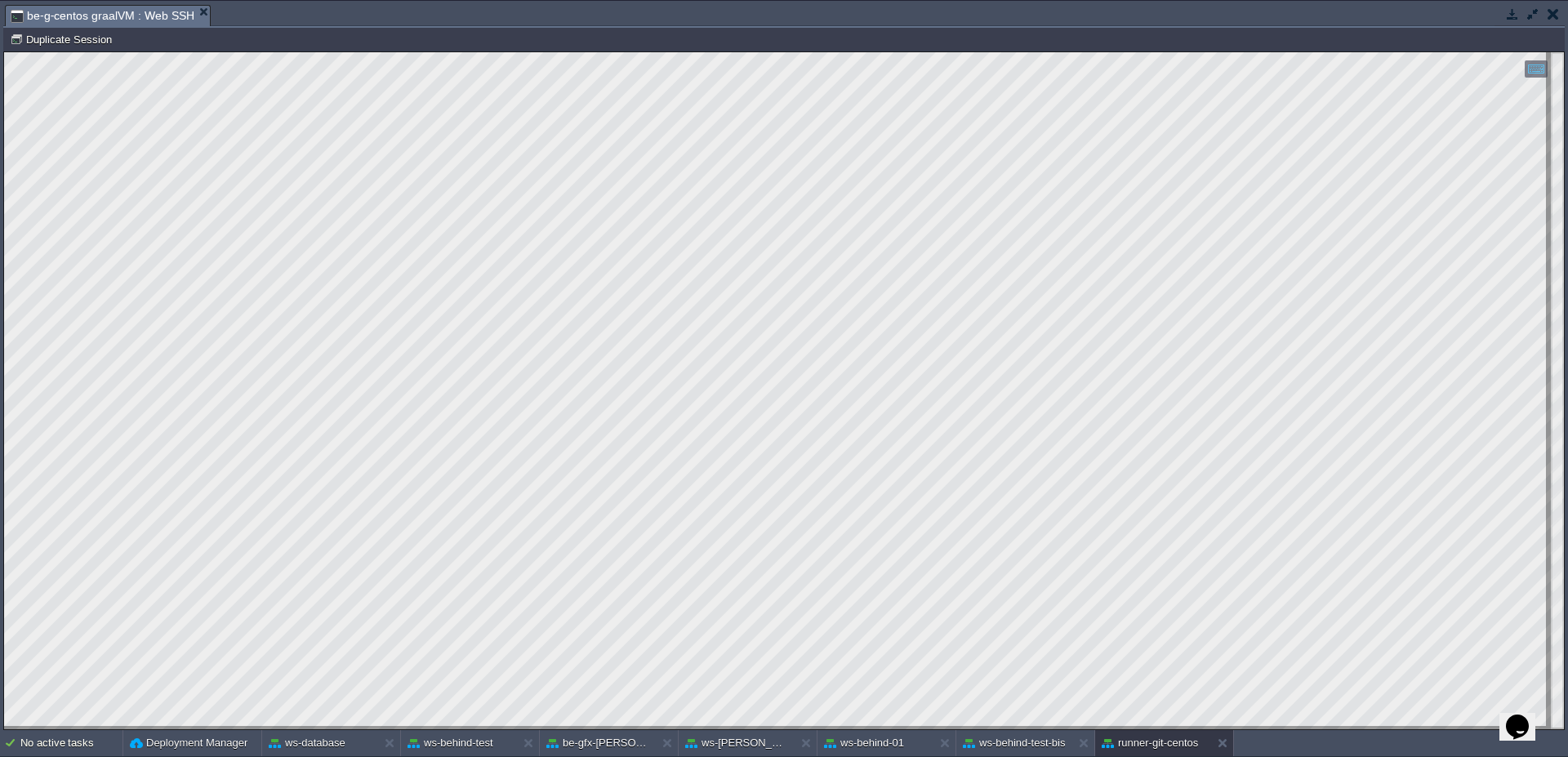
type textarea "-----BEGIN RSA PRIVATE KEY----- MIIJJQIBAAKCAgEAmrlc0vFN05DoRTjteGfyZrcH9TMlY/s…"
click at [884, 744] on button "ws-behind-01" at bounding box center [863, 743] width 80 height 16
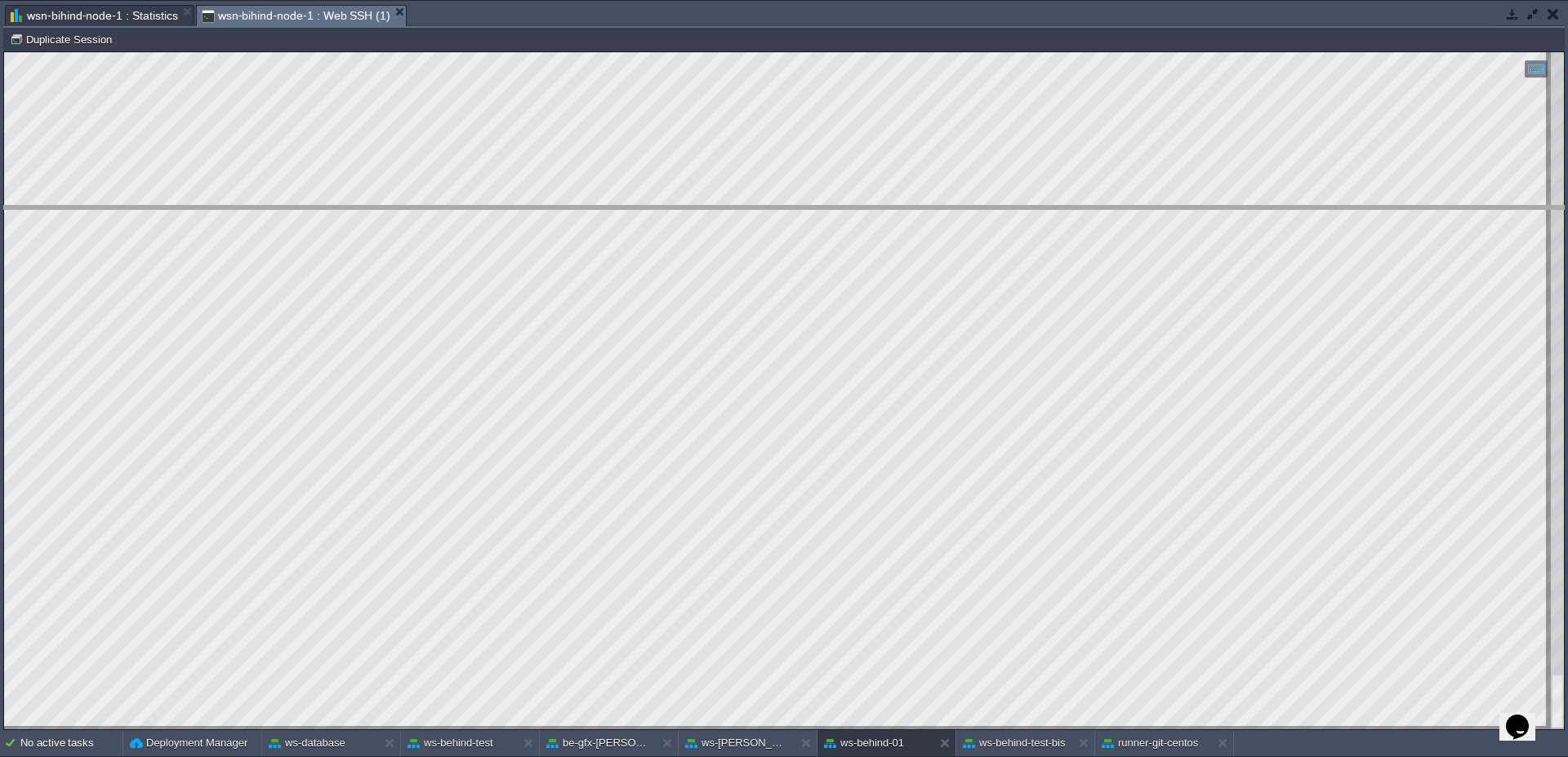
drag, startPoint x: 935, startPoint y: 15, endPoint x: 946, endPoint y: 216, distance: 201.3
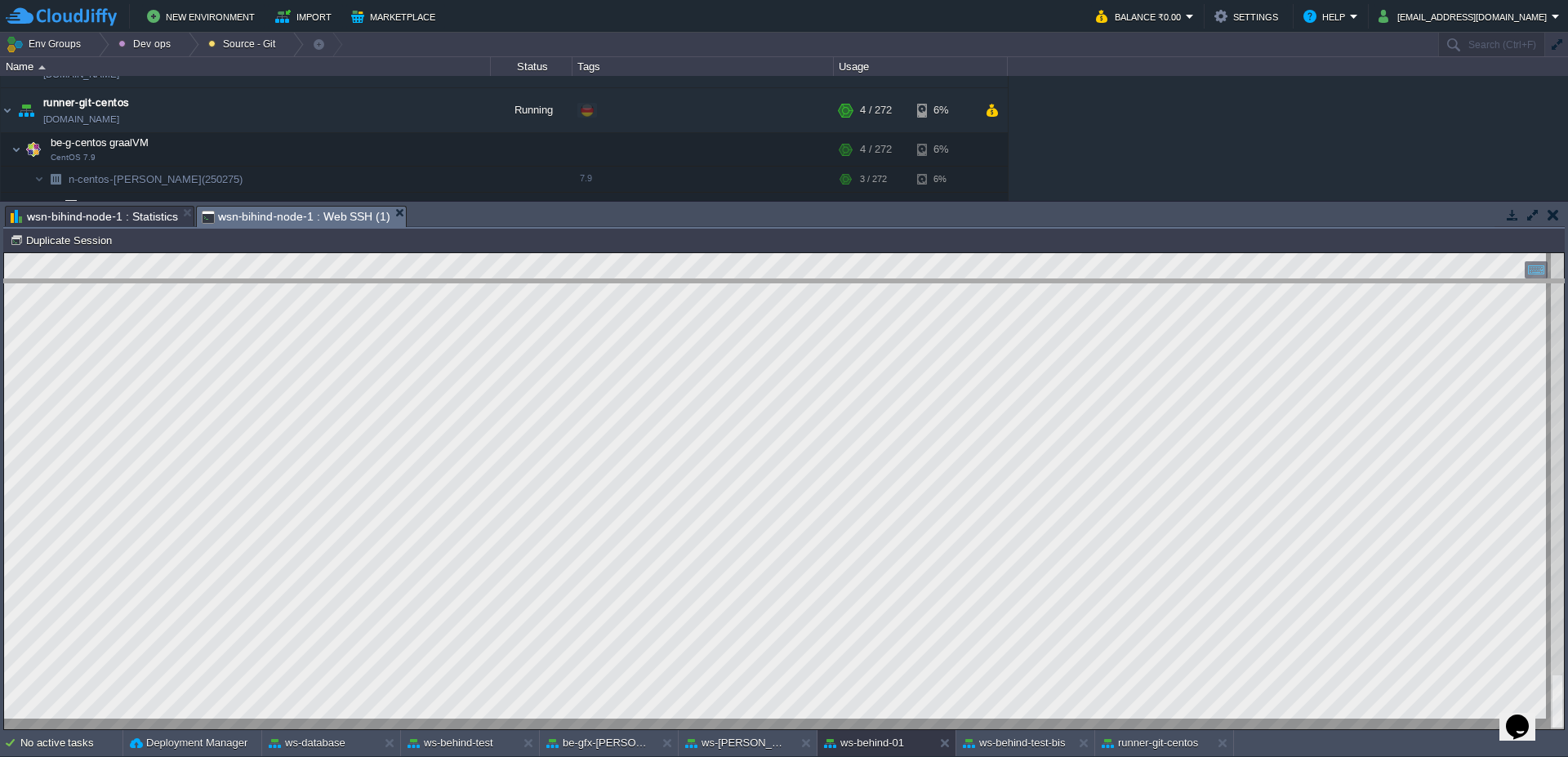
drag, startPoint x: 926, startPoint y: 220, endPoint x: 926, endPoint y: 293, distance: 73.0
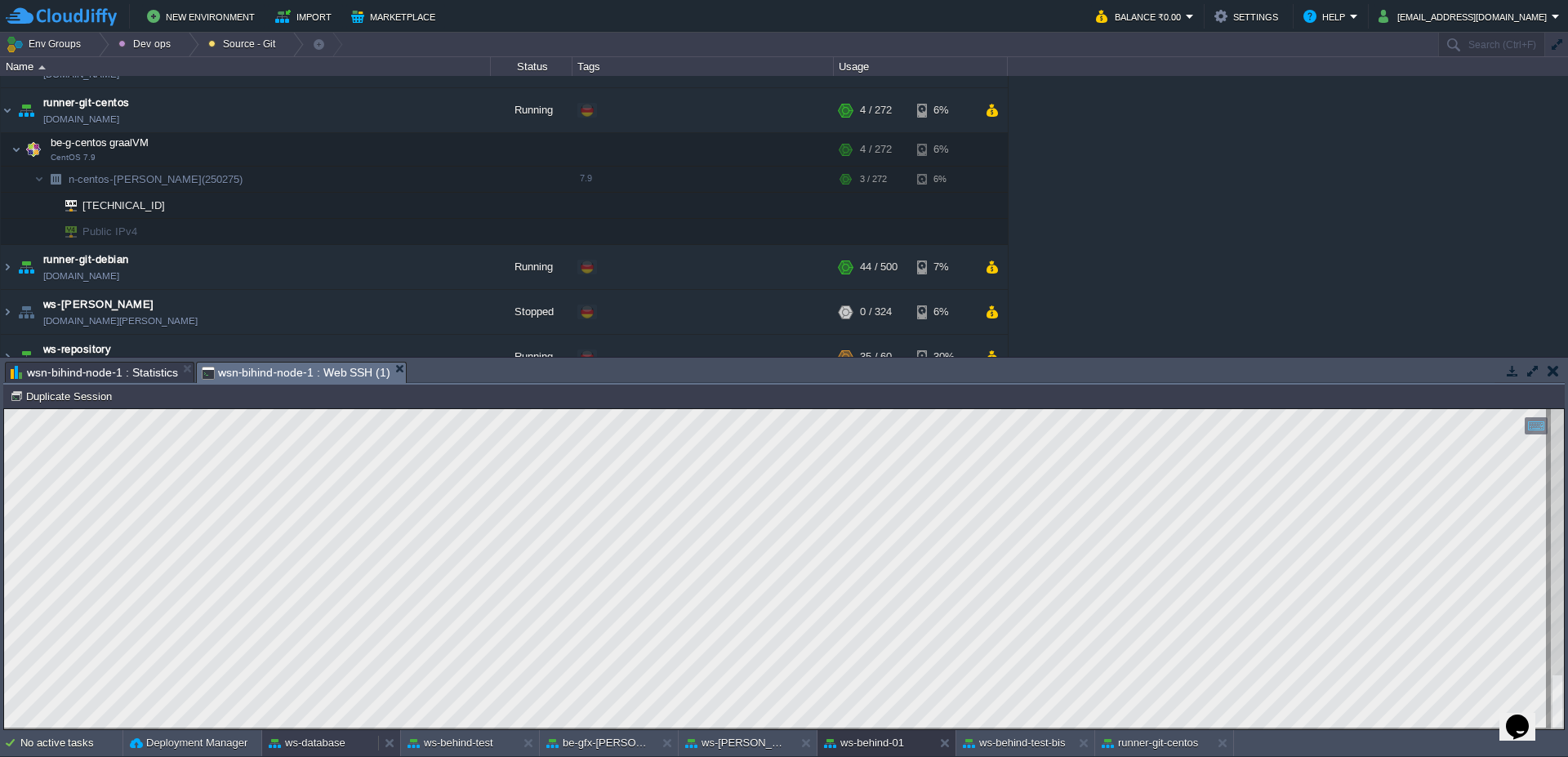
click at [311, 743] on button "ws-database" at bounding box center [306, 743] width 77 height 16
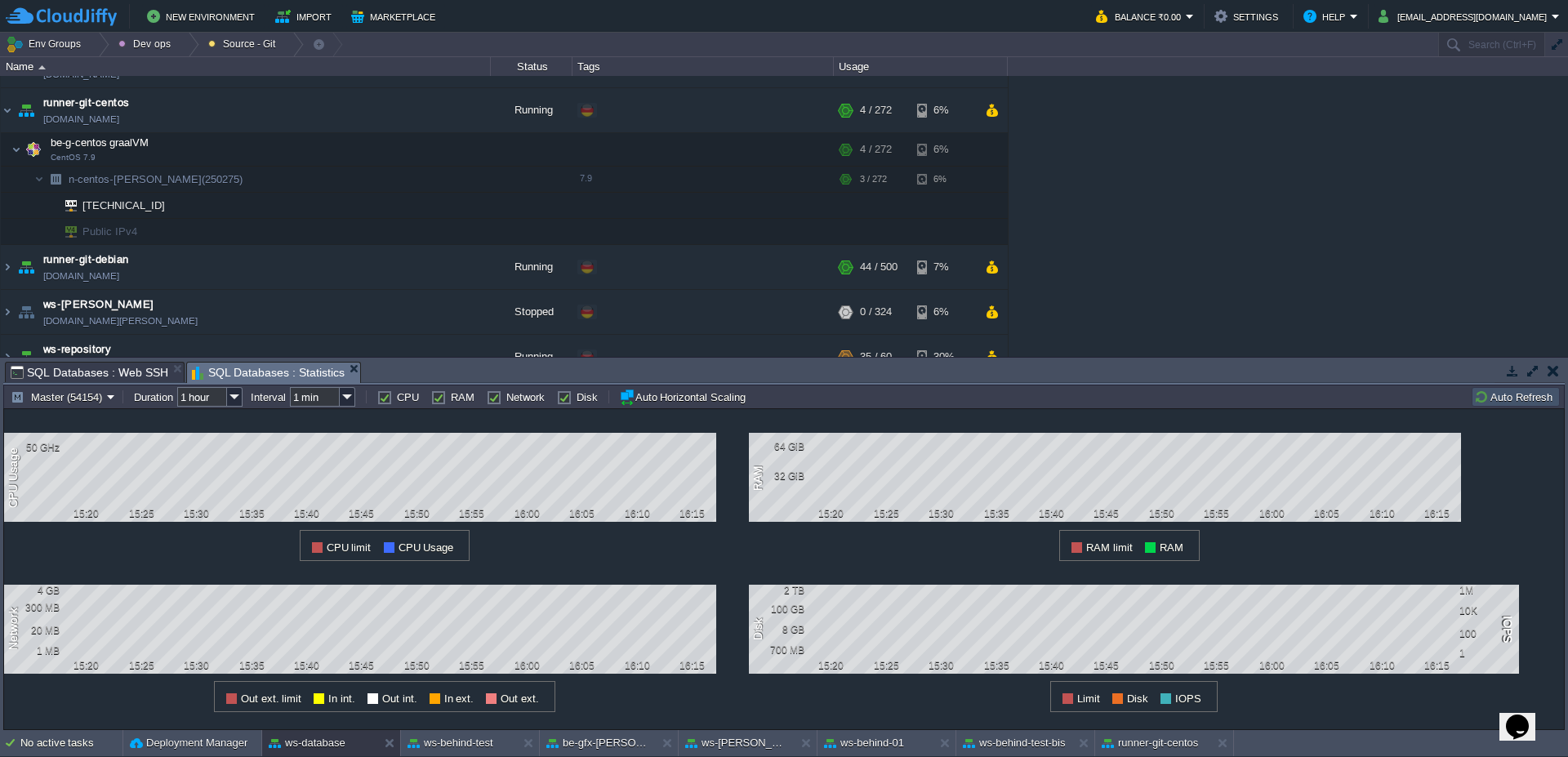
click at [1509, 401] on button "Auto Refresh" at bounding box center [1516, 397] width 84 height 14
click at [453, 756] on div "No active tasks Deployment Manager ws-database ws-behind-test be-gfx-[PERSON_NA…" at bounding box center [784, 743] width 1568 height 27
click at [817, 746] on div "ws-behind-01" at bounding box center [875, 743] width 116 height 26
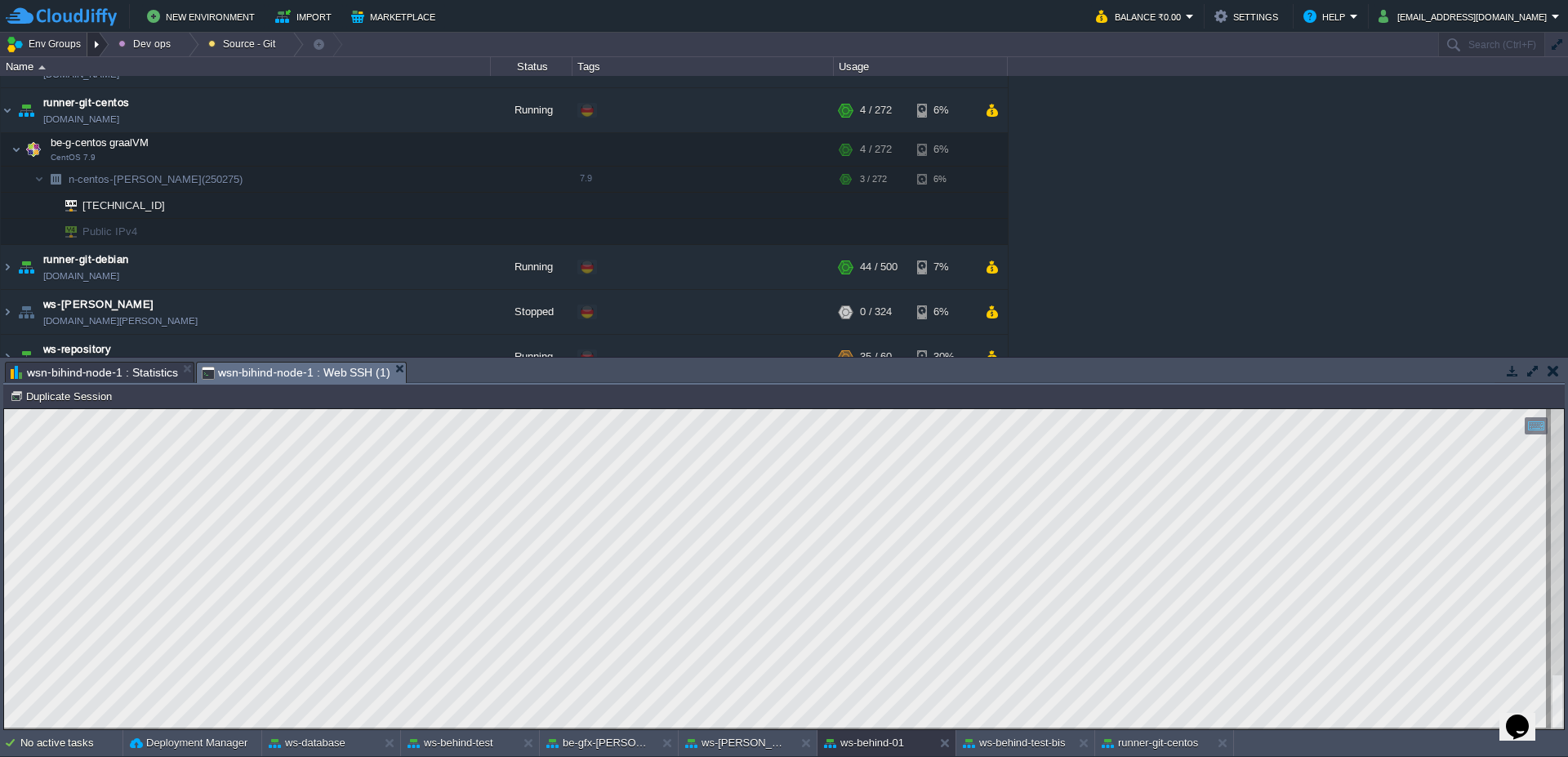
click at [103, 49] on div at bounding box center [98, 44] width 22 height 23
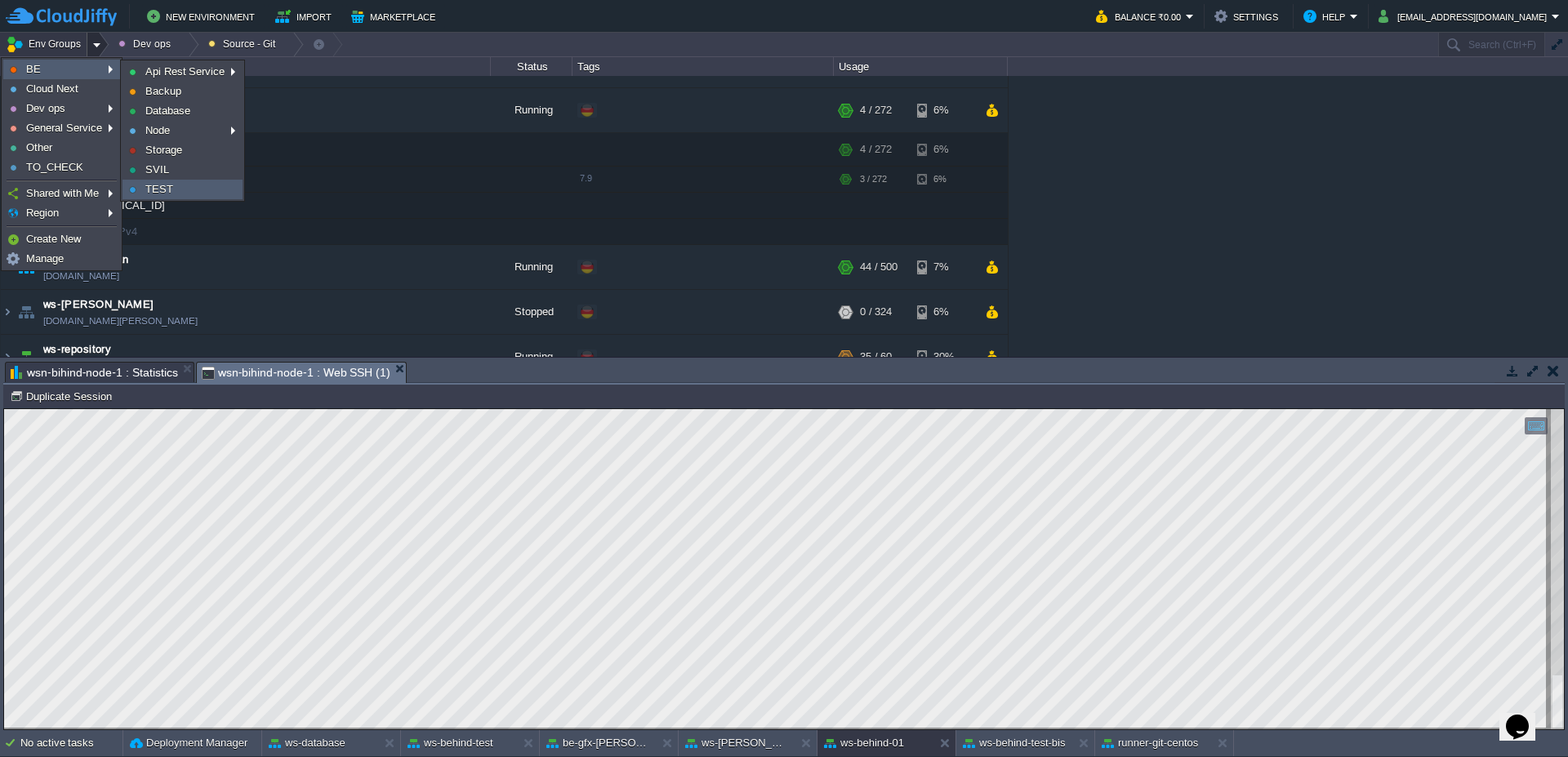
click at [176, 187] on link "TEST" at bounding box center [183, 189] width 119 height 18
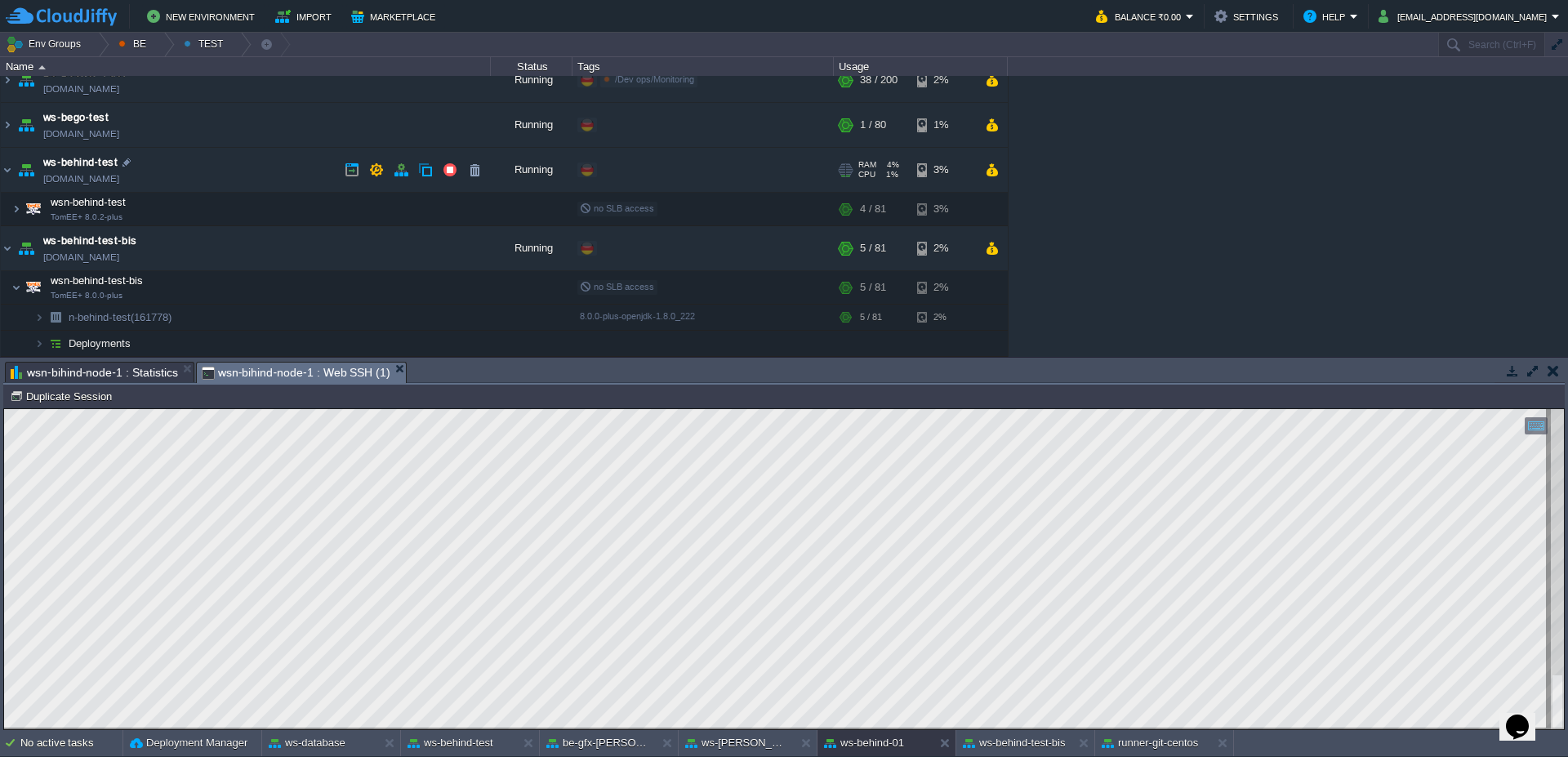
scroll to position [0, 0]
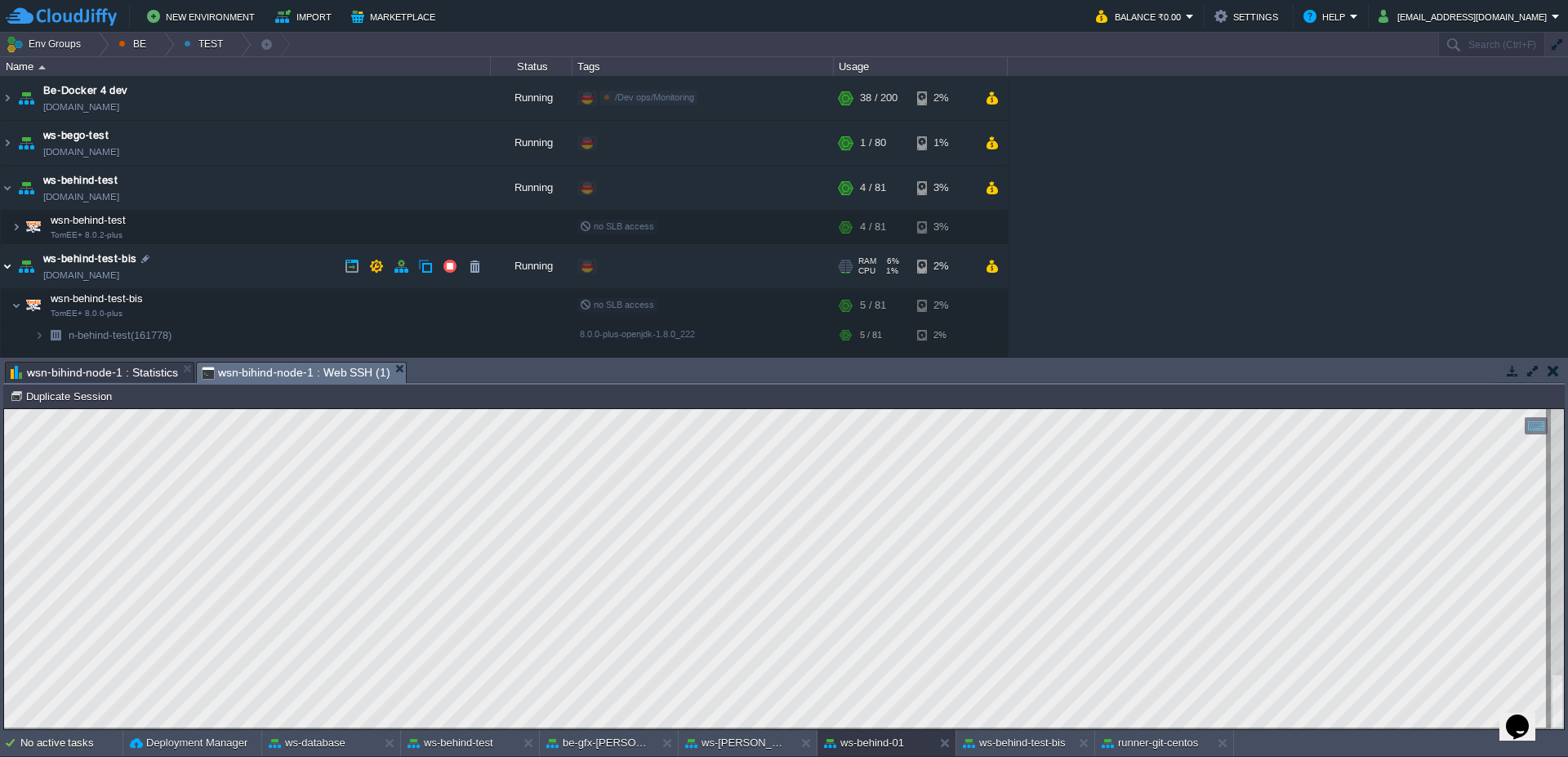
click at [3, 265] on img at bounding box center [7, 266] width 14 height 44
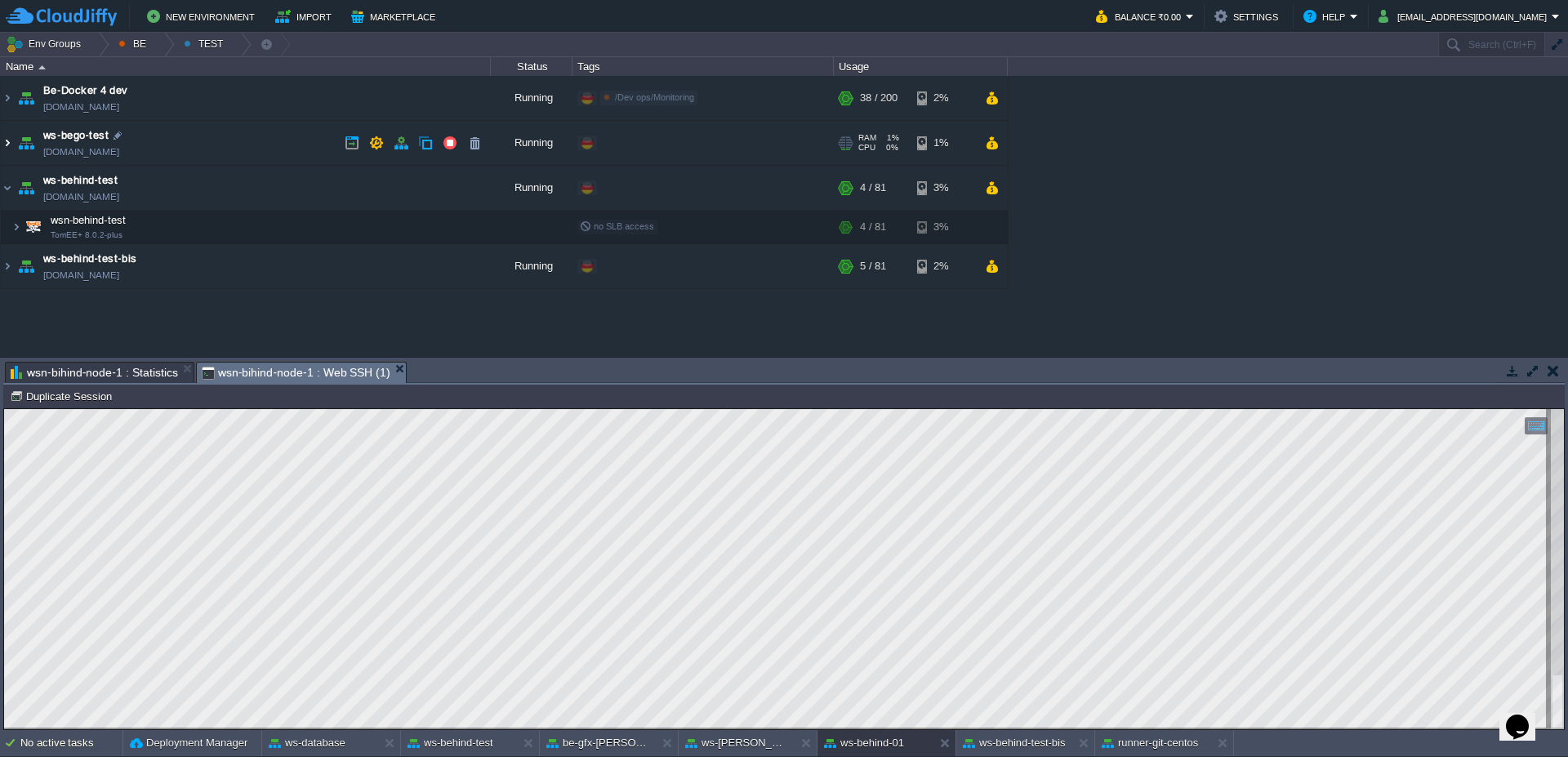
click at [1, 149] on img at bounding box center [7, 142] width 14 height 44
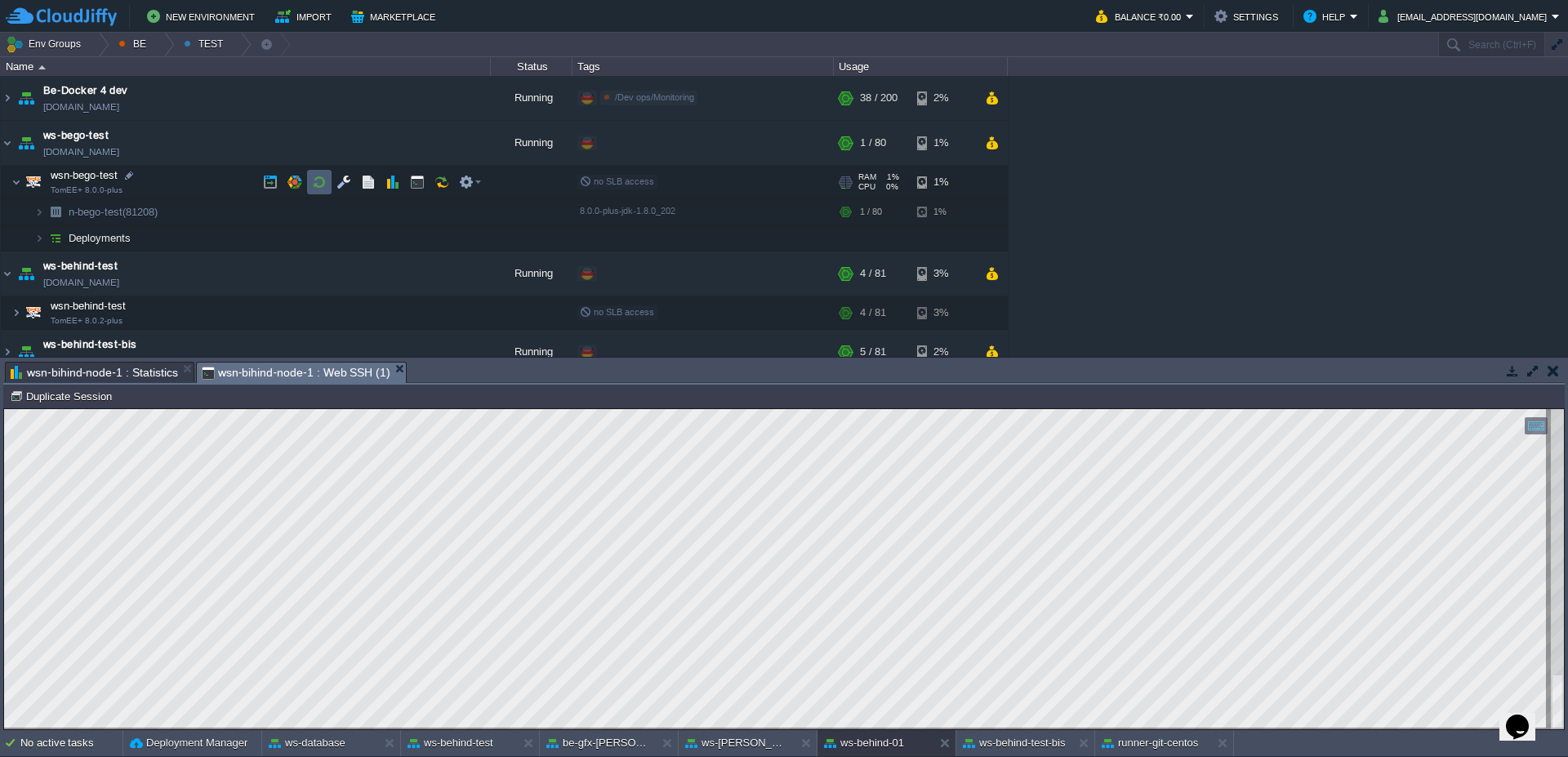
click at [321, 180] on button "button" at bounding box center [320, 182] width 14 height 14
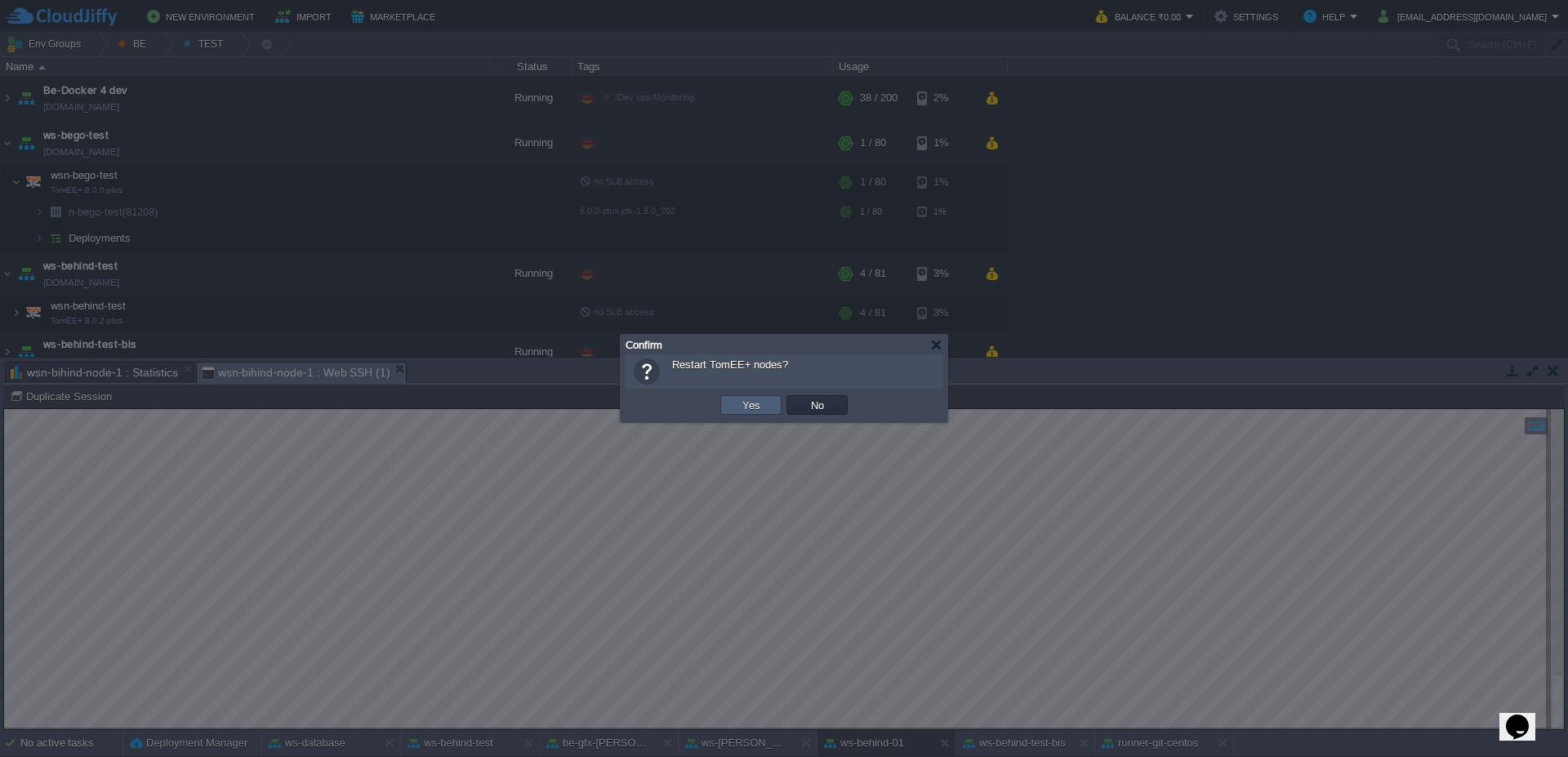
click at [766, 410] on td "Yes" at bounding box center [751, 405] width 61 height 20
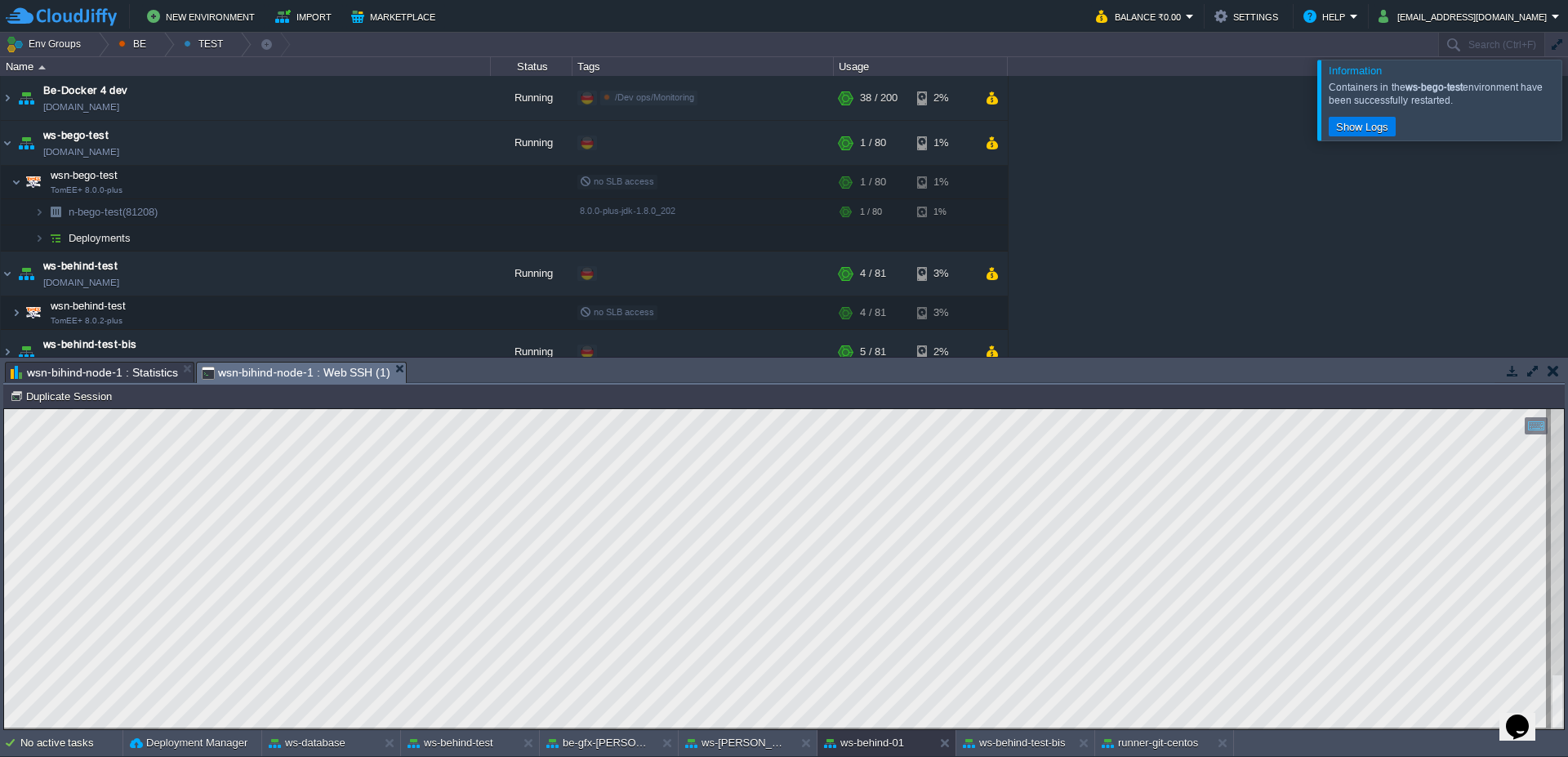
click at [1567, 93] on div at bounding box center [1588, 99] width 0 height 80
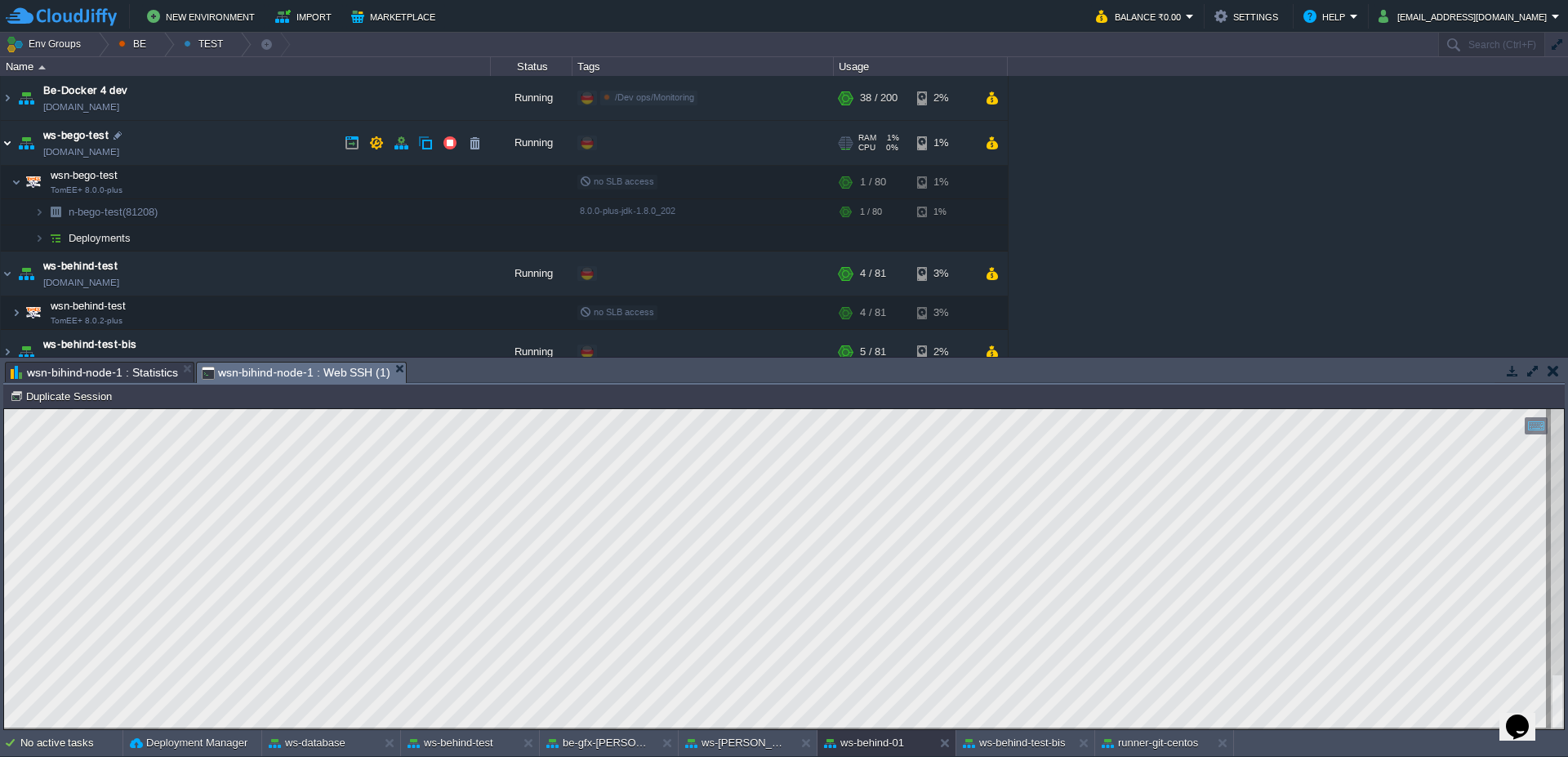
click at [1, 142] on img at bounding box center [7, 142] width 14 height 44
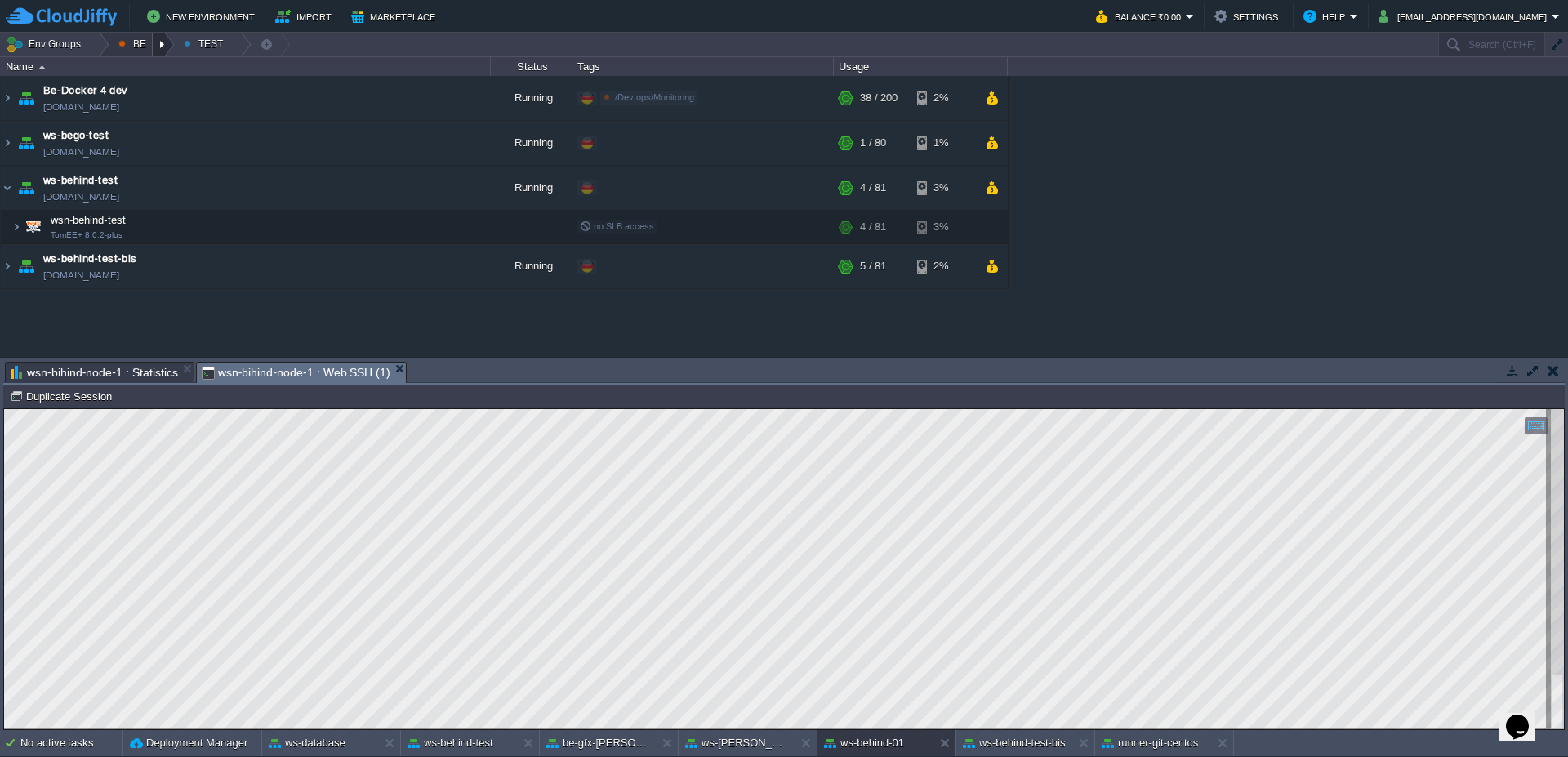
click at [168, 50] on div at bounding box center [164, 44] width 22 height 23
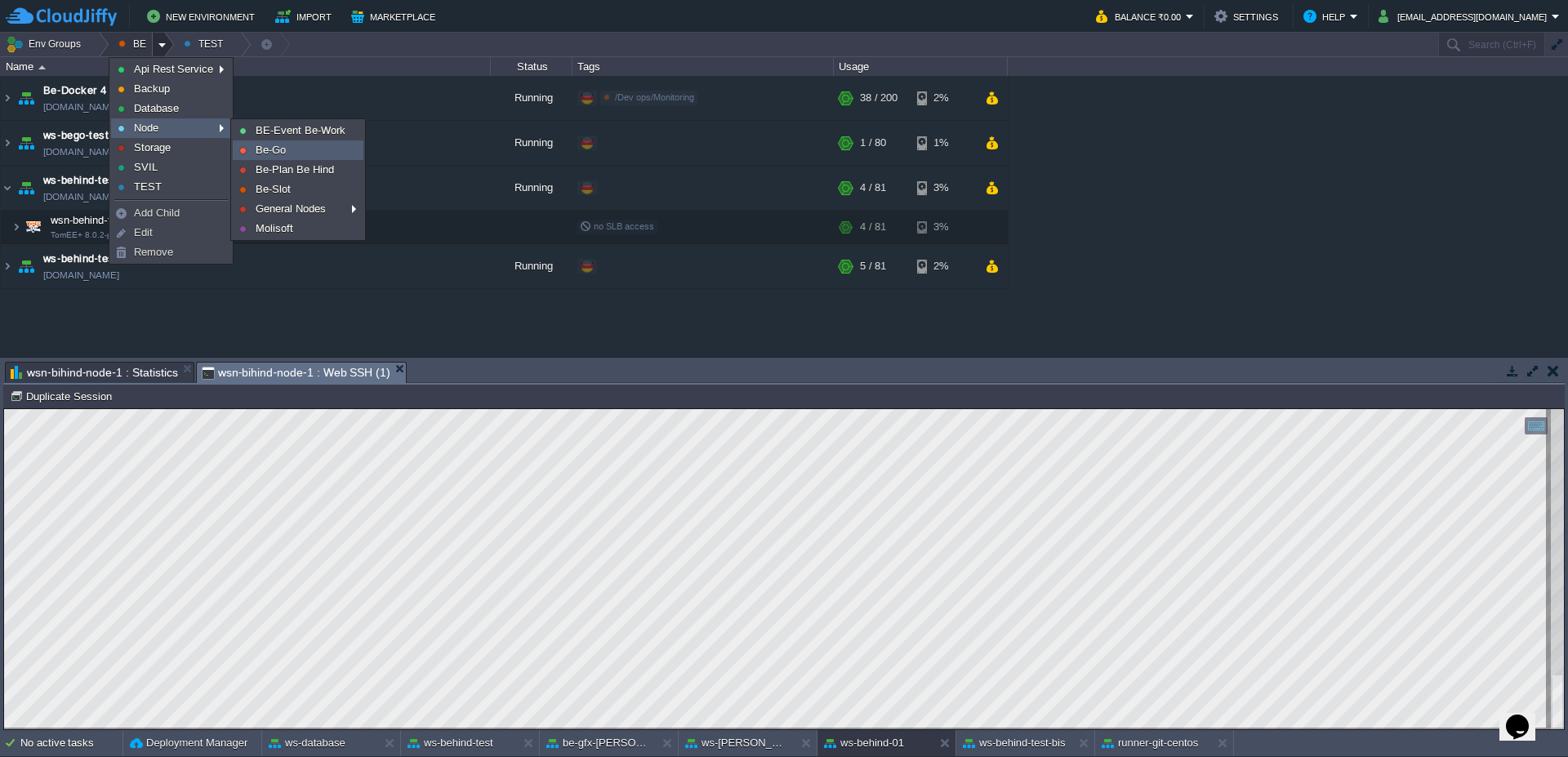
click at [319, 145] on link "Be-Go" at bounding box center [297, 150] width 129 height 18
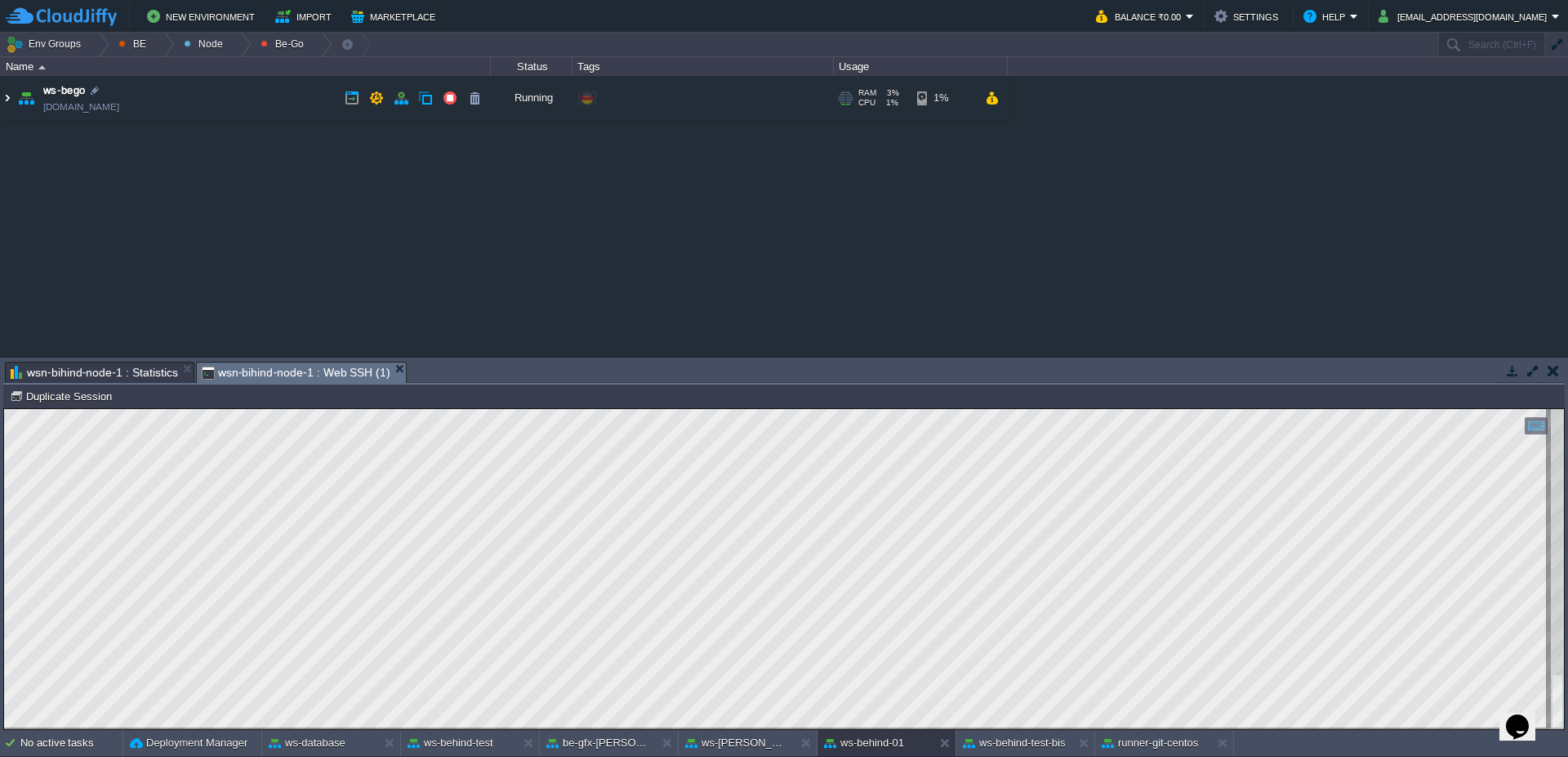
click at [1, 95] on img at bounding box center [7, 97] width 14 height 44
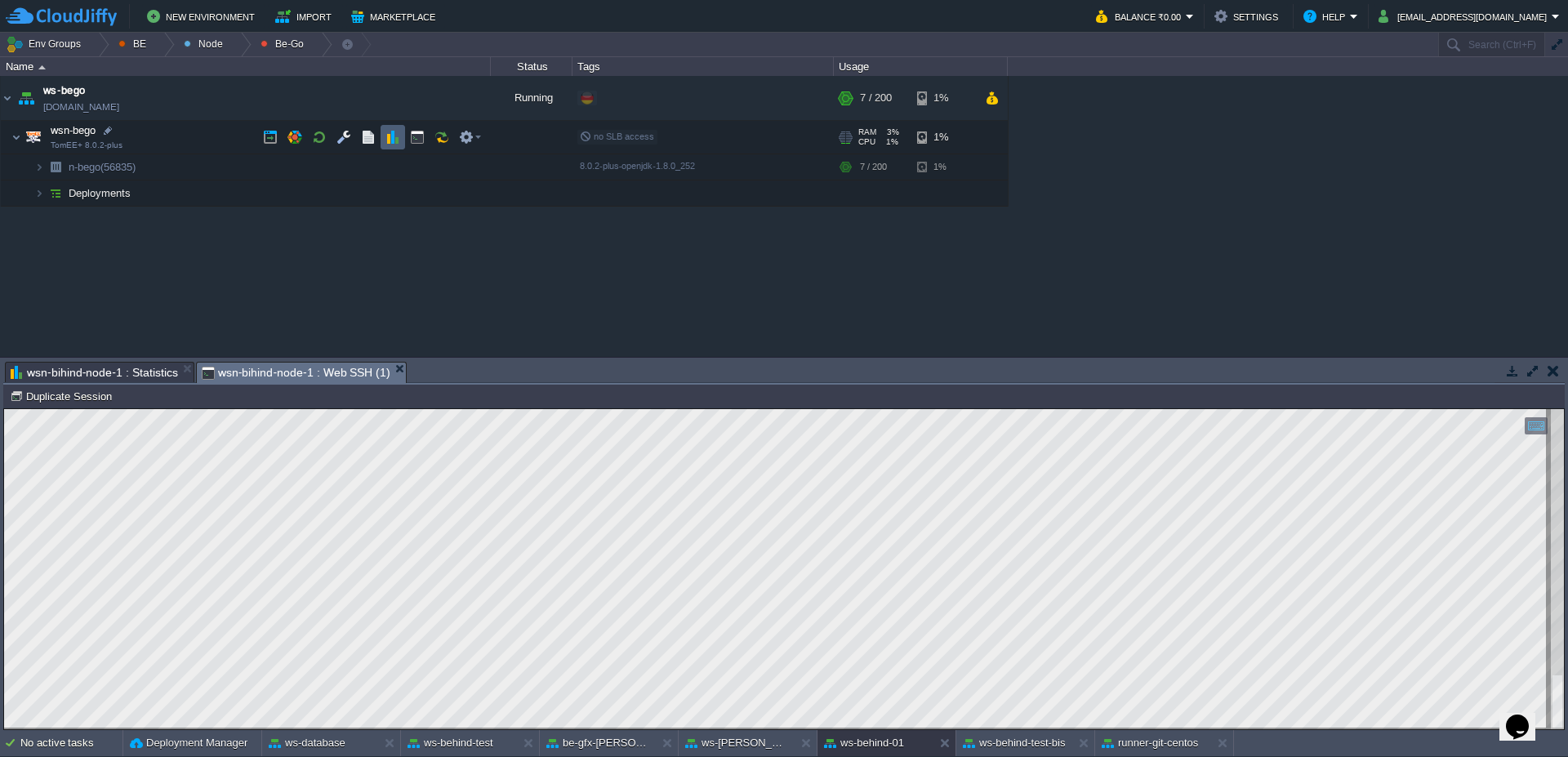
click at [387, 145] on td at bounding box center [392, 137] width 24 height 24
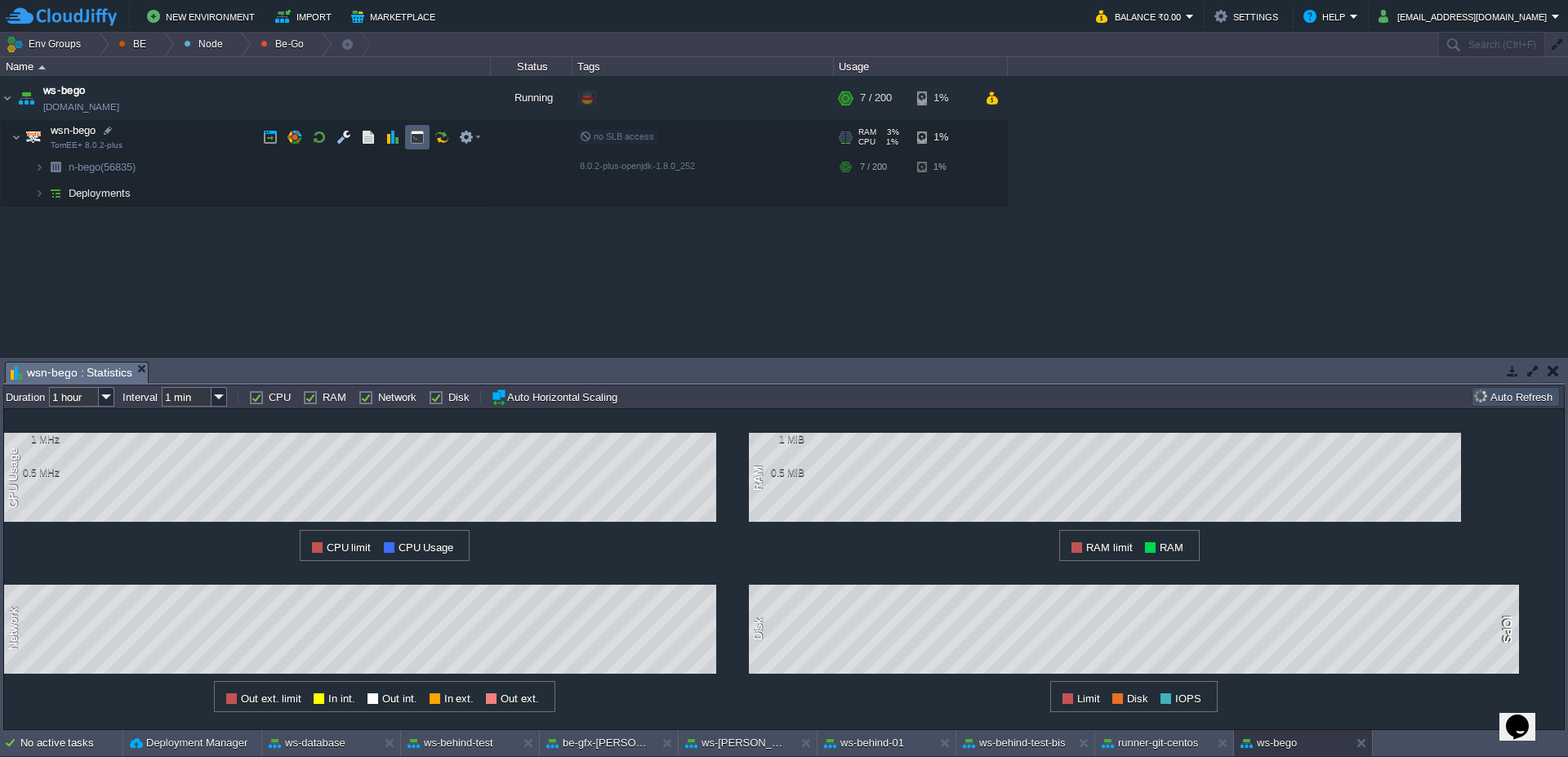
click at [419, 141] on button "button" at bounding box center [417, 137] width 14 height 14
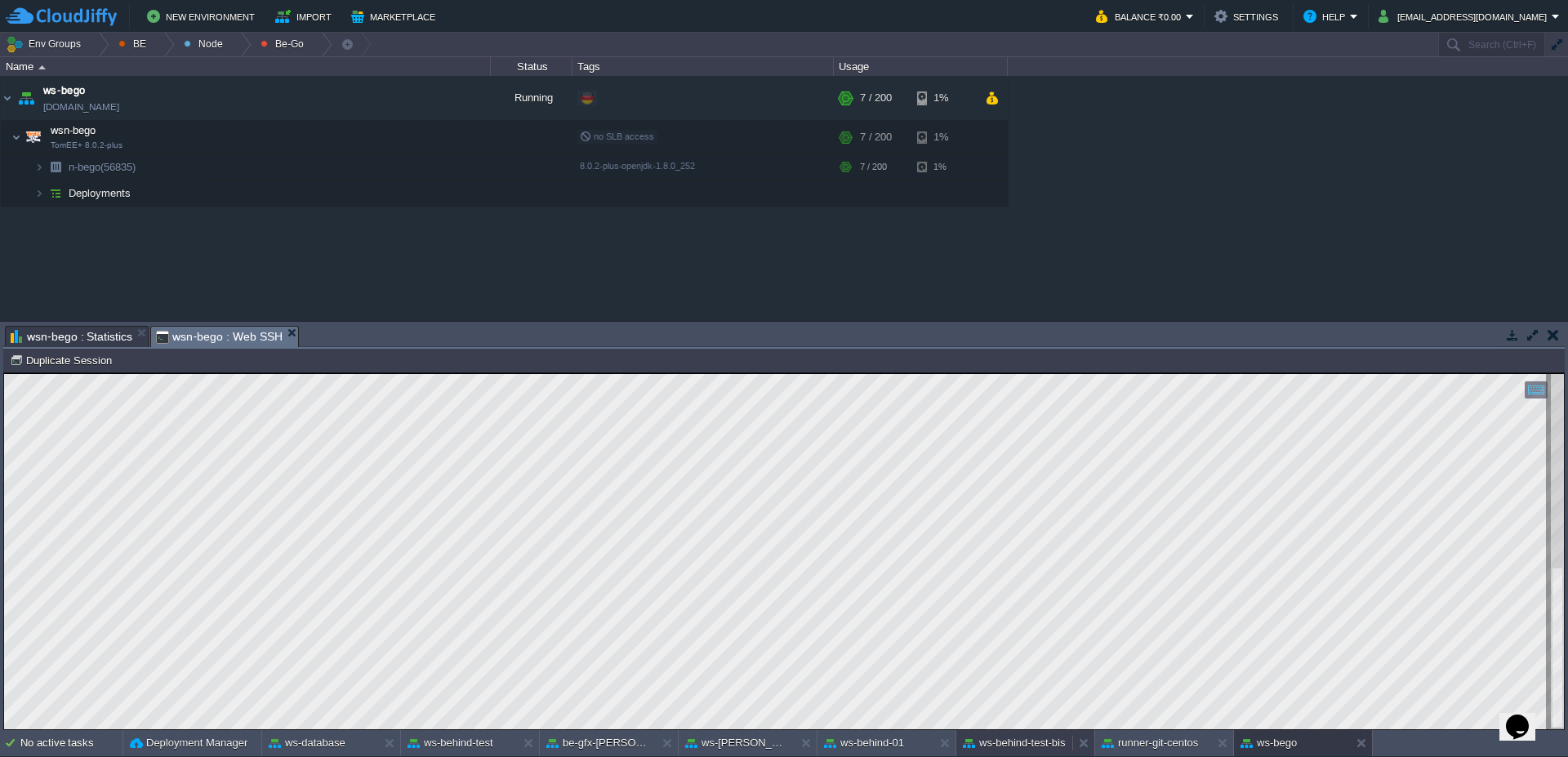
click at [1034, 750] on button "ws-behind-test-bis" at bounding box center [1014, 743] width 103 height 16
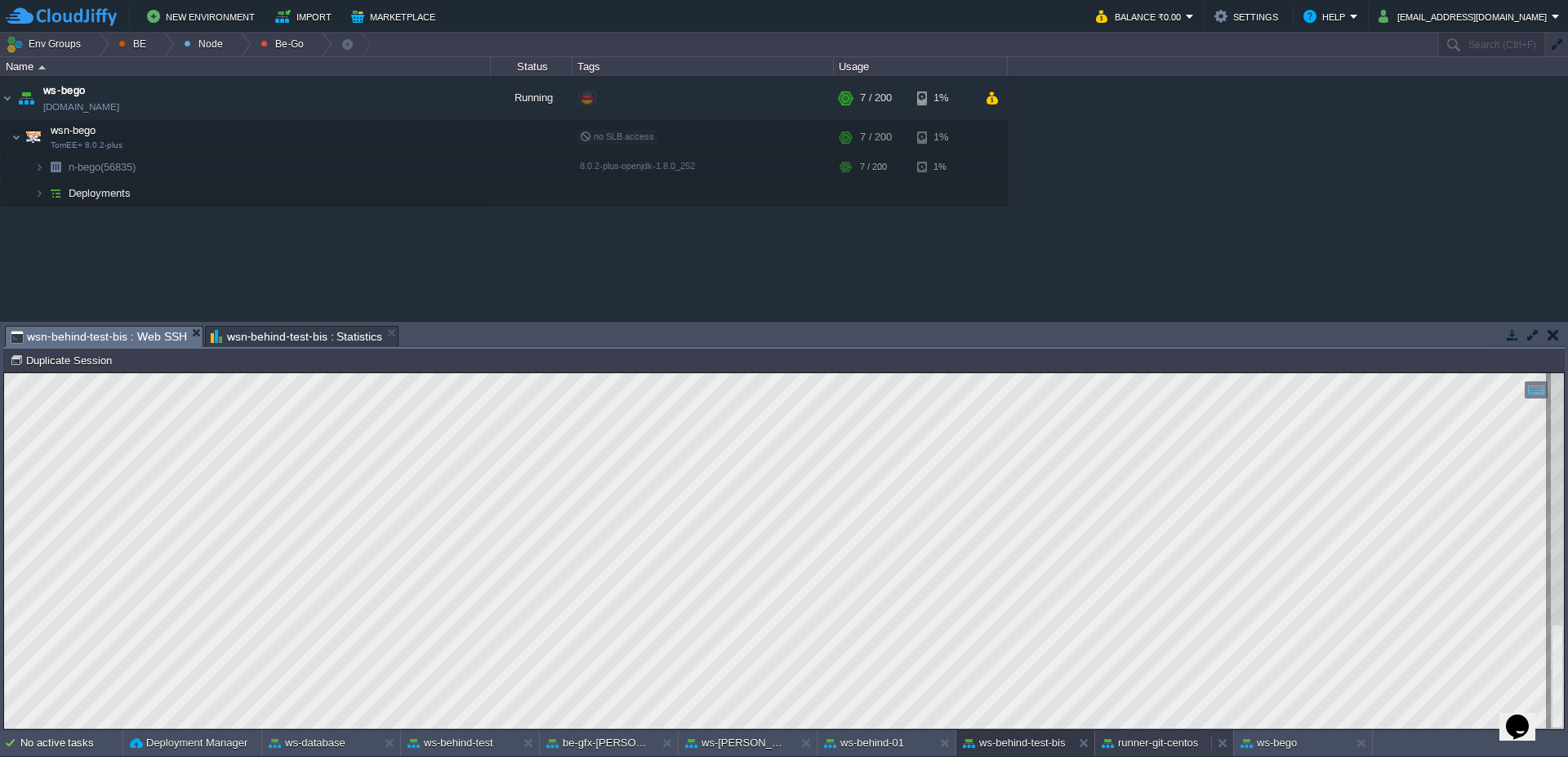
click at [1170, 747] on button "runner-git-centos" at bounding box center [1149, 743] width 96 height 16
click at [1272, 748] on button "ws-bego" at bounding box center [1268, 743] width 57 height 16
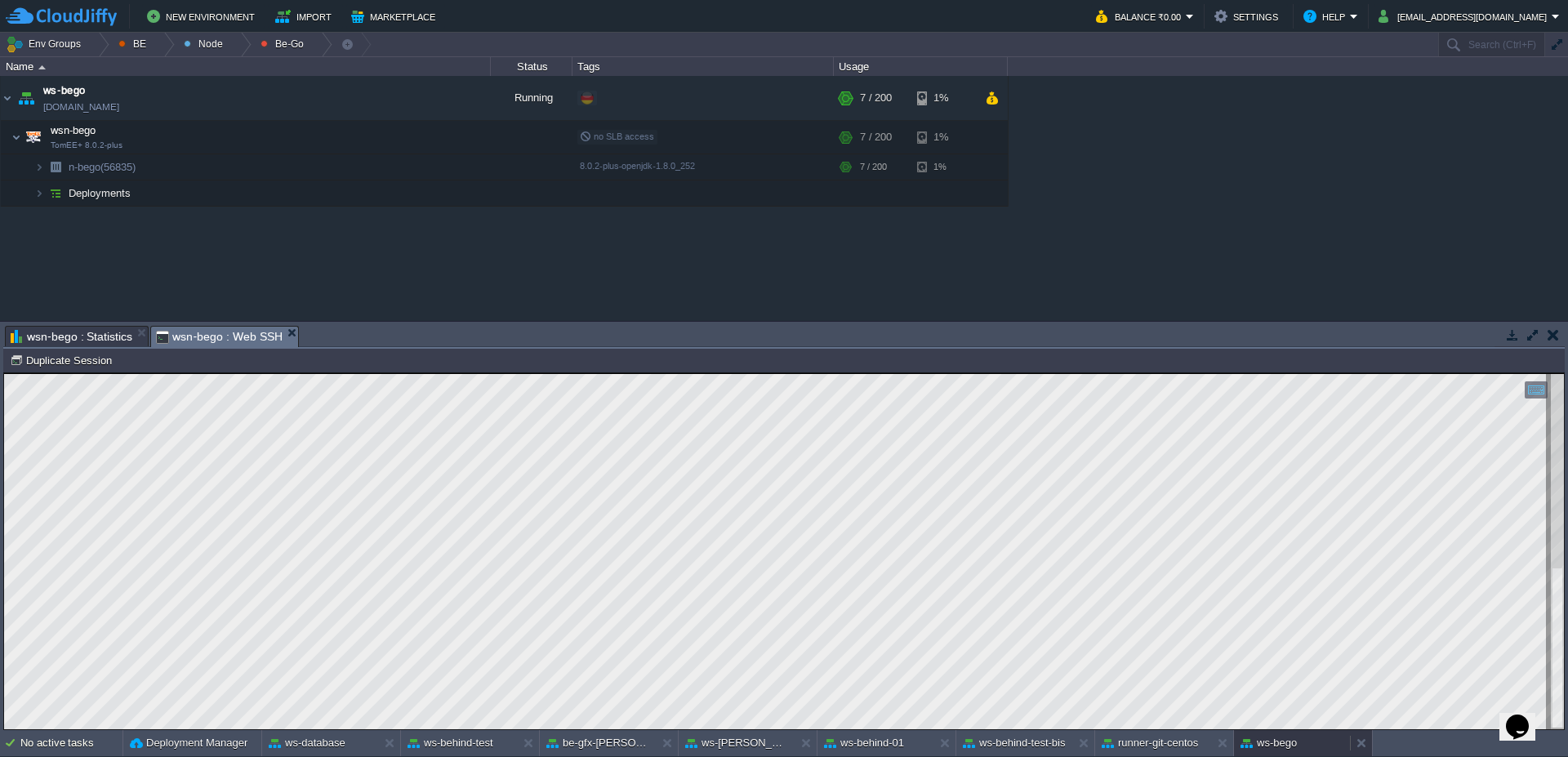
click at [1319, 744] on div "ws-bego" at bounding box center [1292, 743] width 116 height 26
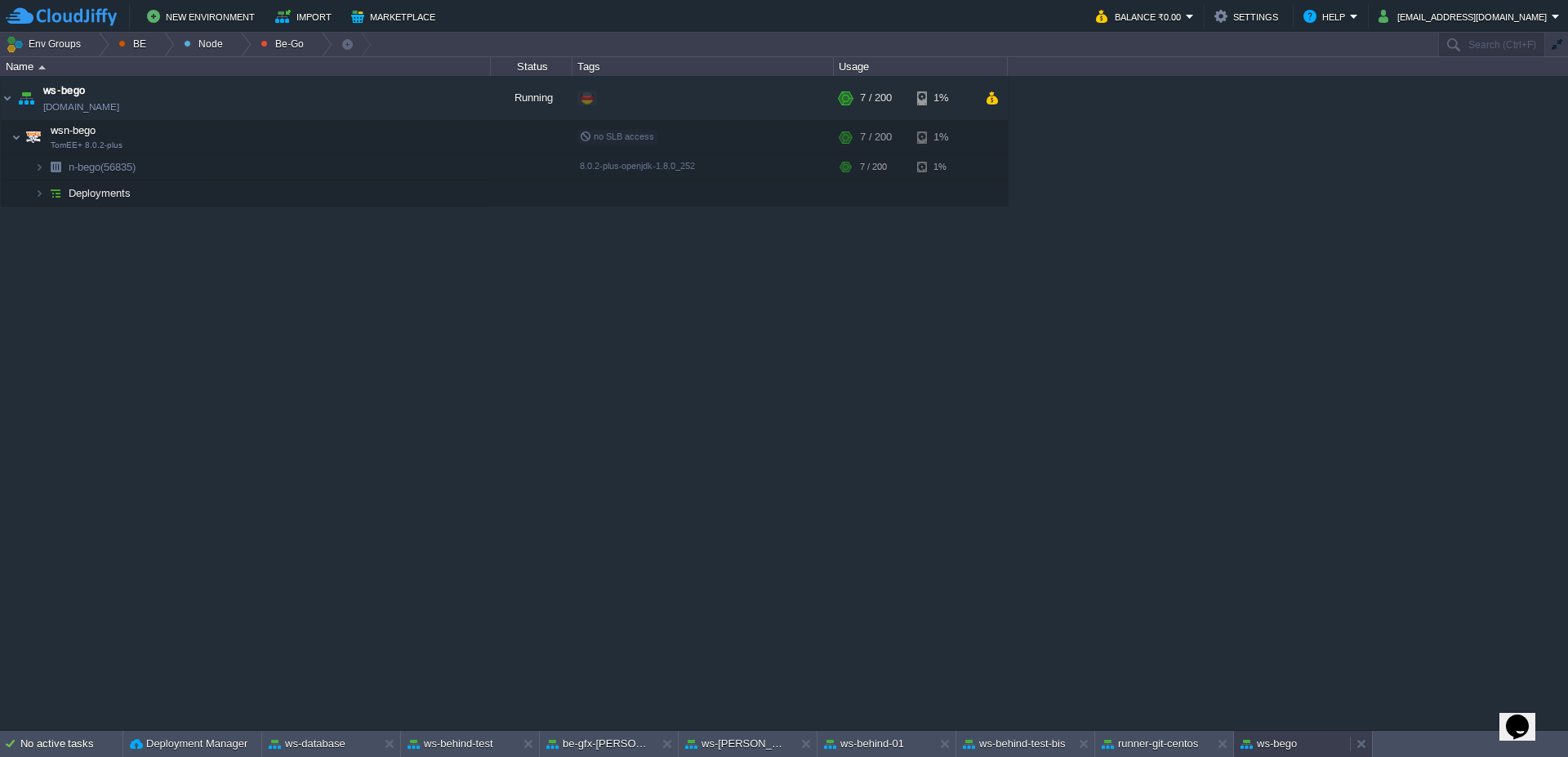
click at [1319, 744] on div "ws-bego" at bounding box center [1292, 743] width 116 height 26
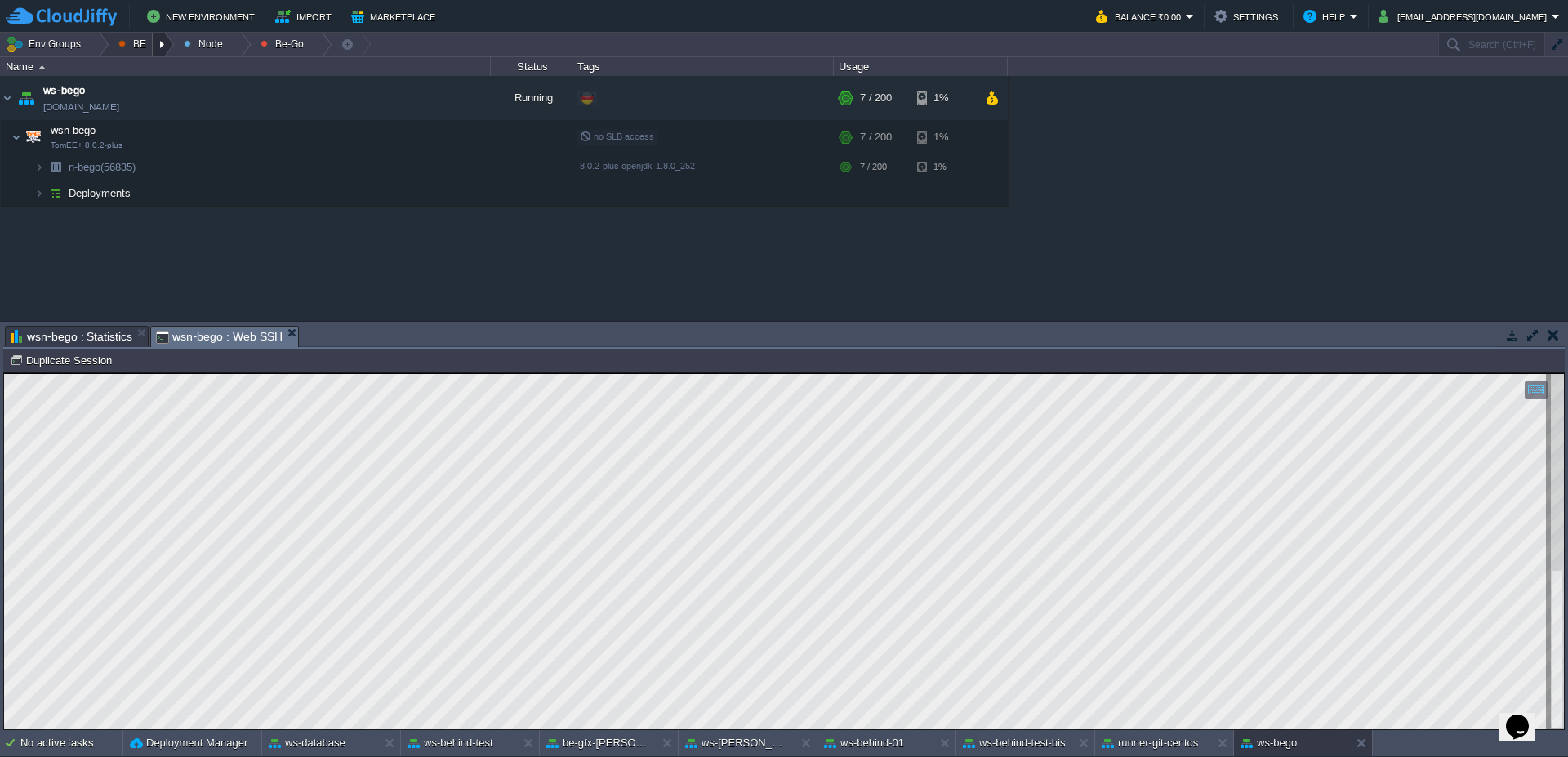
click at [174, 41] on div at bounding box center [164, 44] width 22 height 23
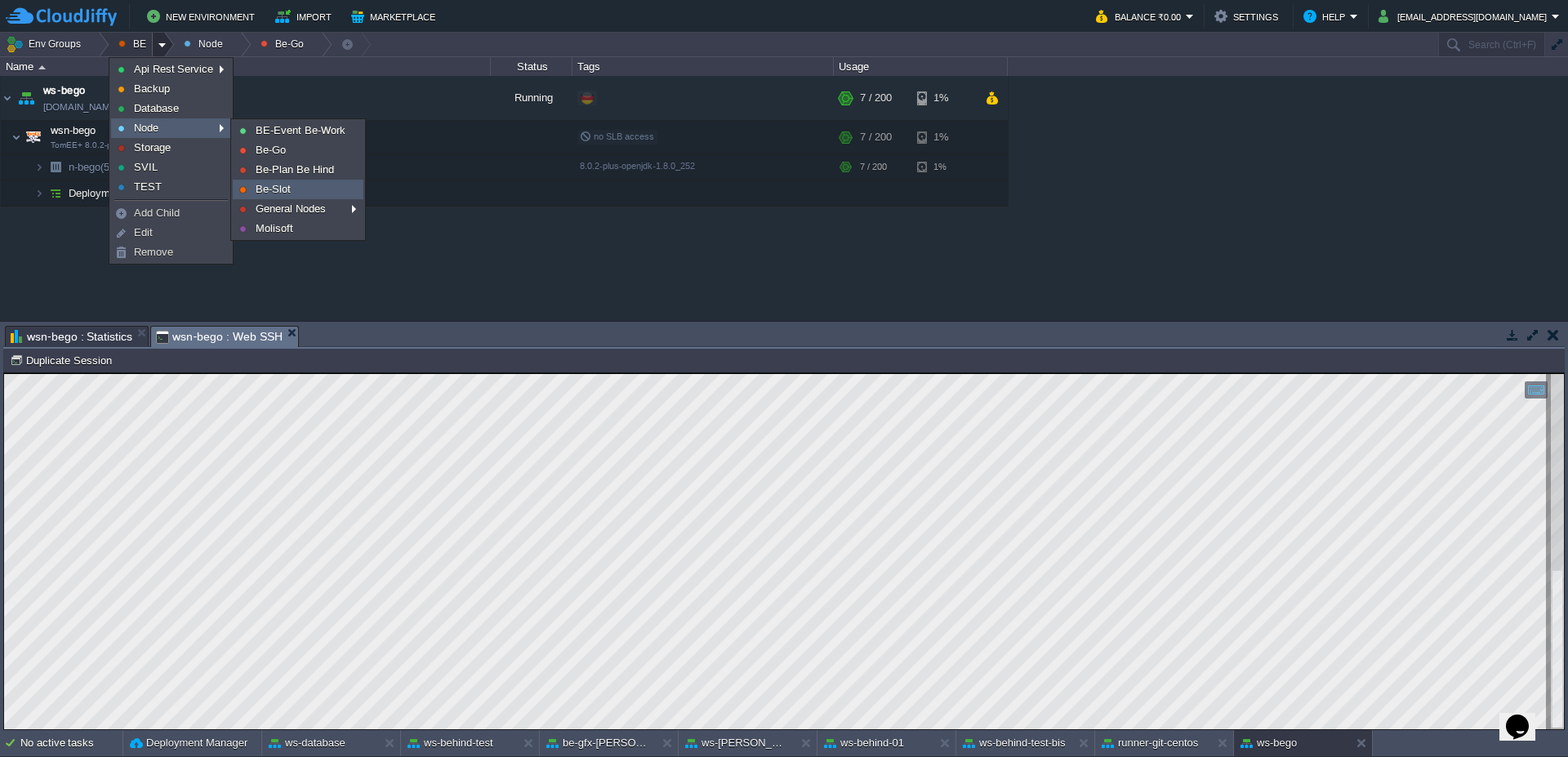
click at [313, 194] on link "Be-Slot" at bounding box center [297, 189] width 129 height 18
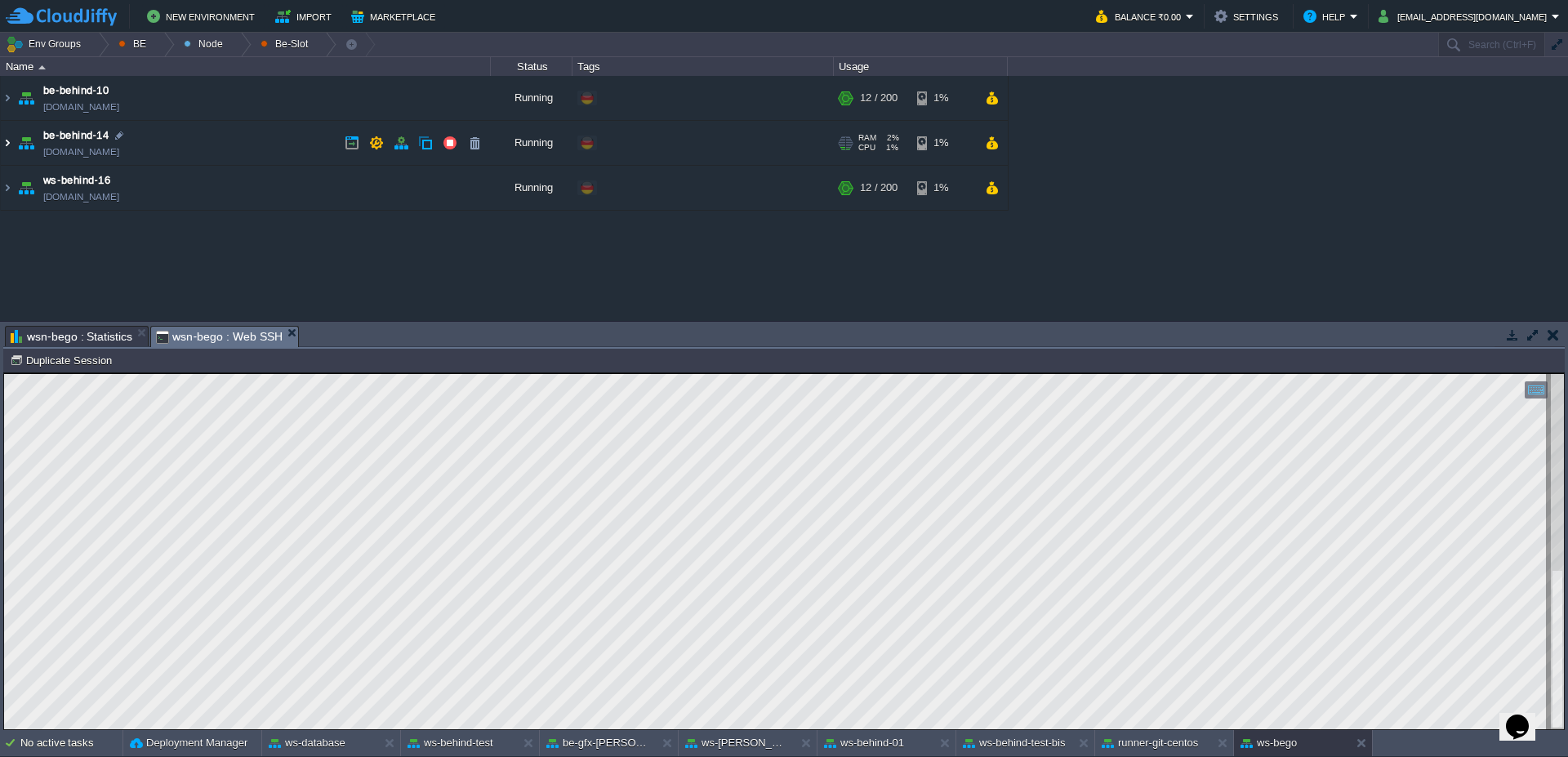
click at [9, 146] on img at bounding box center [7, 142] width 14 height 44
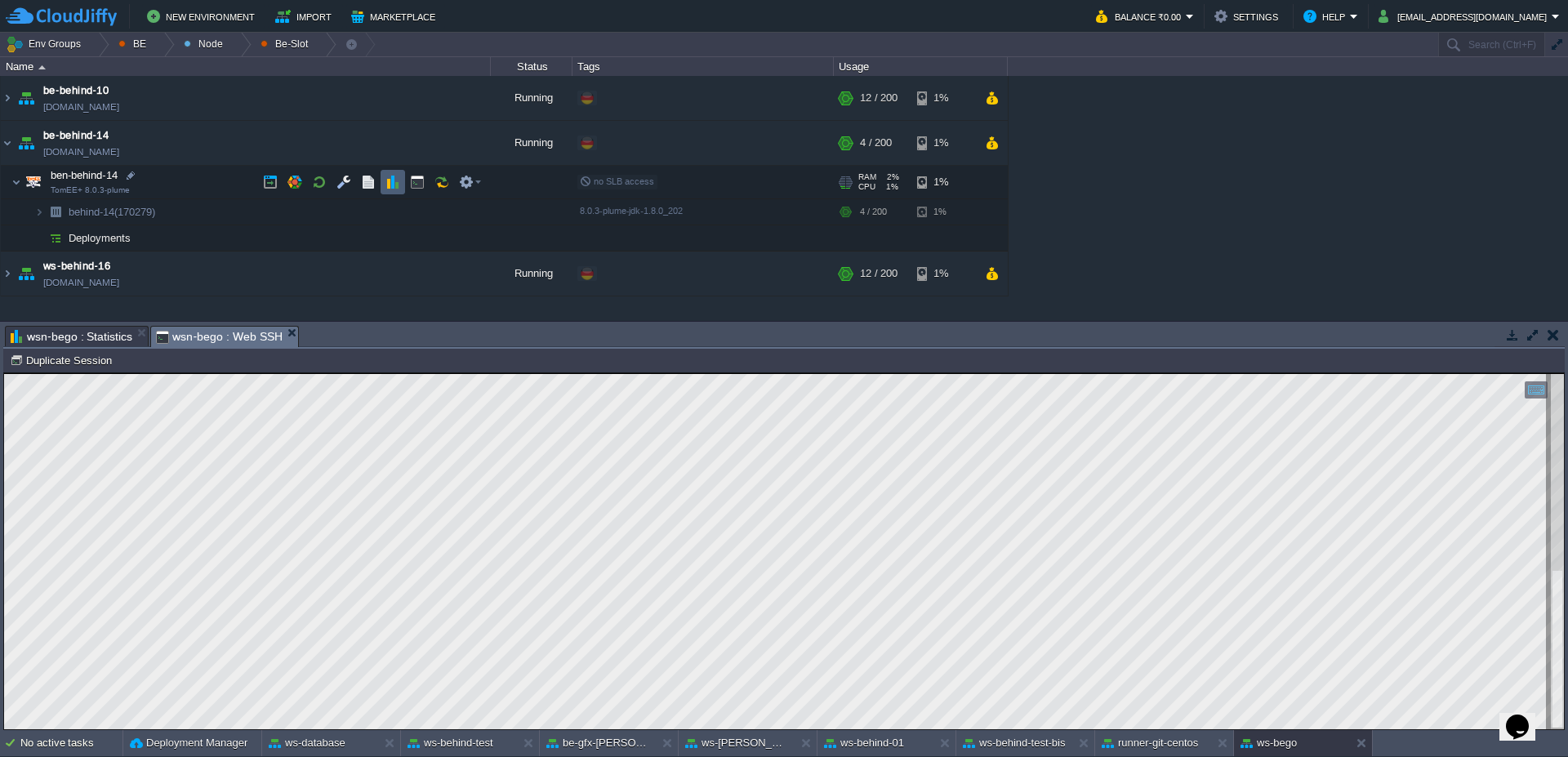
click at [401, 185] on td at bounding box center [392, 182] width 24 height 24
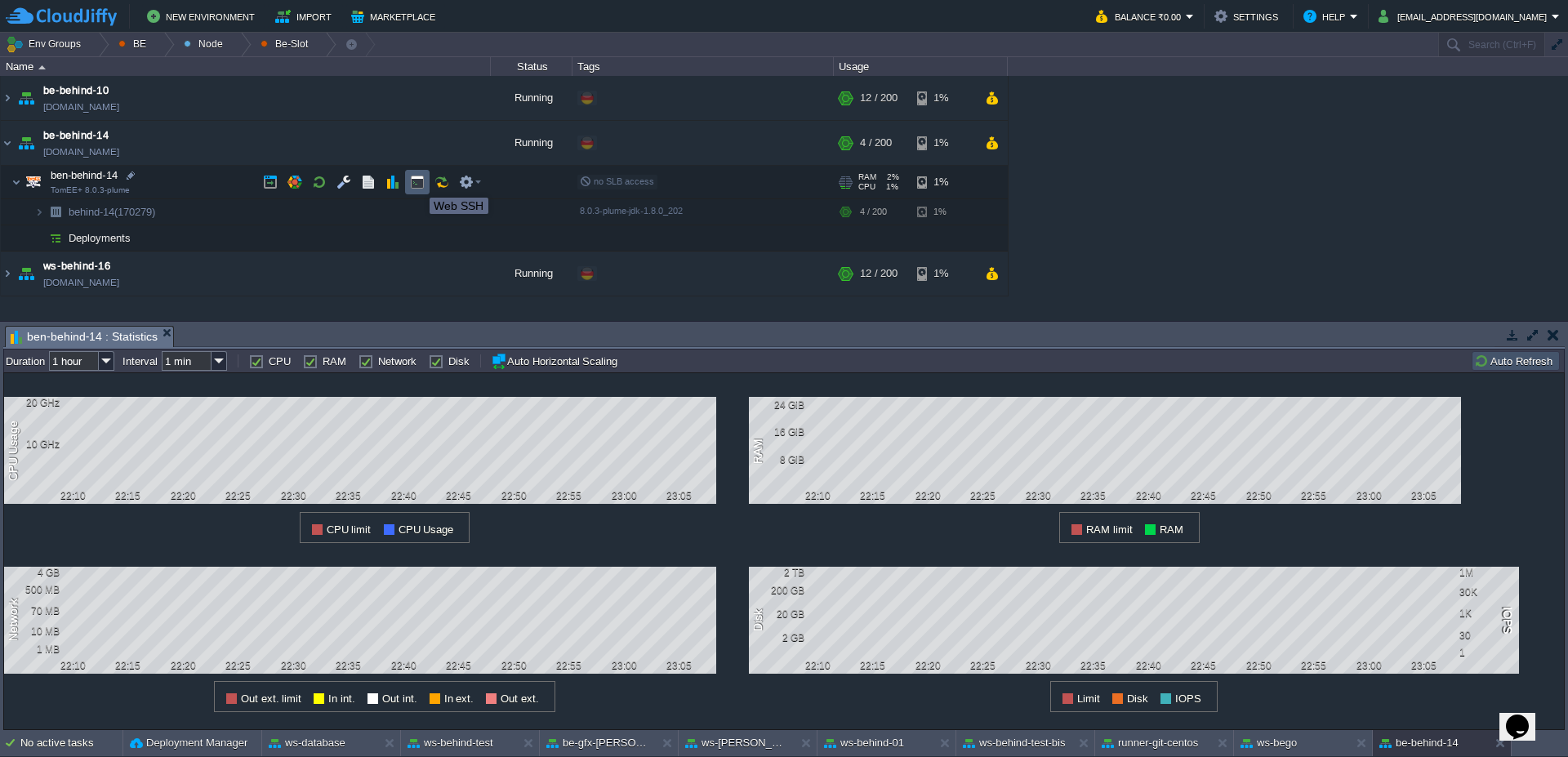
click at [418, 183] on button "button" at bounding box center [417, 182] width 14 height 14
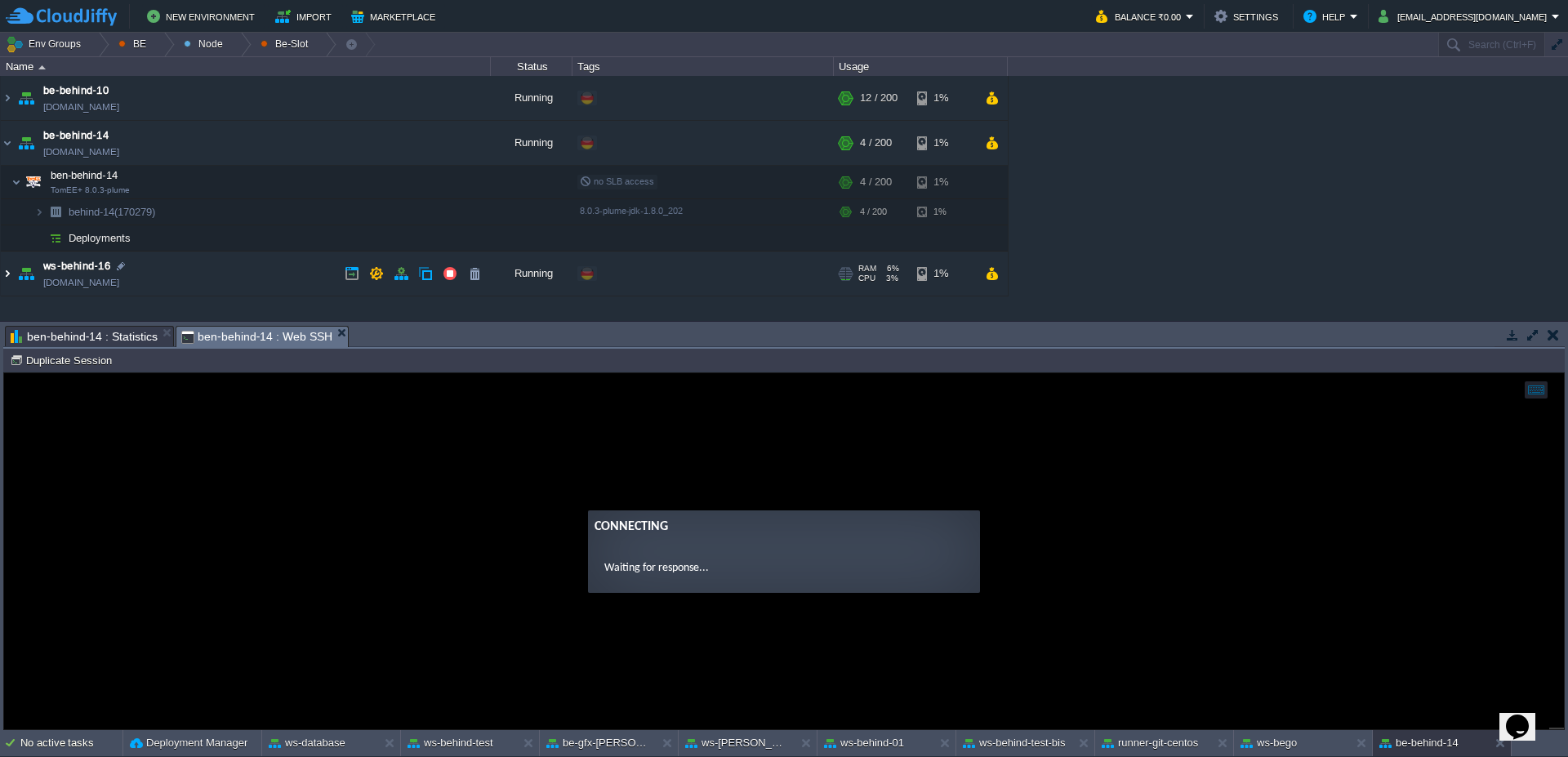
click at [6, 276] on img at bounding box center [7, 273] width 14 height 44
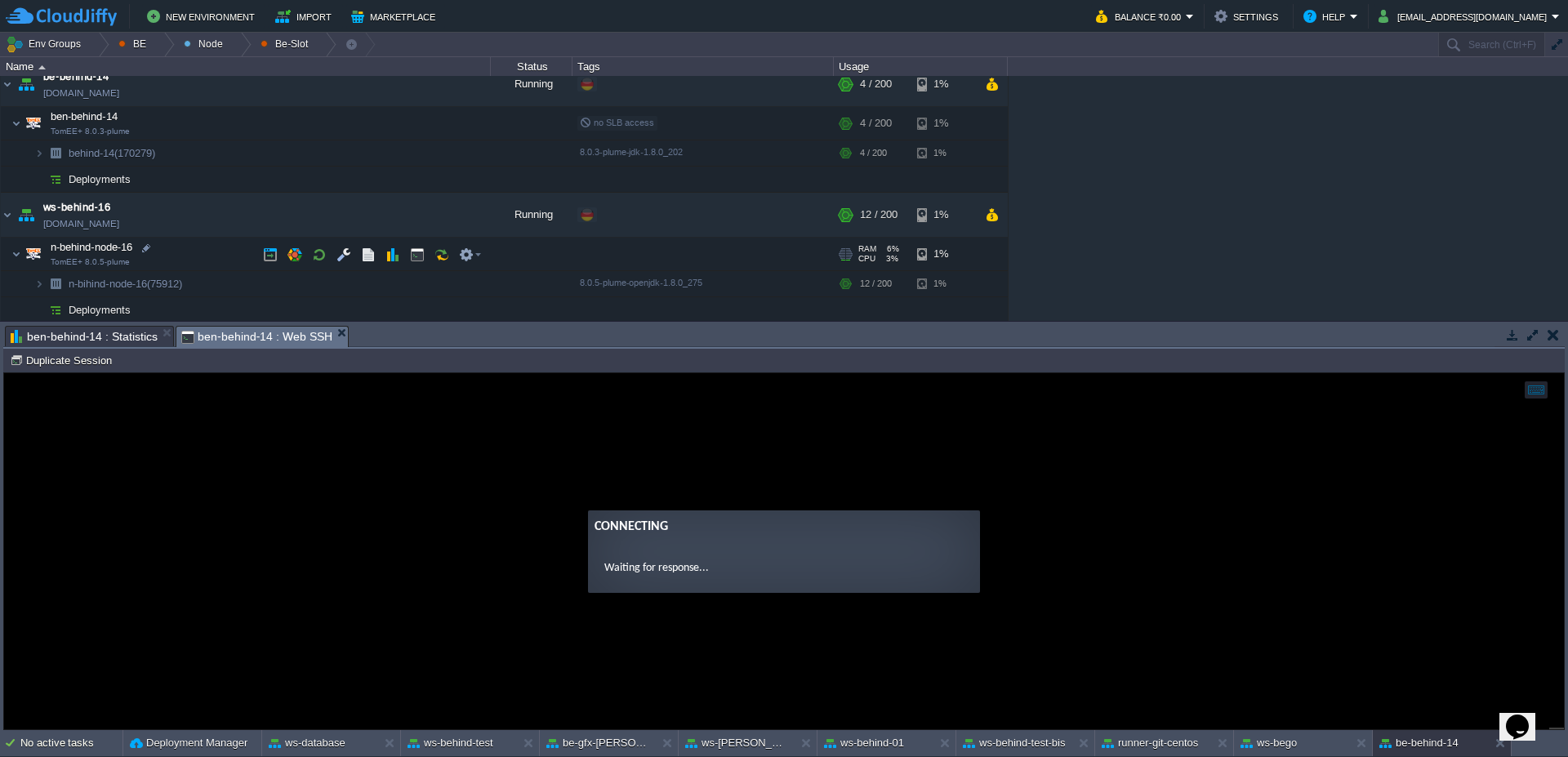
scroll to position [61, 0]
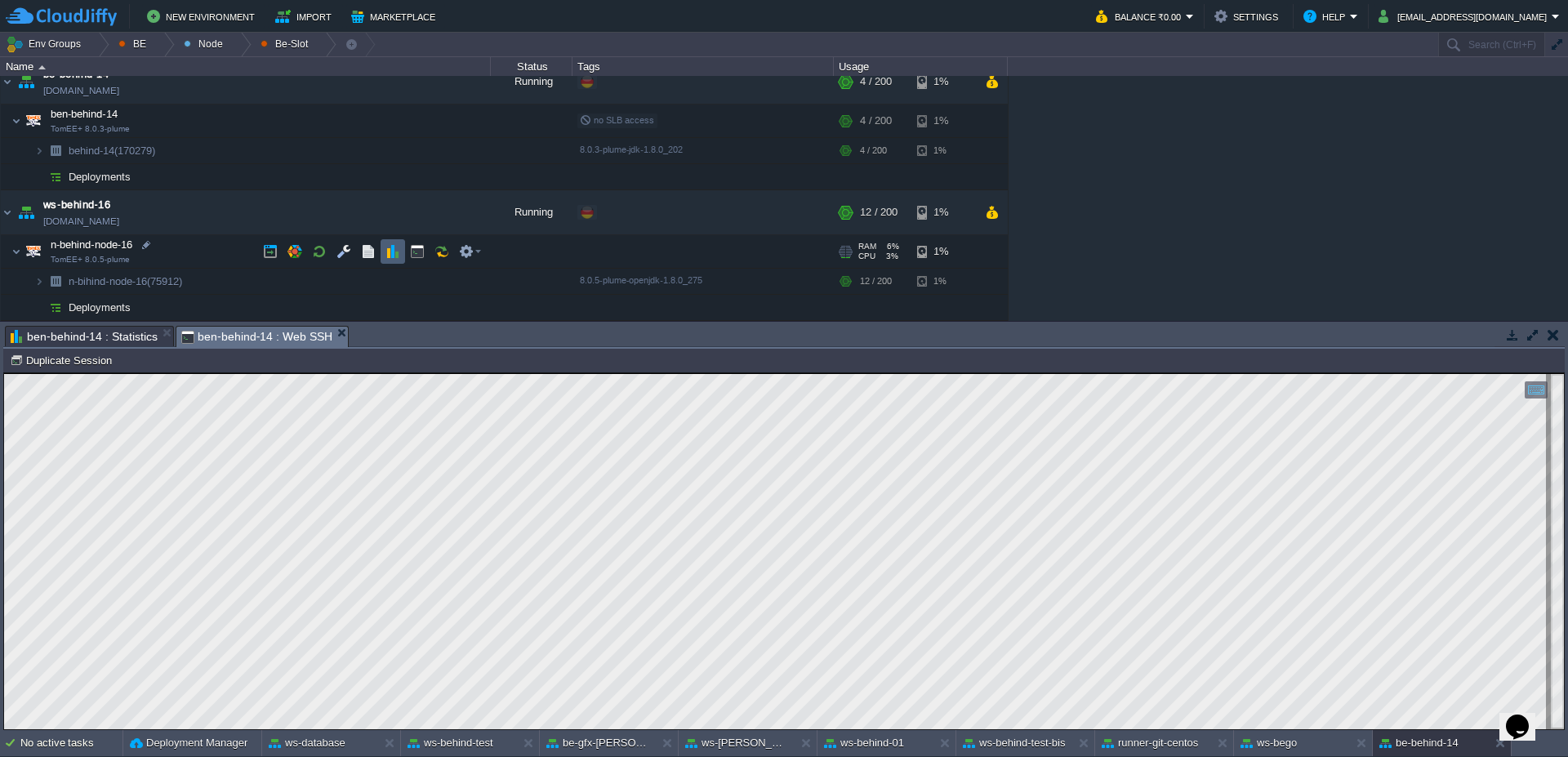
click at [394, 257] on button "button" at bounding box center [392, 251] width 14 height 14
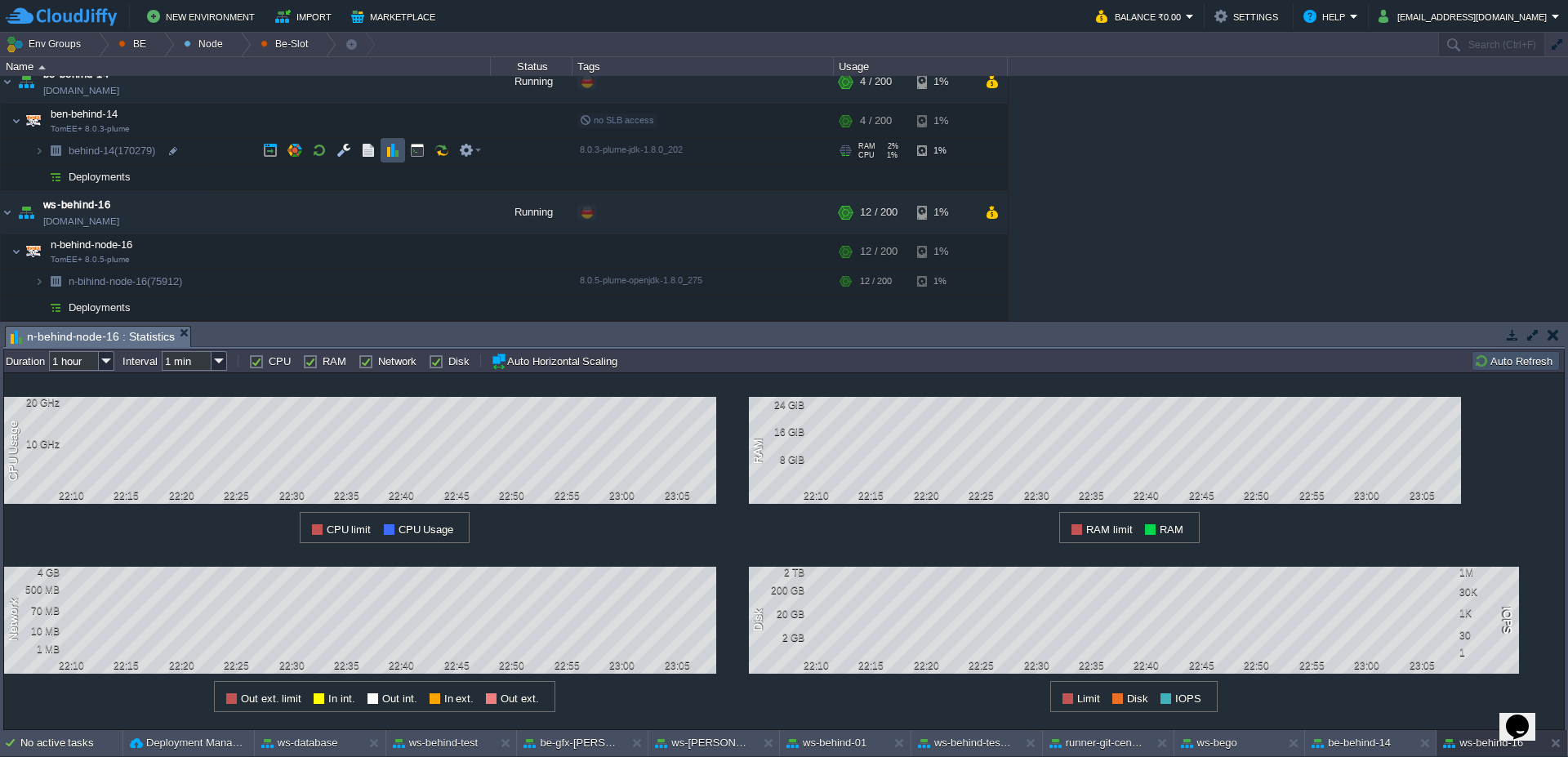
click at [390, 157] on button "button" at bounding box center [392, 150] width 14 height 14
click at [413, 153] on button "button" at bounding box center [417, 150] width 14 height 14
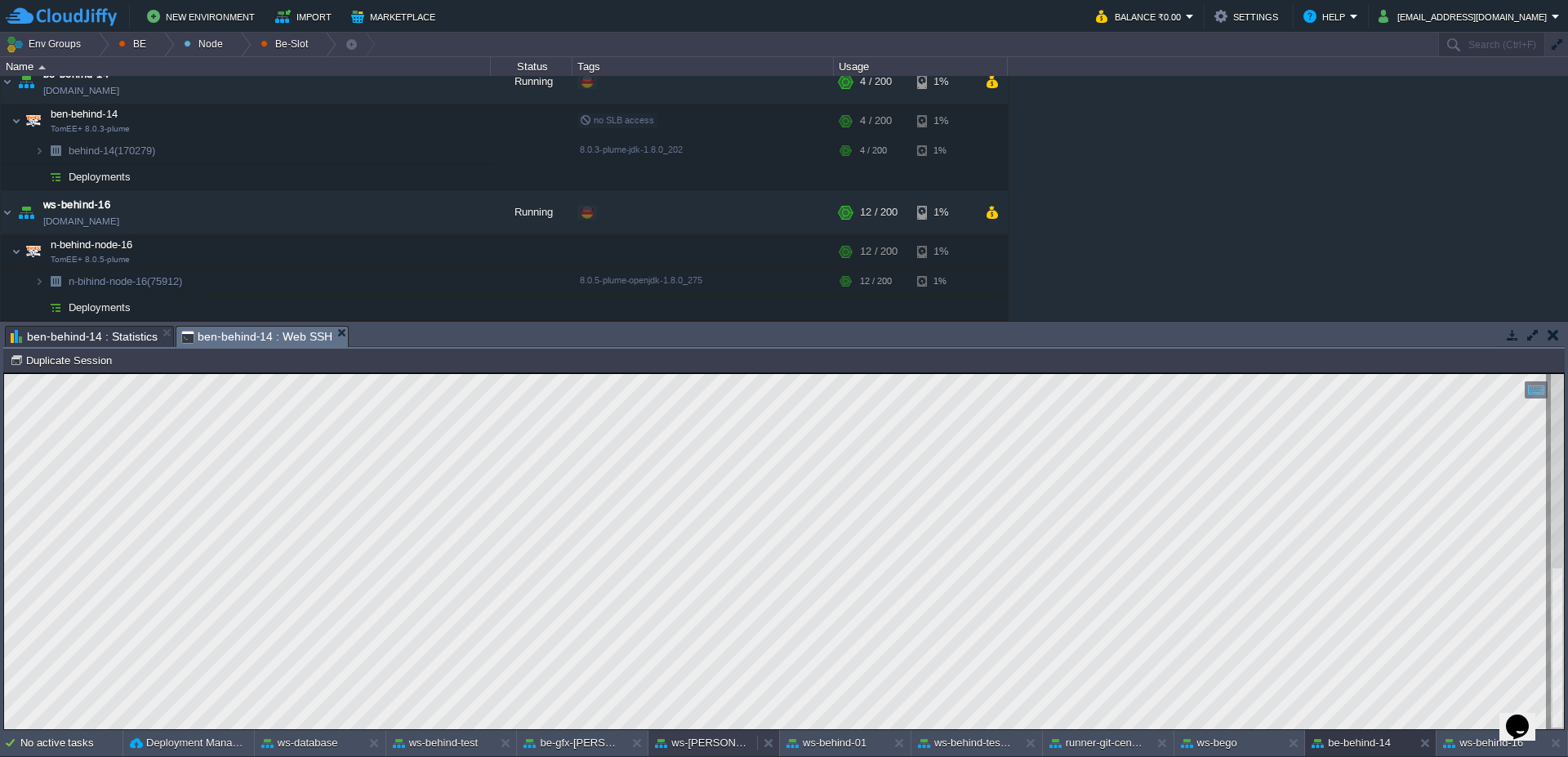
click at [713, 745] on button "ws-[PERSON_NAME]" at bounding box center [703, 743] width 95 height 16
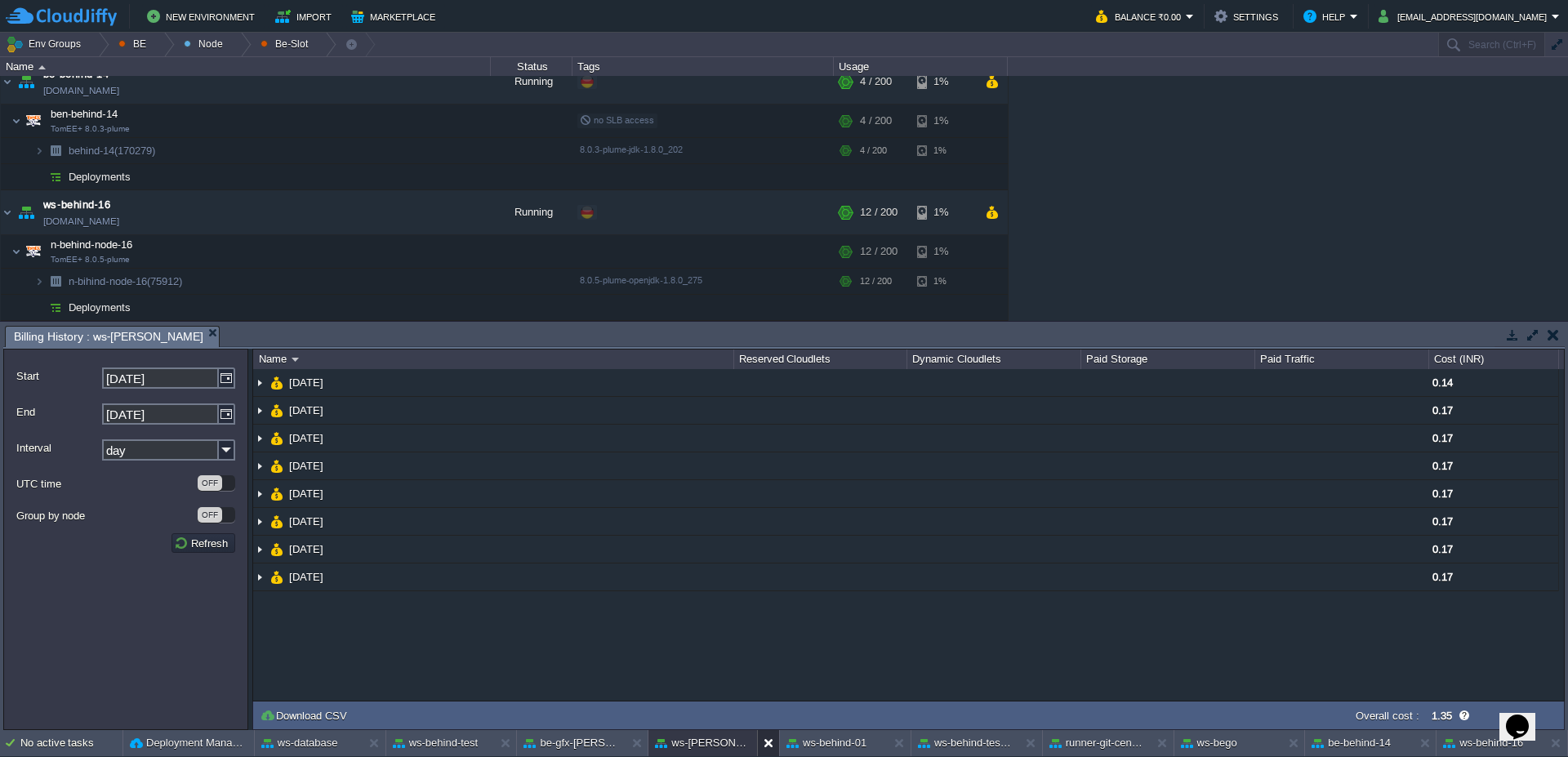
click at [766, 747] on button at bounding box center [771, 743] width 16 height 16
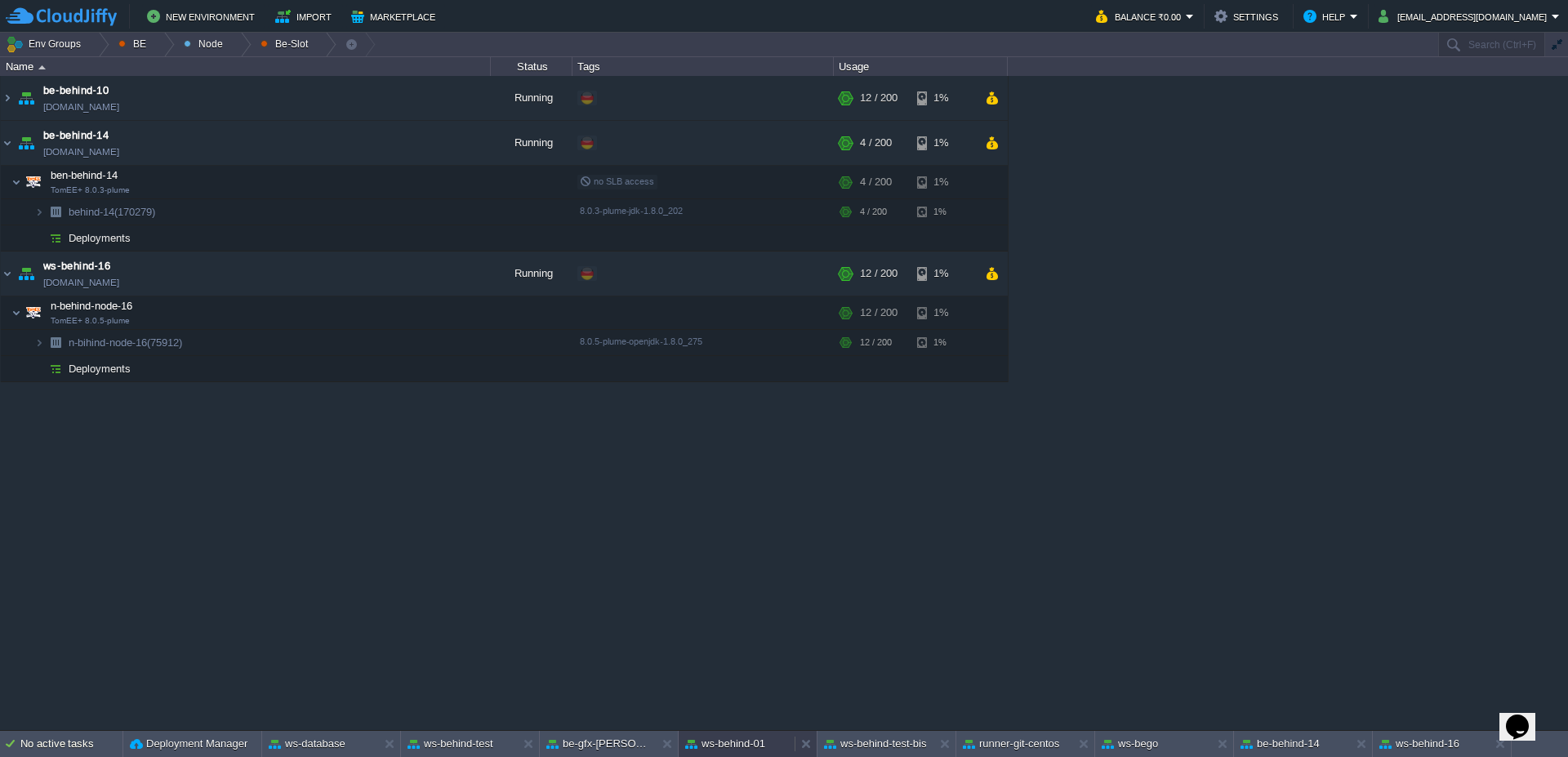
scroll to position [0, 0]
click at [1315, 743] on button "be-behind-14" at bounding box center [1280, 743] width 79 height 16
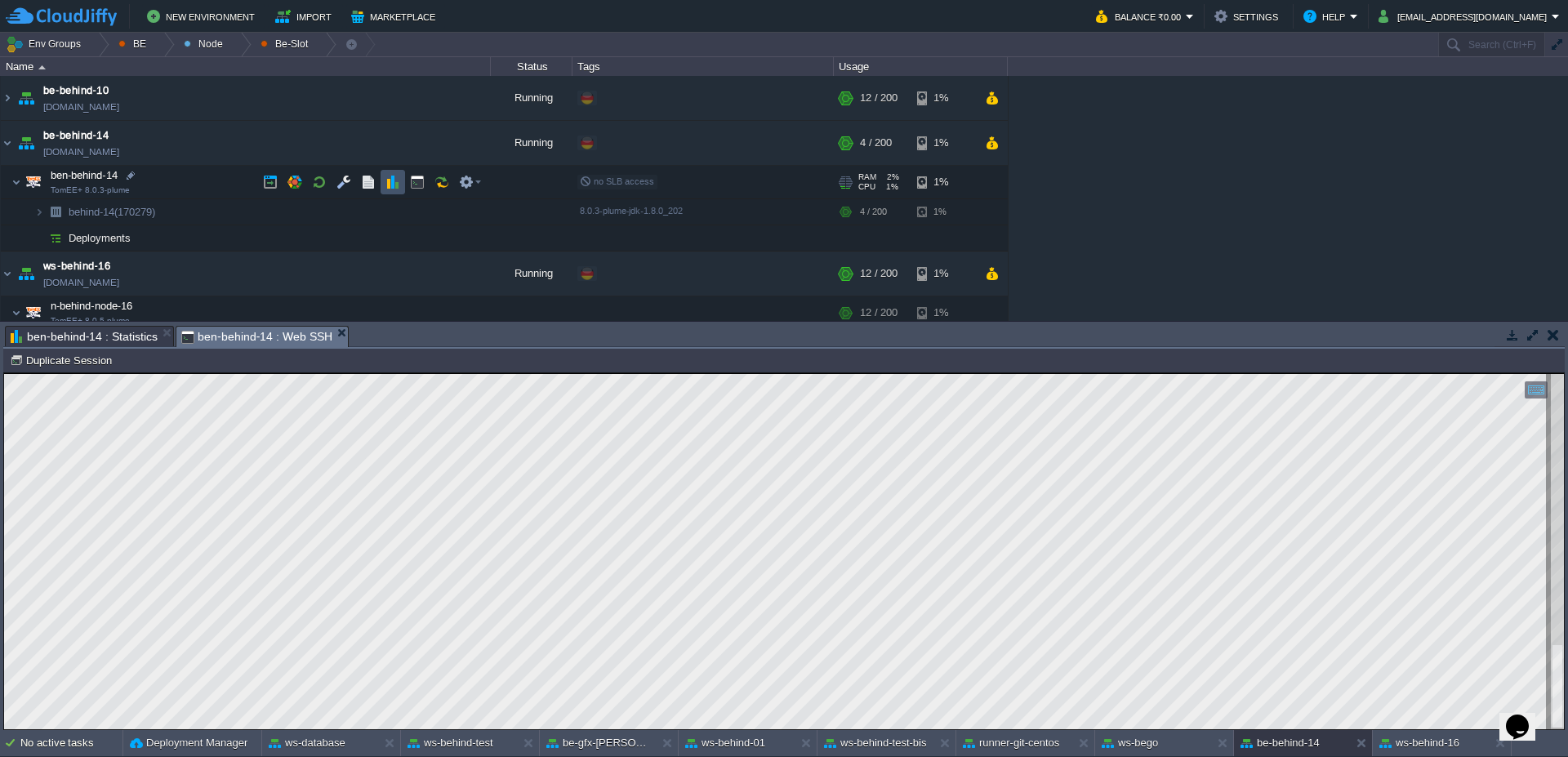
click at [392, 180] on button "button" at bounding box center [392, 182] width 14 height 14
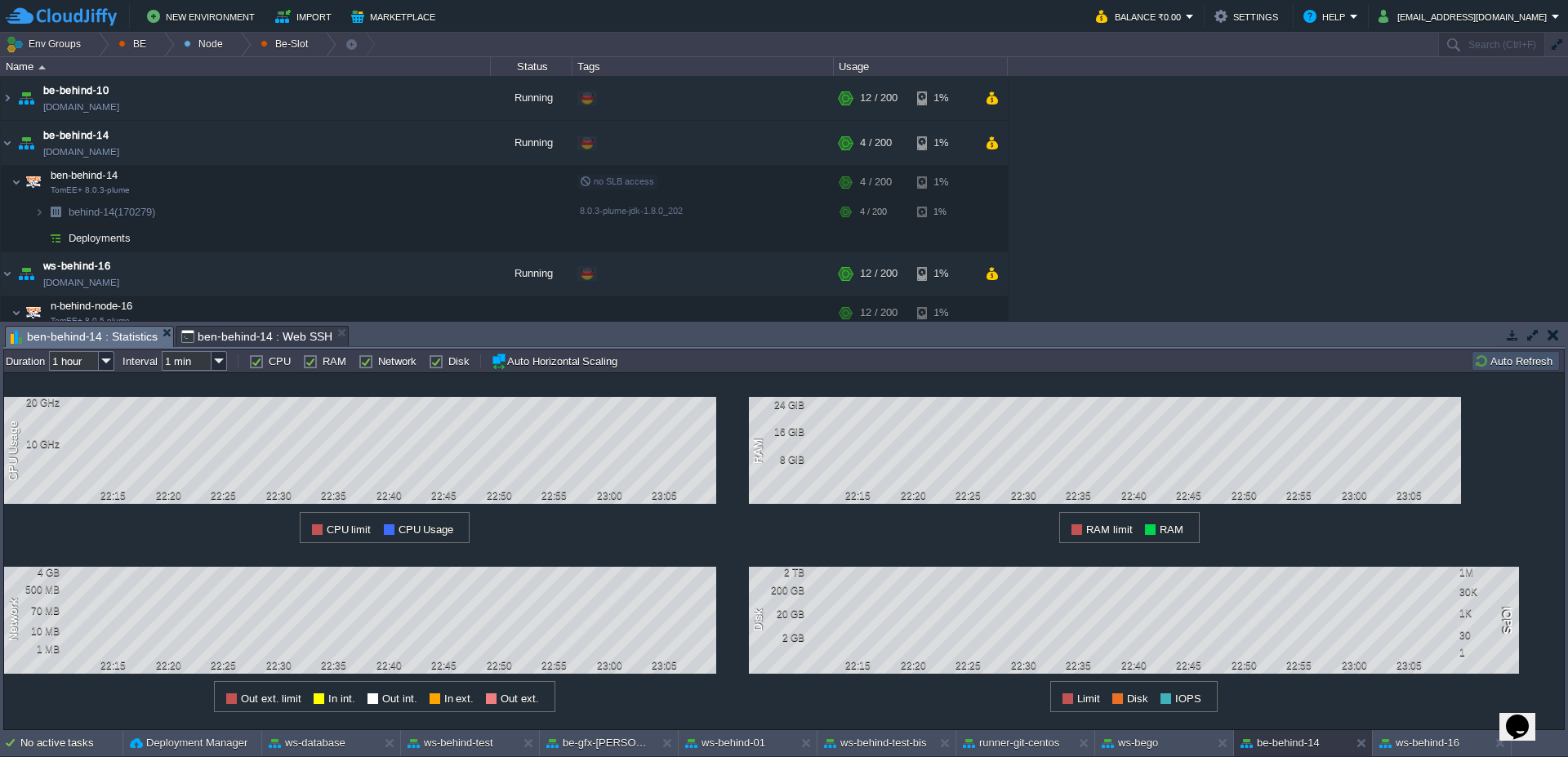
click at [1491, 367] on button "Auto Refresh" at bounding box center [1516, 361] width 84 height 14
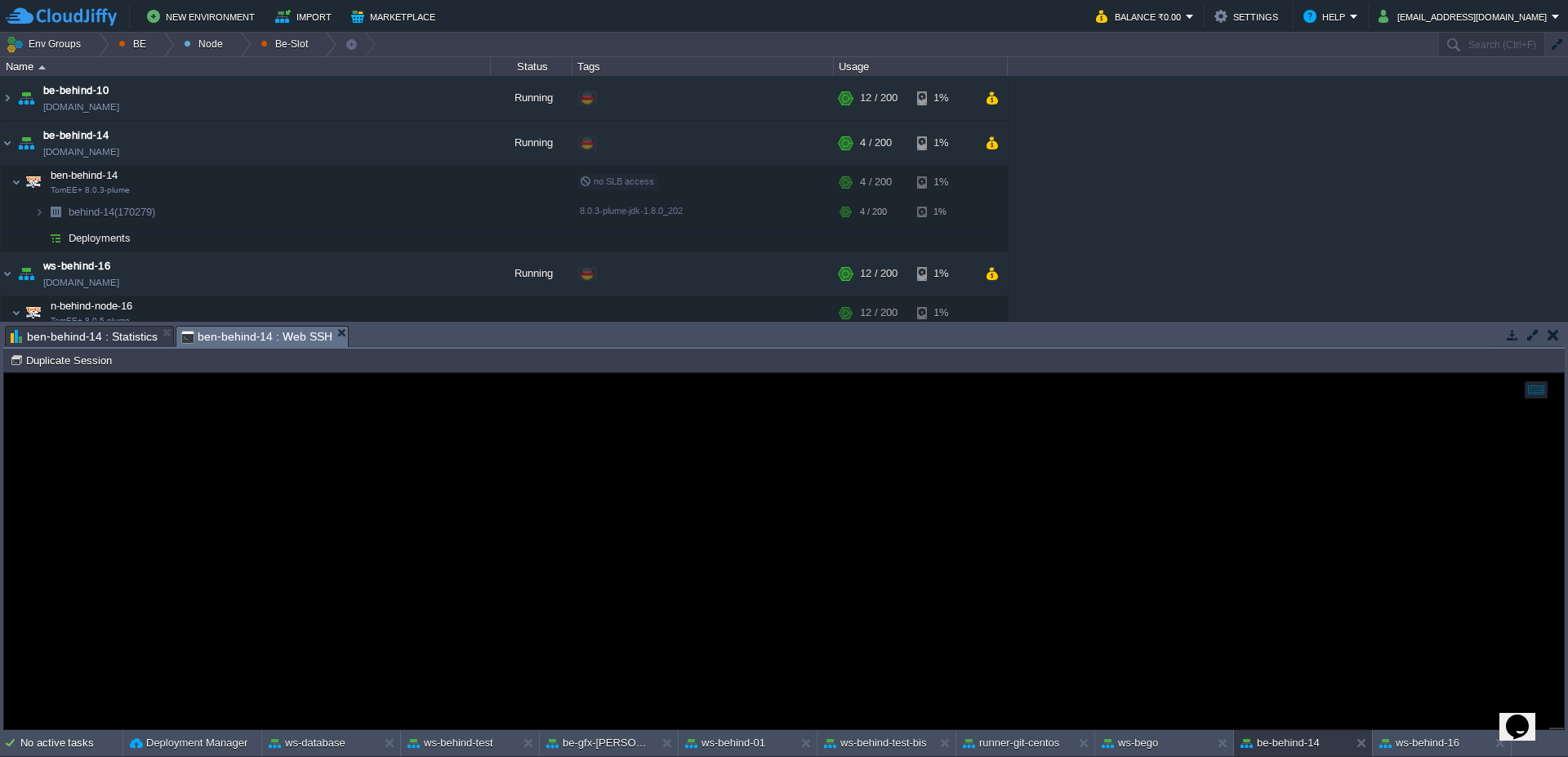
click at [216, 329] on span "ben-behind-14 : Web SSH" at bounding box center [257, 337] width 151 height 21
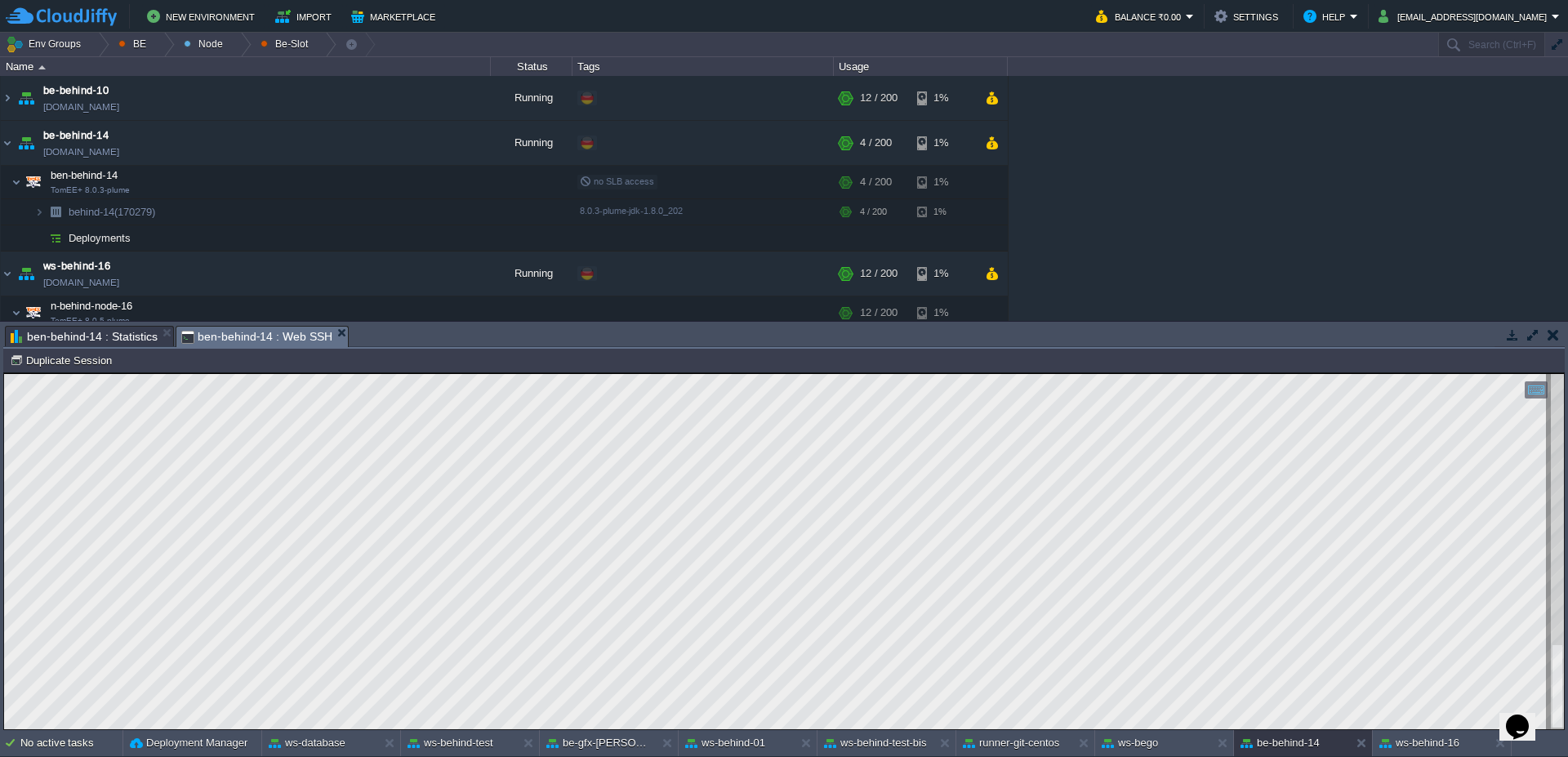
click at [71, 340] on span "ben-behind-14 : Statistics" at bounding box center [84, 337] width 147 height 20
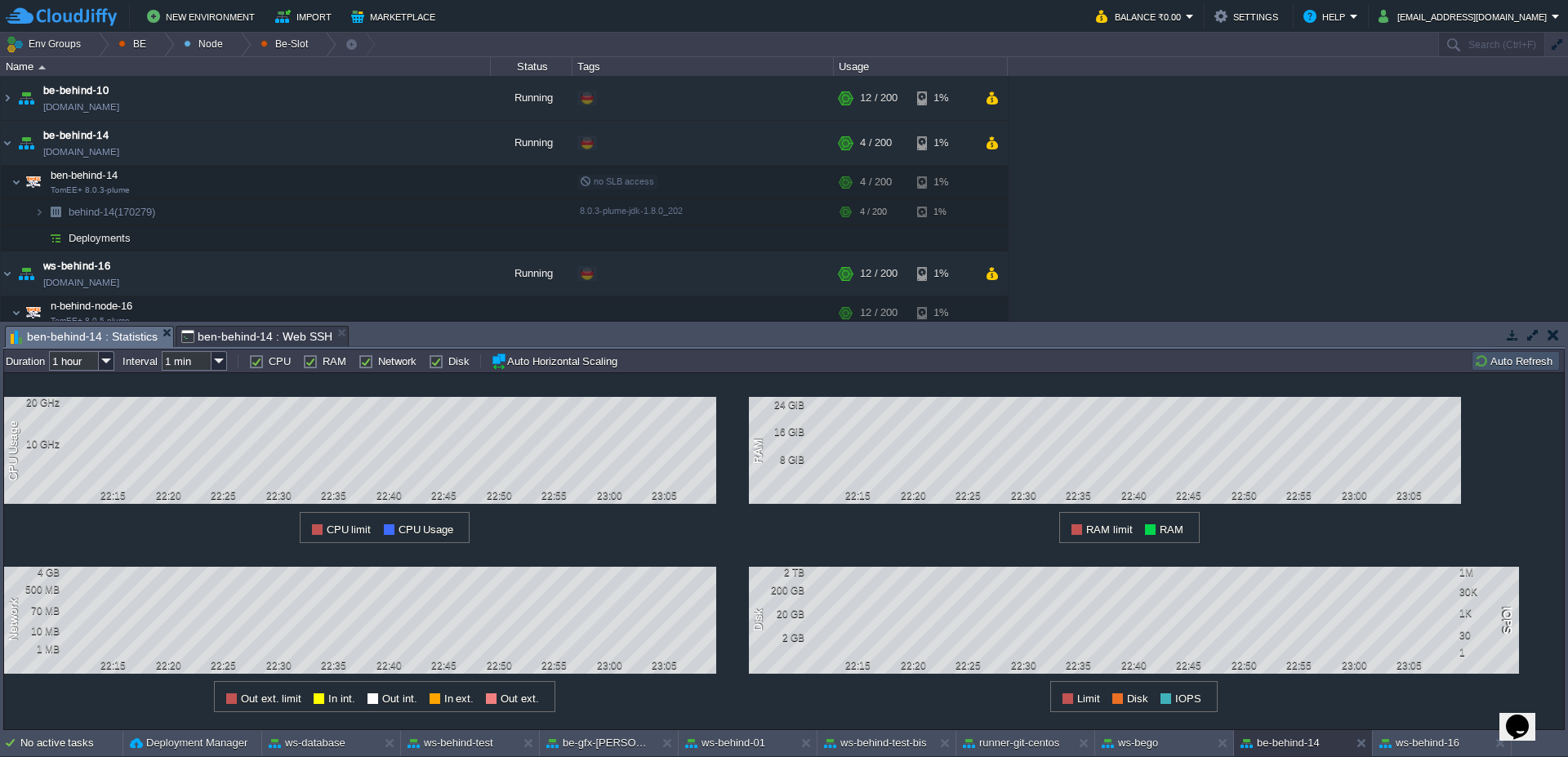
click at [1505, 370] on td "Auto Refresh" at bounding box center [1516, 361] width 88 height 20
click at [1535, 356] on button "Auto Refresh" at bounding box center [1516, 361] width 84 height 14
click at [214, 336] on span "ben-behind-14 : Web SSH" at bounding box center [257, 337] width 151 height 20
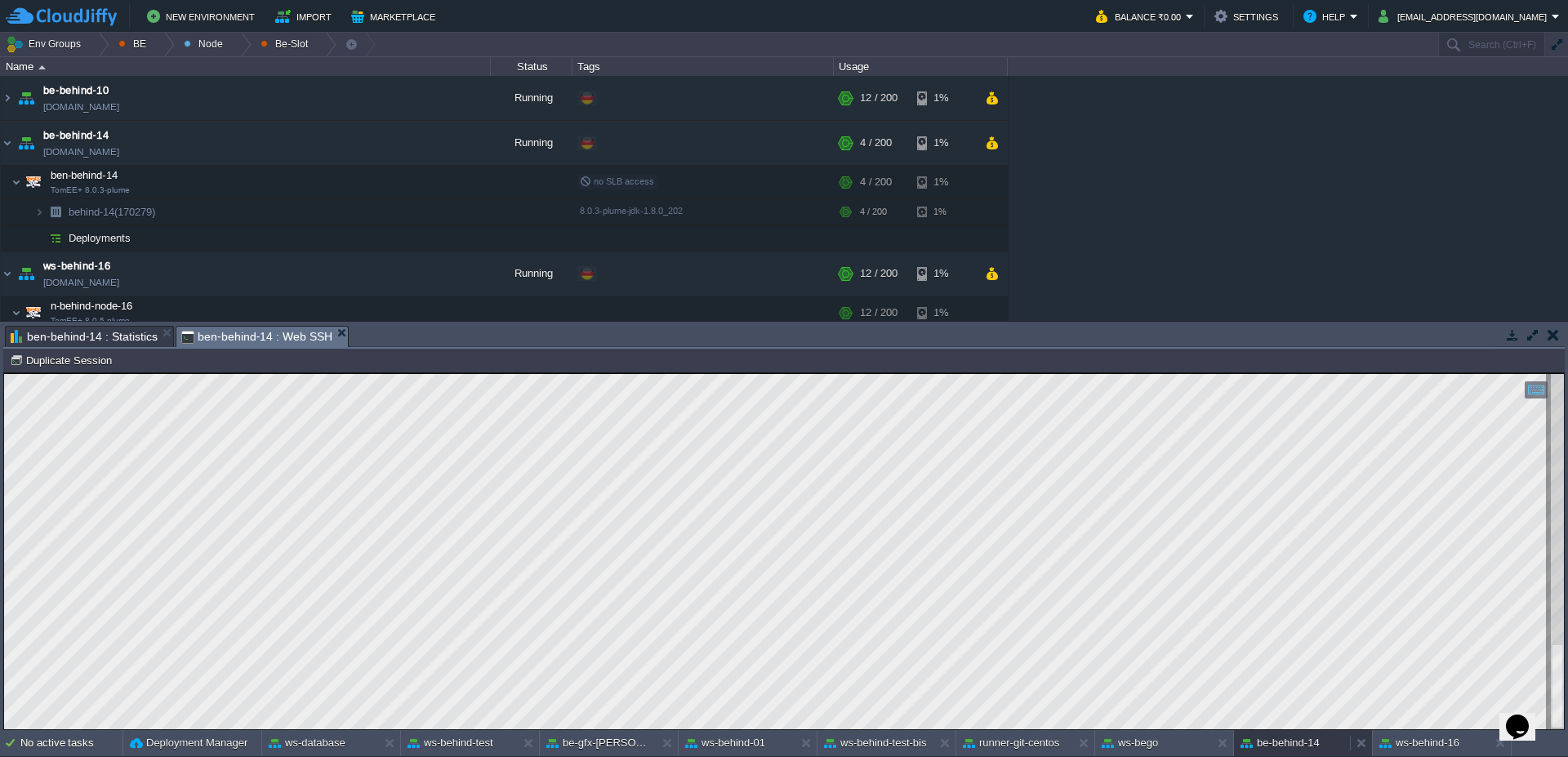
click at [1293, 738] on button "be-behind-14" at bounding box center [1280, 743] width 79 height 16
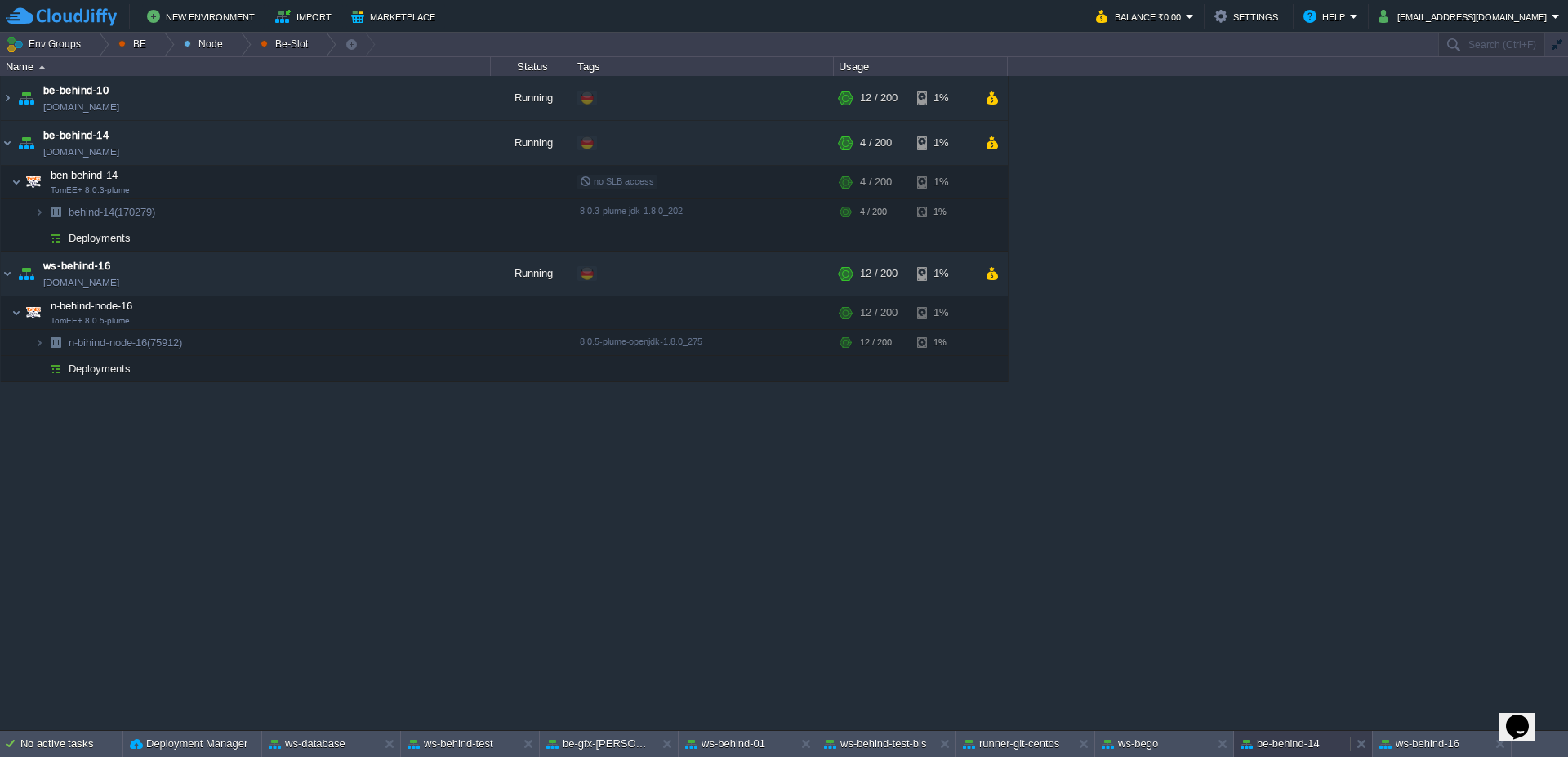
click at [1281, 741] on button "be-behind-14" at bounding box center [1280, 743] width 79 height 16
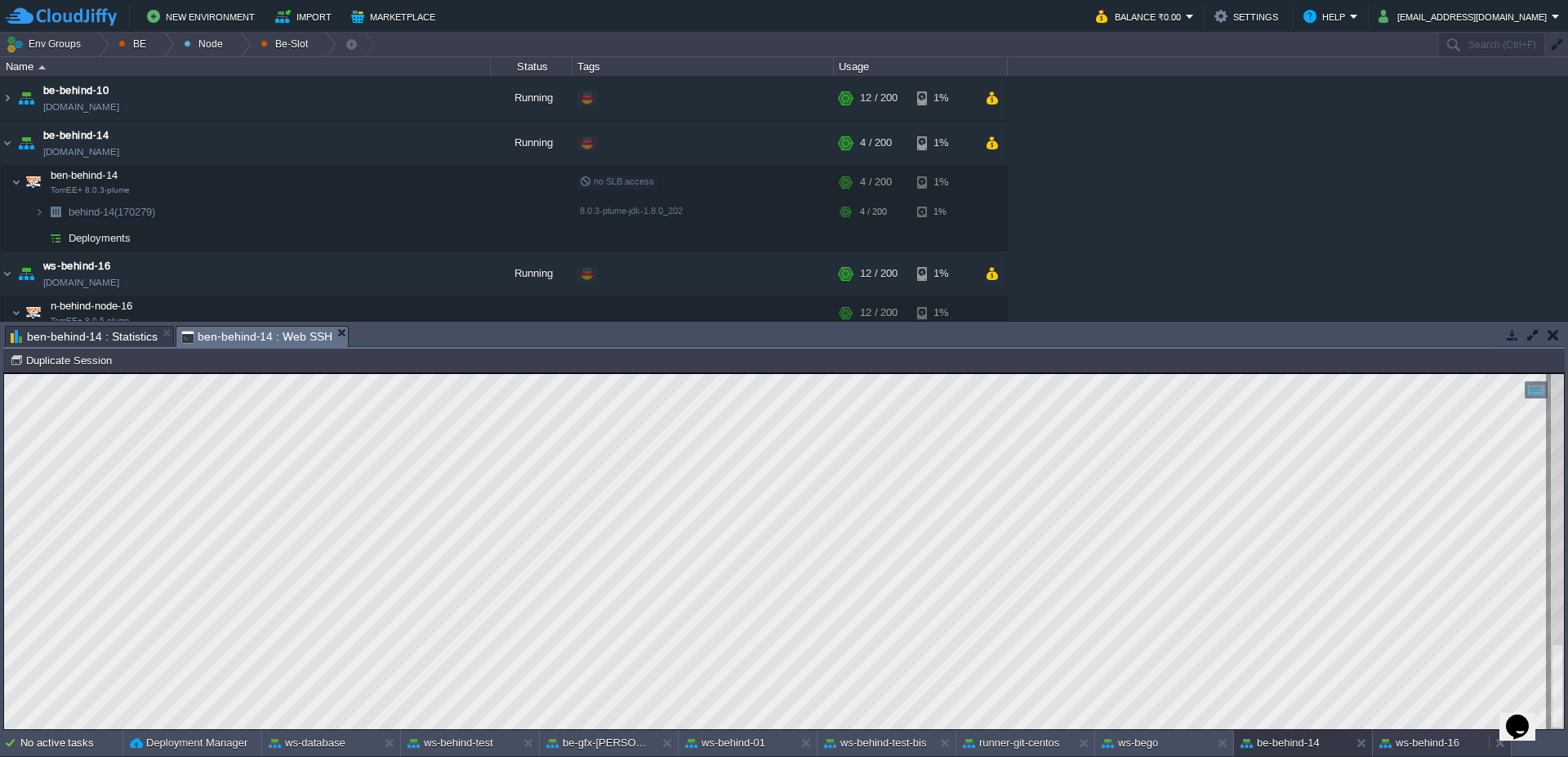
click at [1448, 741] on button "ws-behind-16" at bounding box center [1419, 743] width 80 height 16
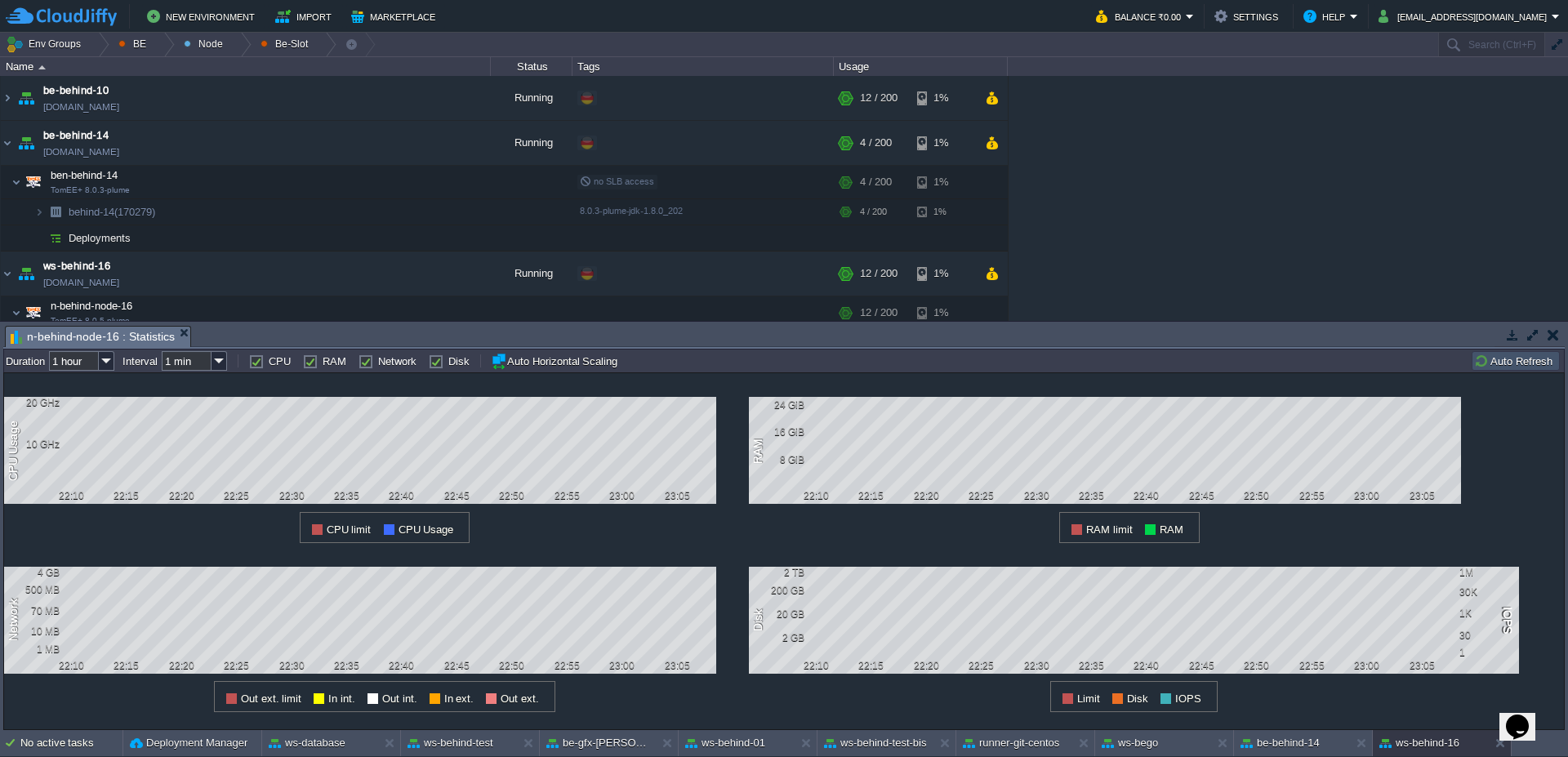
click at [1527, 366] on button "Auto Refresh" at bounding box center [1516, 361] width 84 height 14
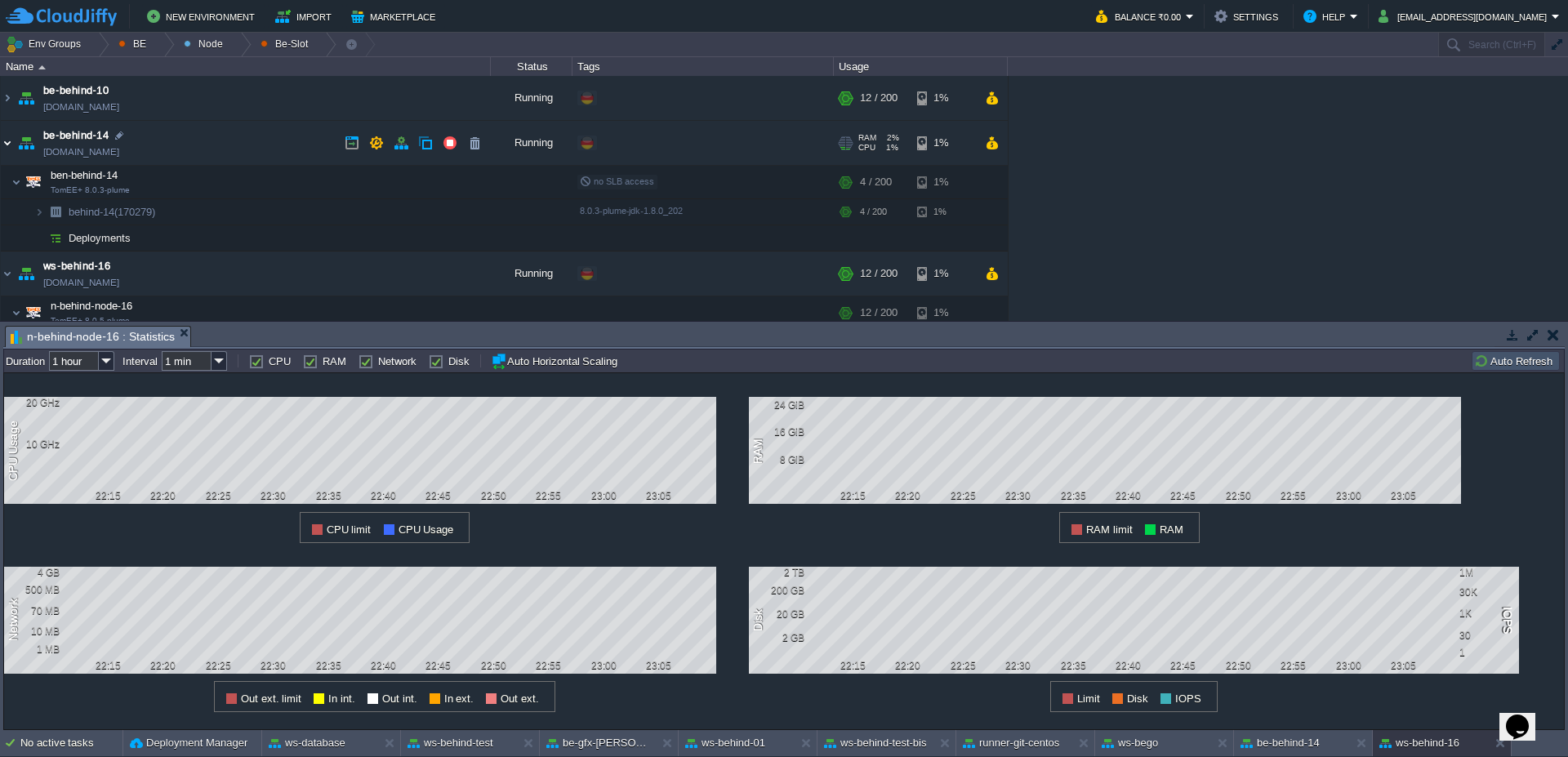
click at [13, 143] on img at bounding box center [7, 142] width 14 height 44
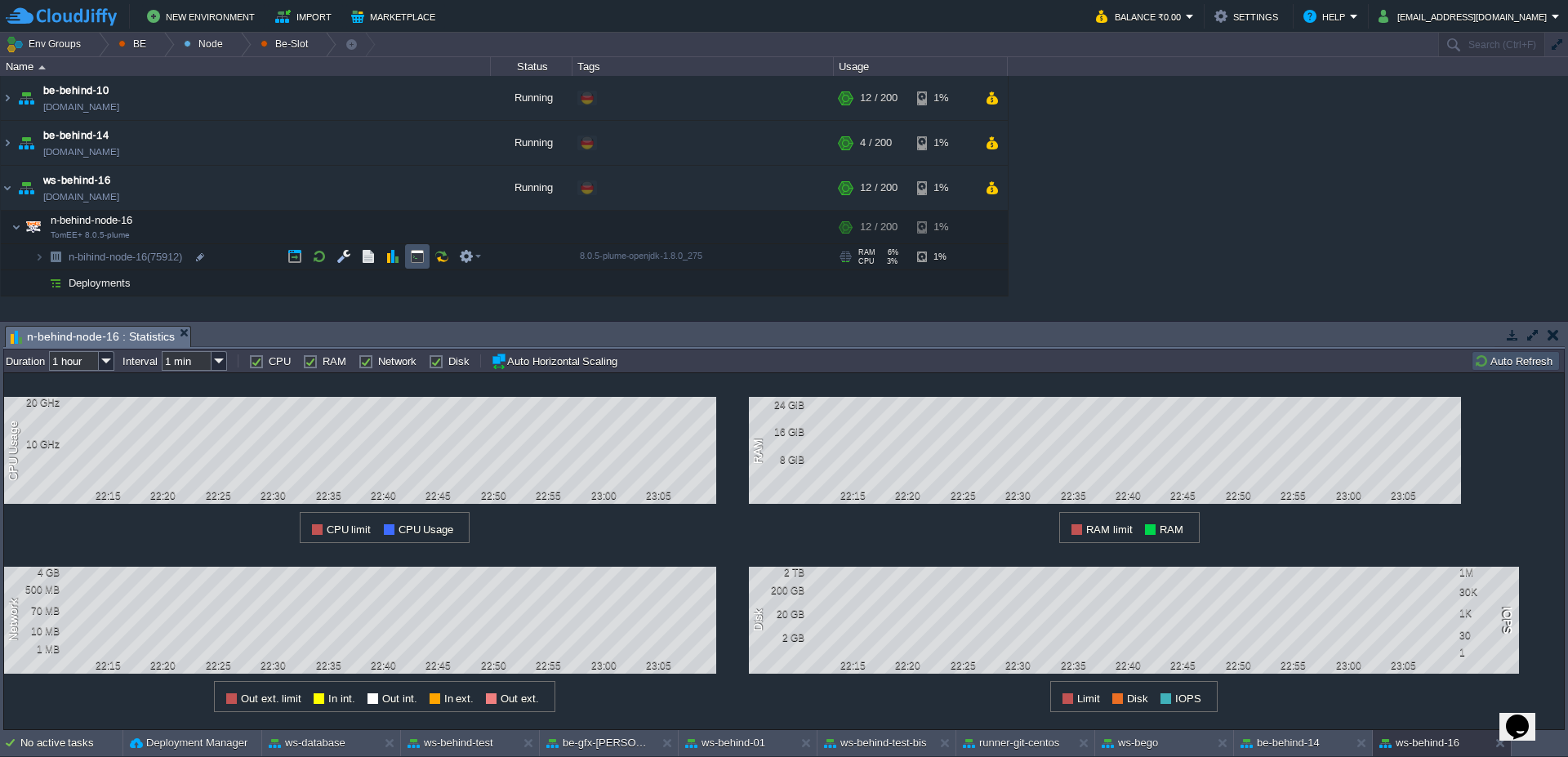
click at [410, 258] on button "button" at bounding box center [417, 257] width 14 height 14
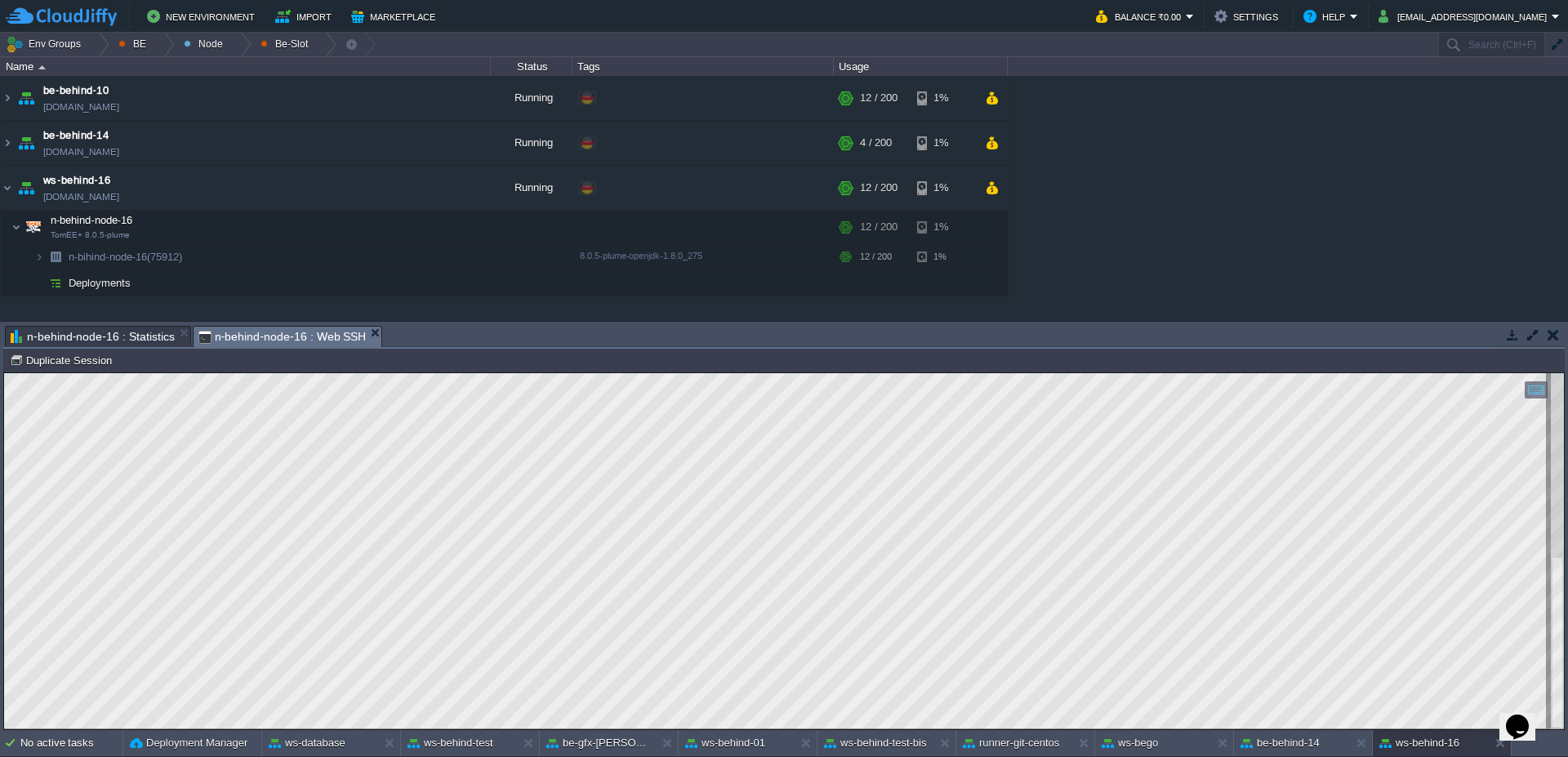
click at [153, 341] on span "n-behind-node-16 : Statistics" at bounding box center [93, 337] width 164 height 20
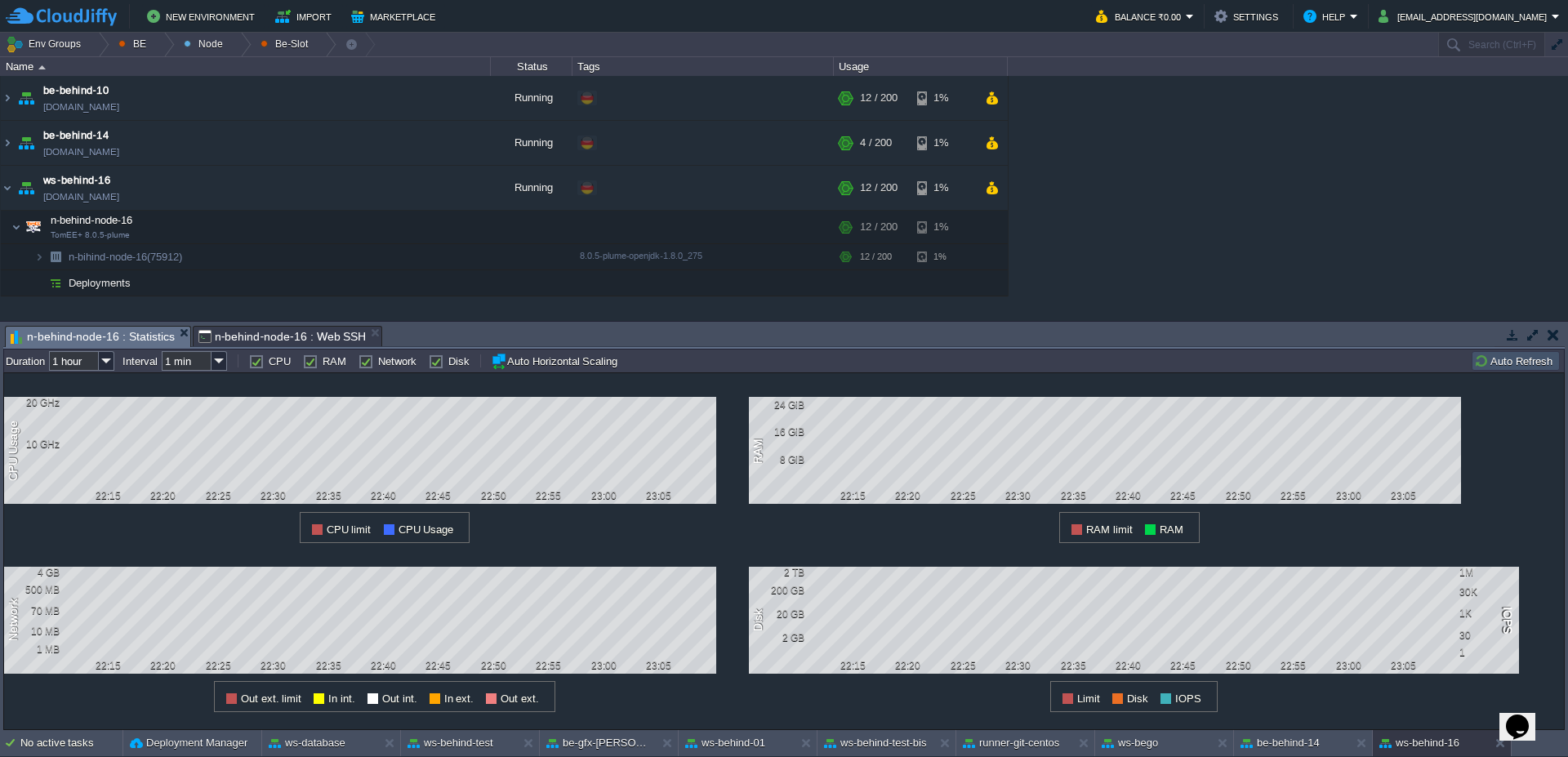
click at [1538, 363] on button "Auto Refresh" at bounding box center [1516, 361] width 84 height 14
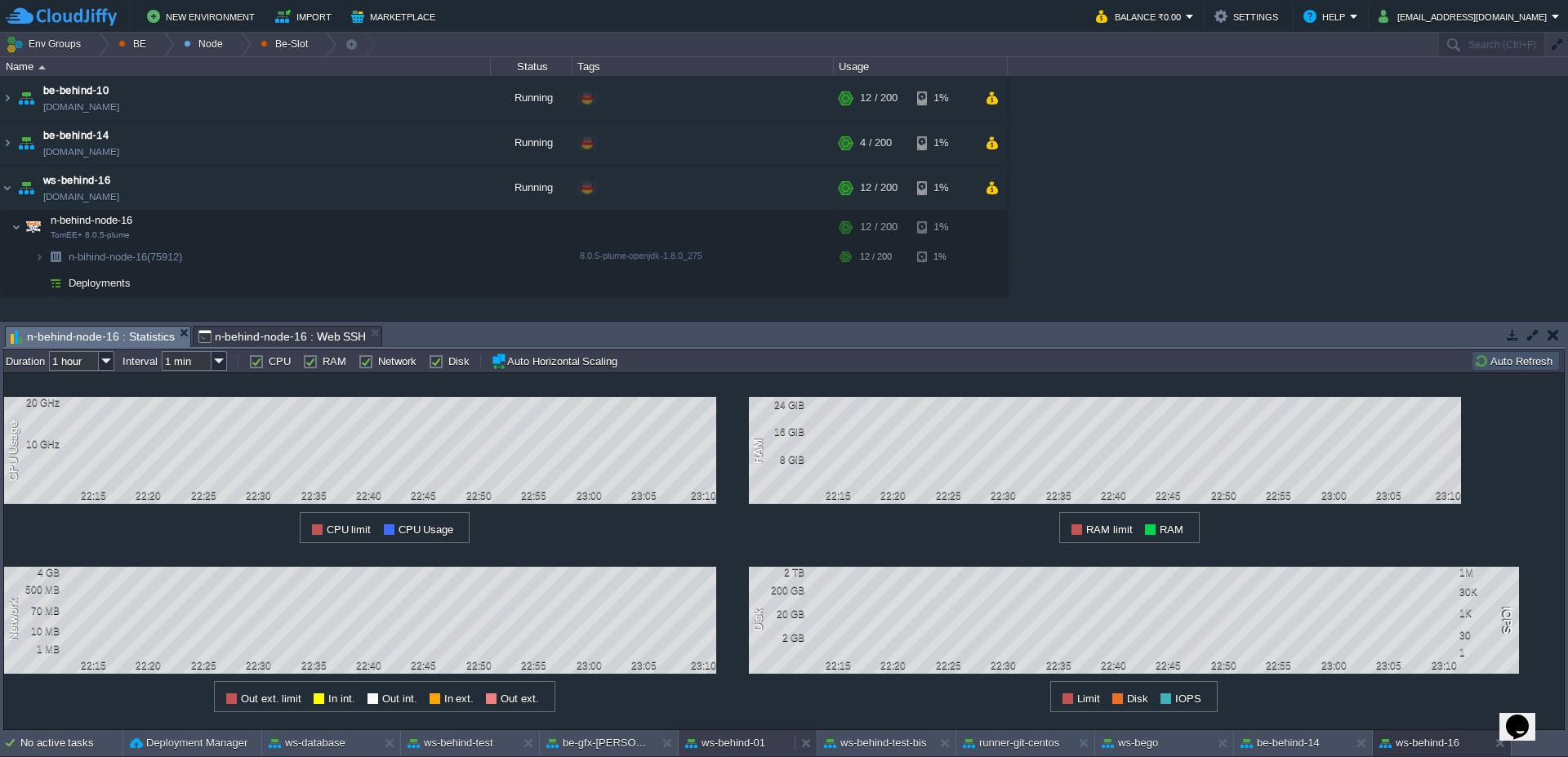
click at [752, 734] on button "ws-behind-01" at bounding box center [725, 743] width 80 height 16
